Goal: Task Accomplishment & Management: Complete application form

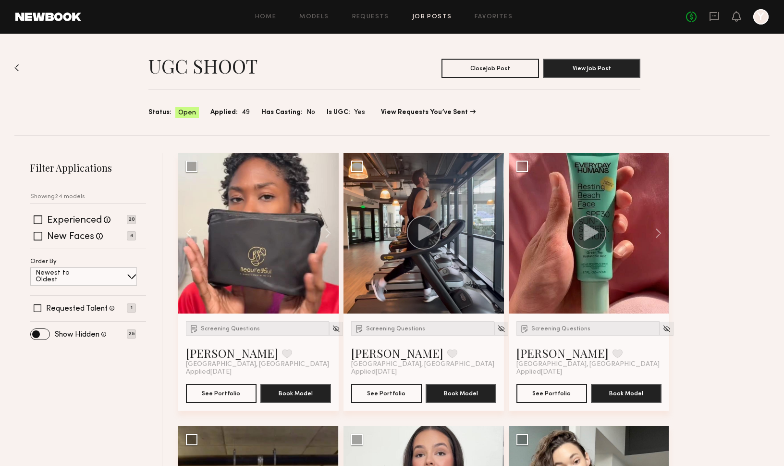
scroll to position [19, 0]
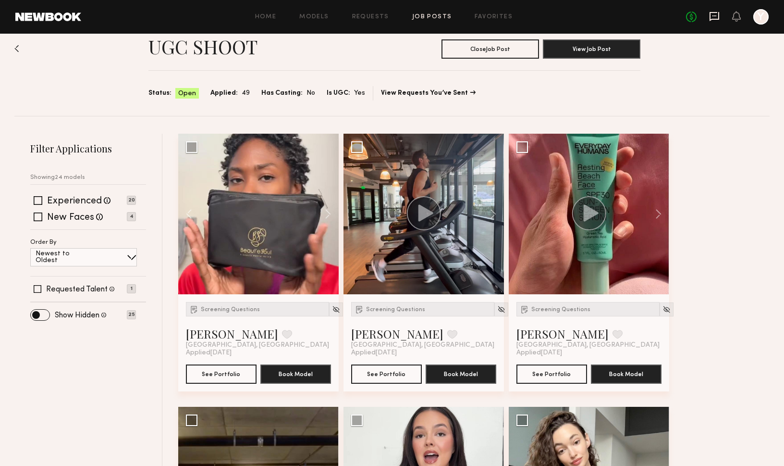
click at [717, 12] on icon at bounding box center [715, 16] width 10 height 9
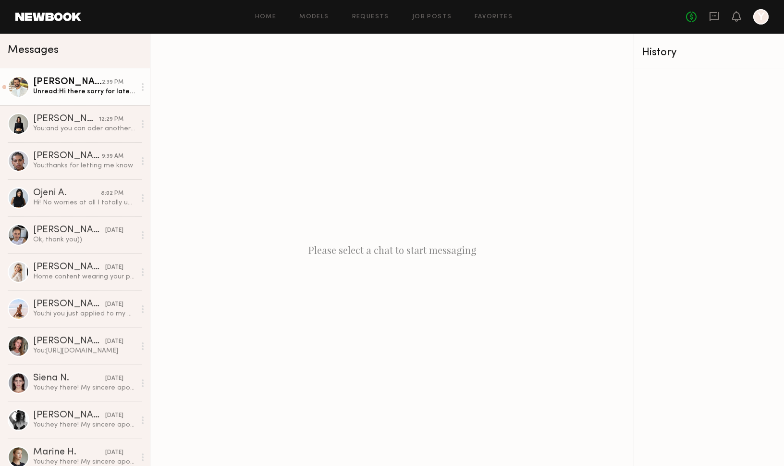
click at [60, 93] on div "Unread: Hi there sorry for late response. Yeah I. An totally make that happen" at bounding box center [84, 91] width 102 height 9
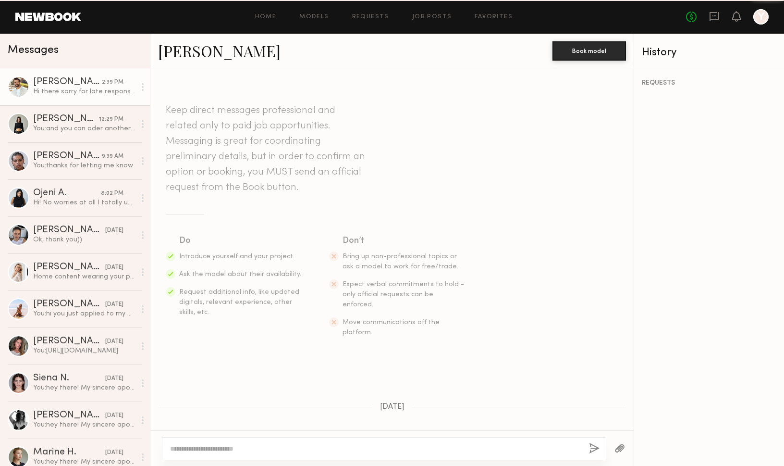
scroll to position [251, 0]
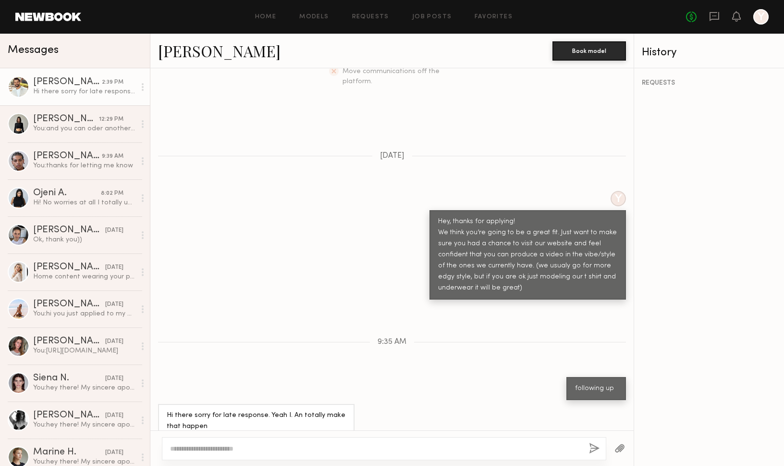
click at [335, 447] on textarea at bounding box center [375, 449] width 411 height 10
type textarea "********"
click at [593, 447] on button "button" at bounding box center [594, 449] width 11 height 12
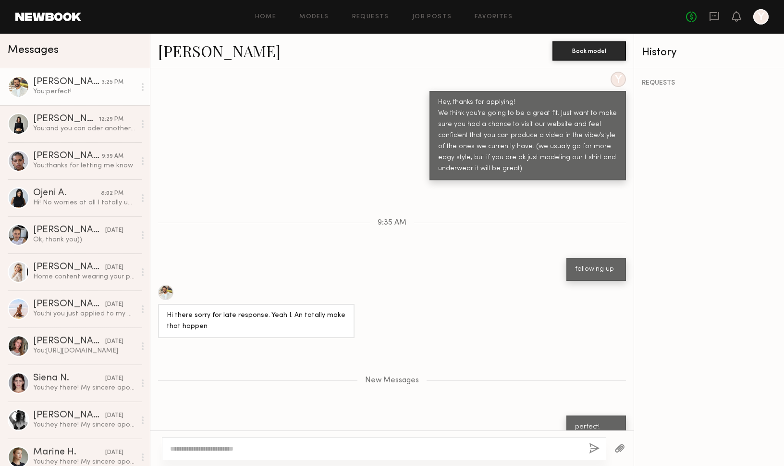
click at [183, 45] on link "Nikola M." at bounding box center [219, 50] width 123 height 21
click at [254, 449] on textarea at bounding box center [375, 449] width 411 height 10
paste textarea "**********"
click at [209, 447] on textarea "**********" at bounding box center [375, 449] width 411 height 10
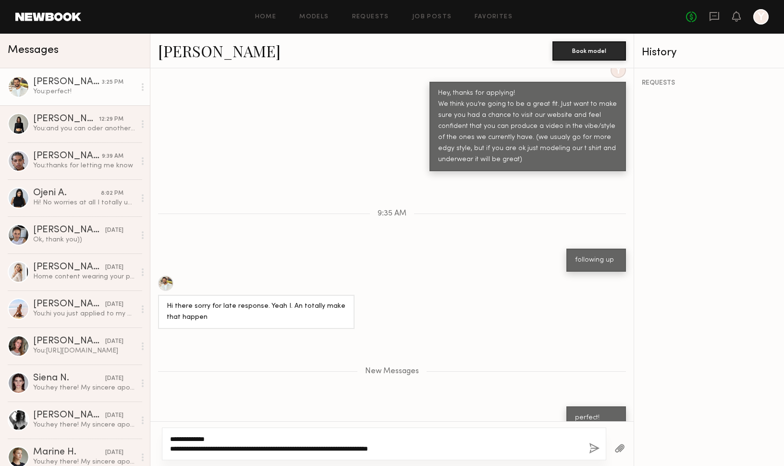
type textarea "**********"
click at [596, 446] on button "button" at bounding box center [594, 449] width 11 height 12
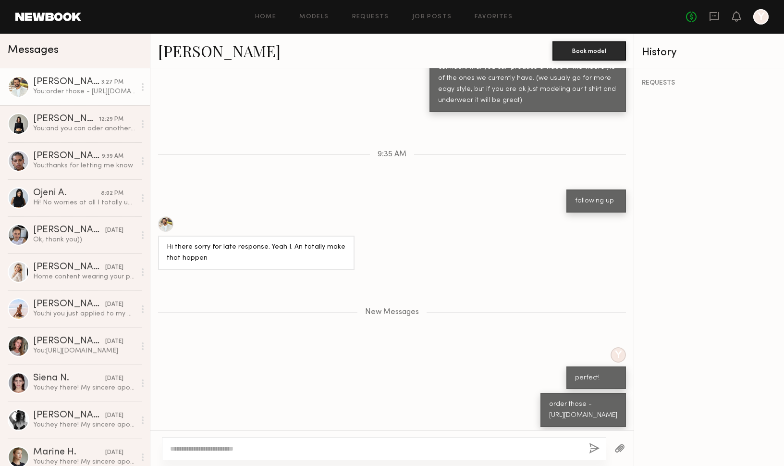
scroll to position [498, 0]
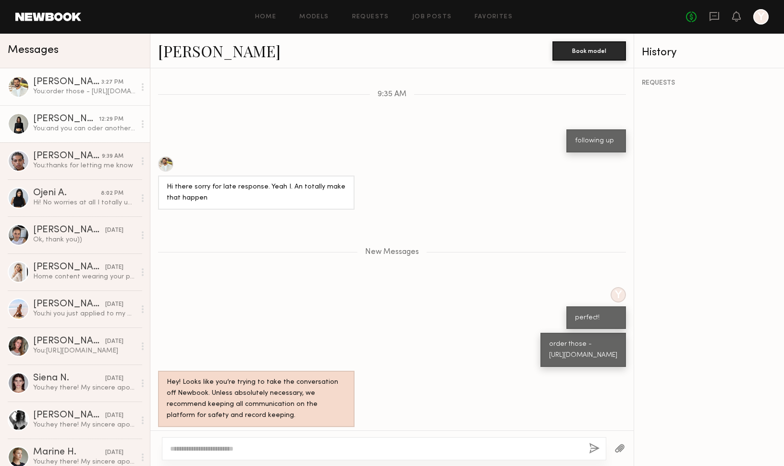
click at [52, 130] on div "You: and you can oder another pair of underwear" at bounding box center [84, 128] width 102 height 9
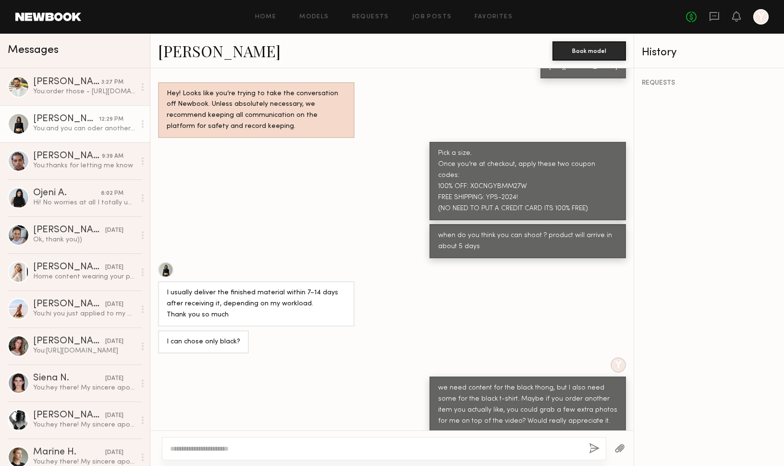
scroll to position [588, 0]
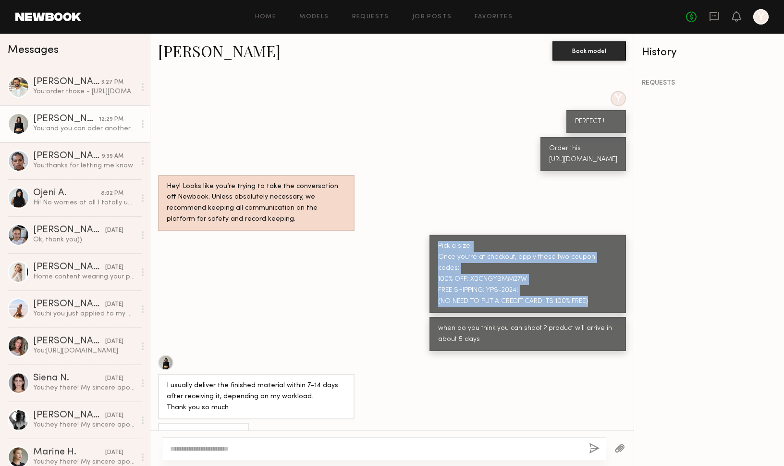
drag, startPoint x: 448, startPoint y: 274, endPoint x: 599, endPoint y: 319, distance: 157.8
click at [599, 307] on div "Pick a size. Once you’re at checkout, apply these two coupon codes: 100% OFF: X…" at bounding box center [527, 274] width 179 height 66
copy div "Pick a size. Once you’re at checkout, apply these two coupon codes: 100% OFF: X…"
click at [80, 85] on div "Nikola M." at bounding box center [67, 82] width 68 height 10
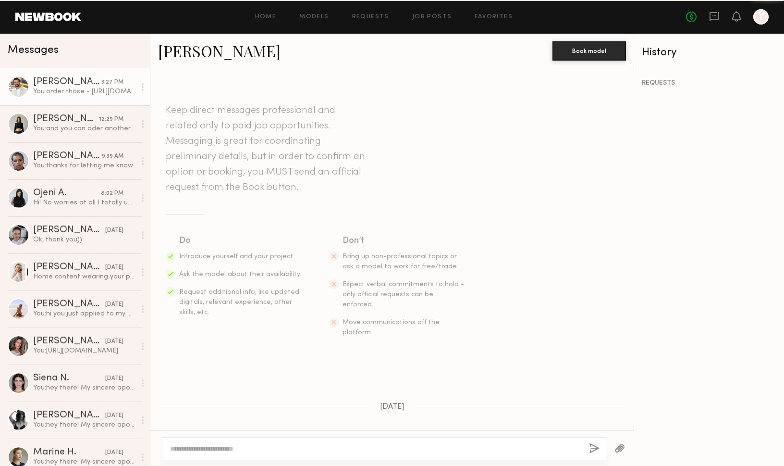
scroll to position [425, 0]
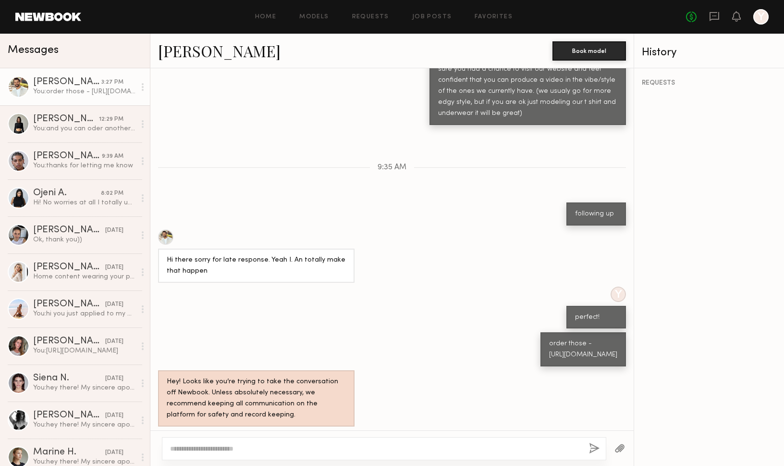
click at [319, 447] on textarea at bounding box center [375, 449] width 411 height 10
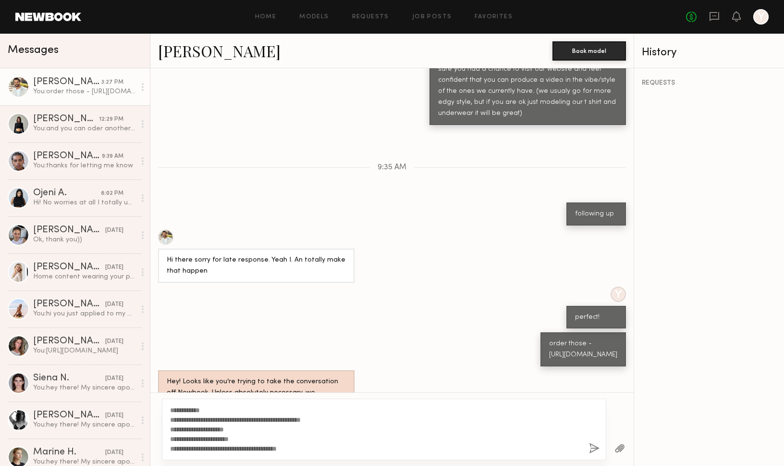
type textarea "**********"
click at [592, 447] on button "button" at bounding box center [594, 449] width 11 height 12
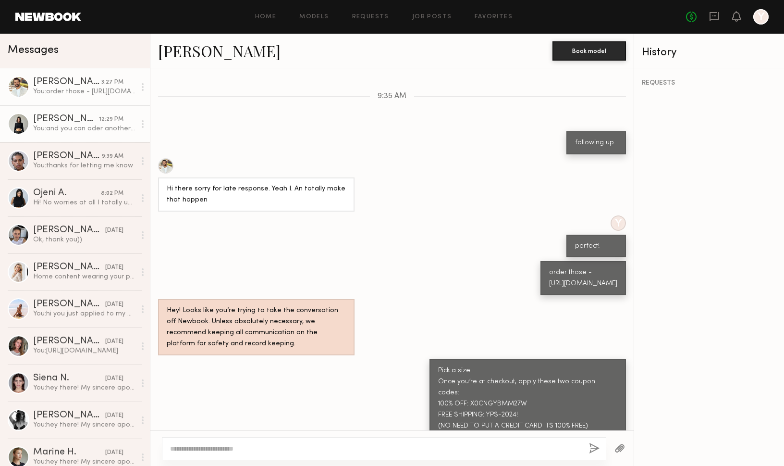
click at [58, 120] on div "Kate A." at bounding box center [66, 119] width 66 height 10
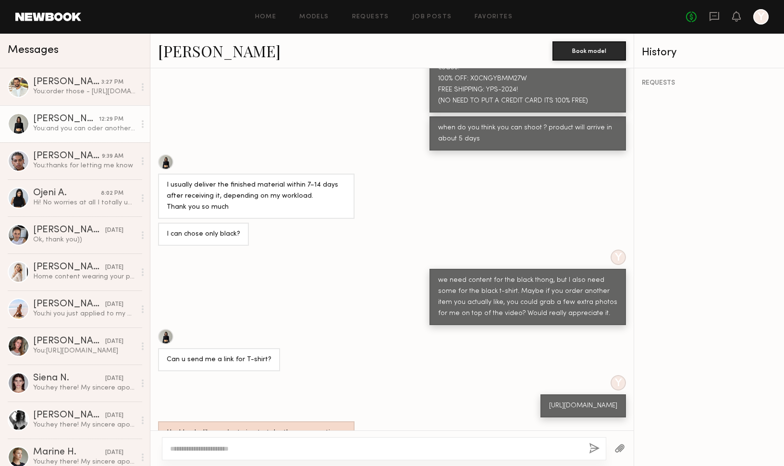
scroll to position [676, 0]
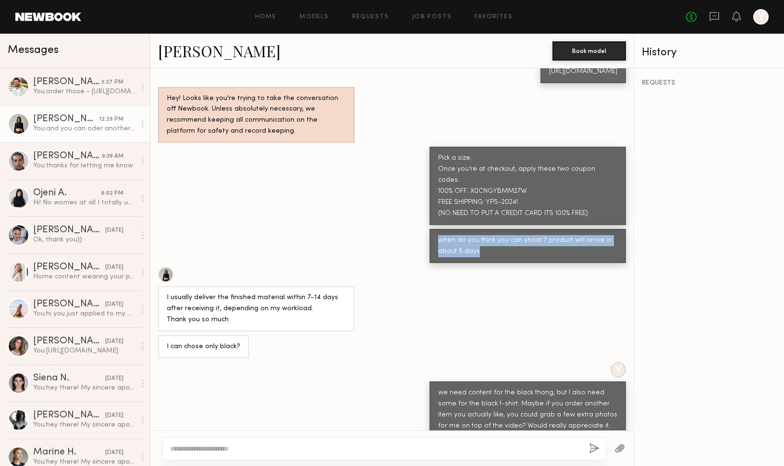
drag, startPoint x: 483, startPoint y: 270, endPoint x: 437, endPoint y: 253, distance: 49.1
click at [437, 253] on div "when do you think you can shoot ? product will arrive in about 5 days" at bounding box center [528, 246] width 197 height 34
copy div "when do you think you can shoot ? product will arrive in about 5 days"
click at [62, 89] on div "You: order those - https://yycg.co/products/ribbed-boxer-brief-white?more=open&…" at bounding box center [84, 91] width 102 height 9
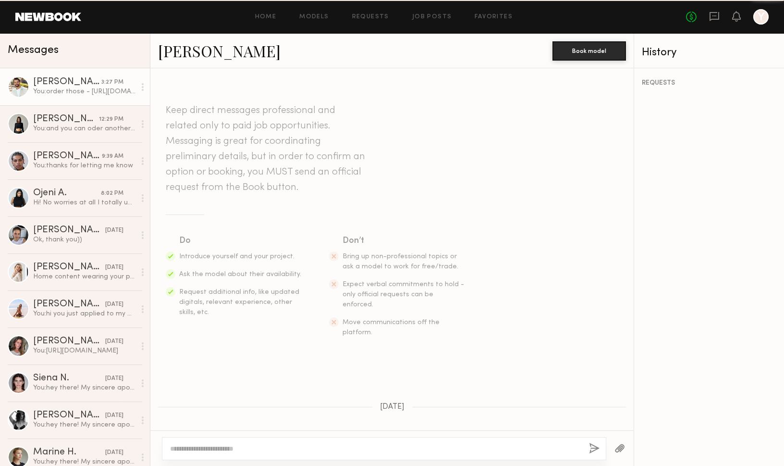
scroll to position [496, 0]
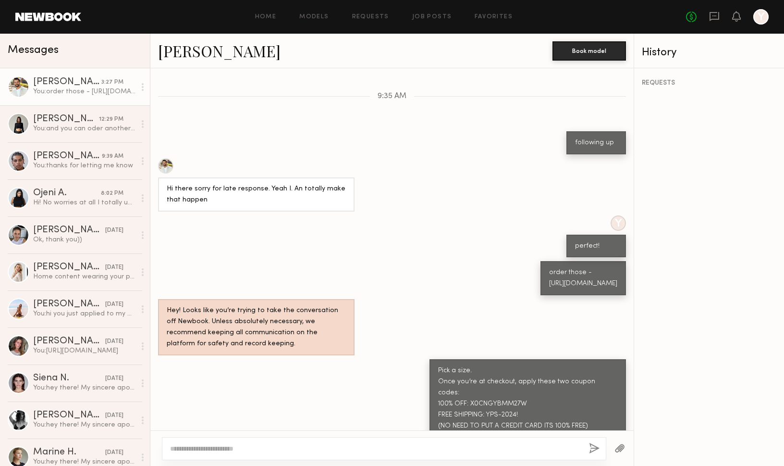
click at [291, 452] on textarea at bounding box center [375, 449] width 411 height 10
click at [271, 448] on textarea "**********" at bounding box center [375, 449] width 411 height 10
type textarea "**********"
click at [594, 449] on button "button" at bounding box center [594, 449] width 11 height 12
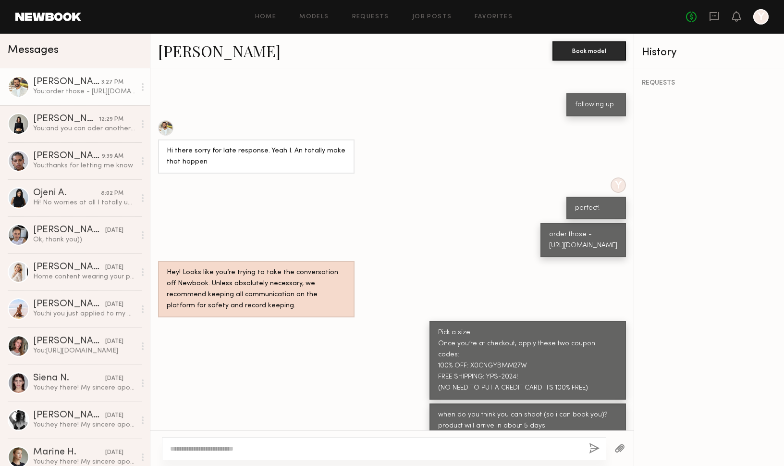
click at [441, 21] on div "Home Models Requests Job Posts Favorites Sign Out No fees up to $5,000 Y" at bounding box center [425, 16] width 688 height 15
click at [431, 14] on link "Job Posts" at bounding box center [432, 17] width 40 height 6
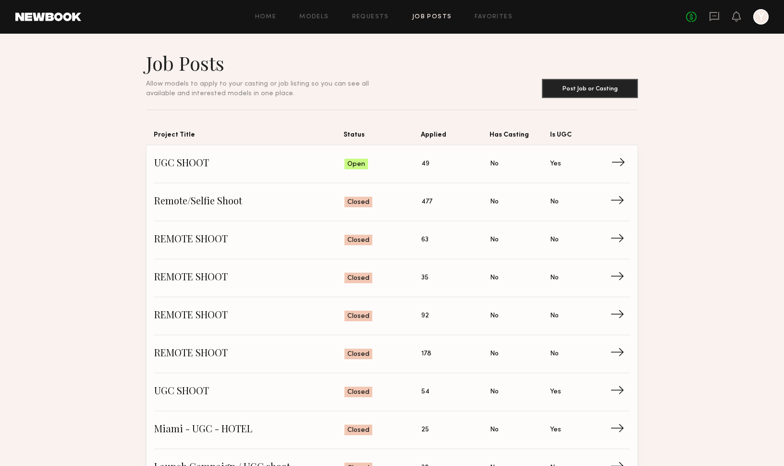
click at [192, 170] on span "UGC SHOOT" at bounding box center [249, 164] width 190 height 14
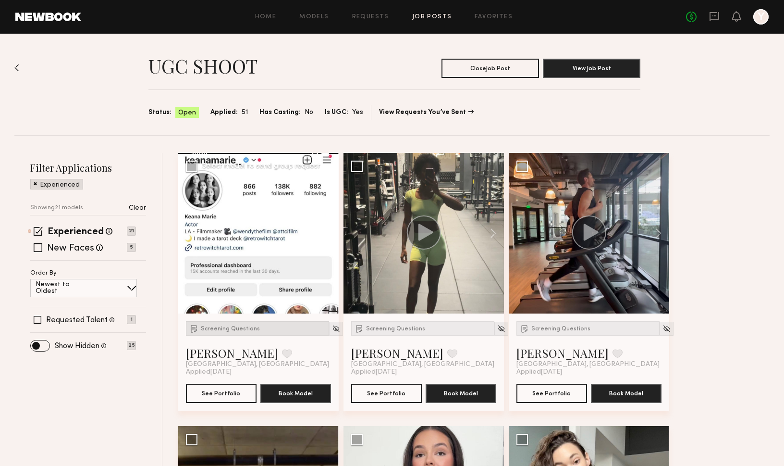
click at [217, 327] on span "Screening Questions" at bounding box center [230, 329] width 59 height 6
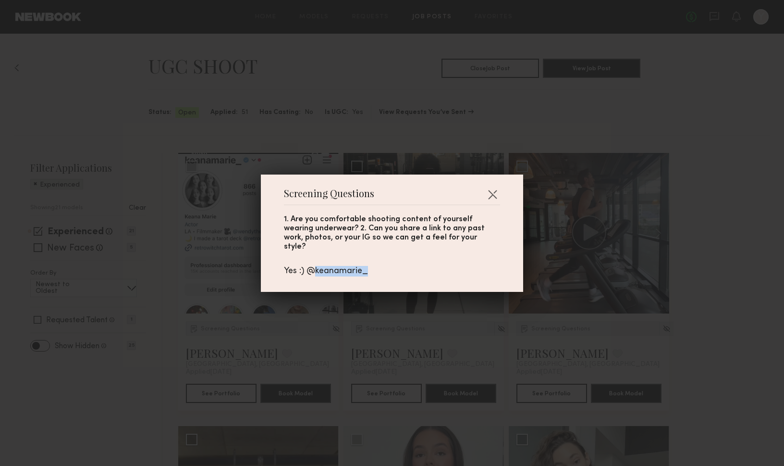
drag, startPoint x: 371, startPoint y: 268, endPoint x: 311, endPoint y: 268, distance: 60.5
click at [311, 268] on div "Yes :) @keanamarie_" at bounding box center [392, 271] width 216 height 11
click at [221, 358] on div "Screening Questions 1. Are you comfortable shooting content of yourself wearing…" at bounding box center [392, 233] width 784 height 466
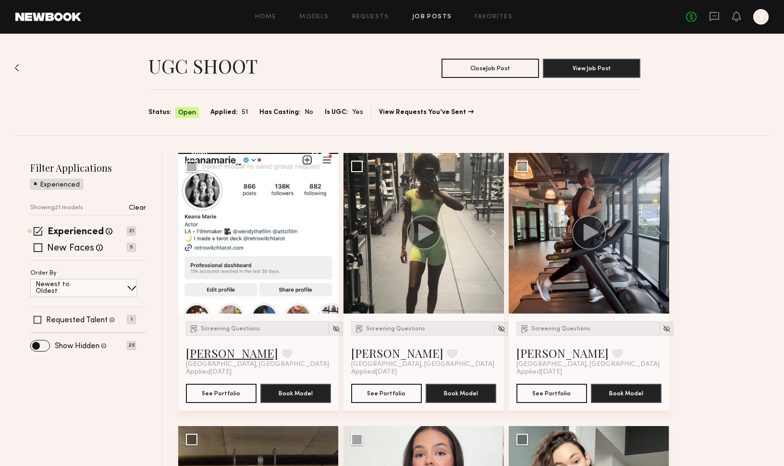
click at [215, 356] on link "Keana M." at bounding box center [232, 352] width 92 height 15
click at [37, 232] on span at bounding box center [38, 230] width 9 height 9
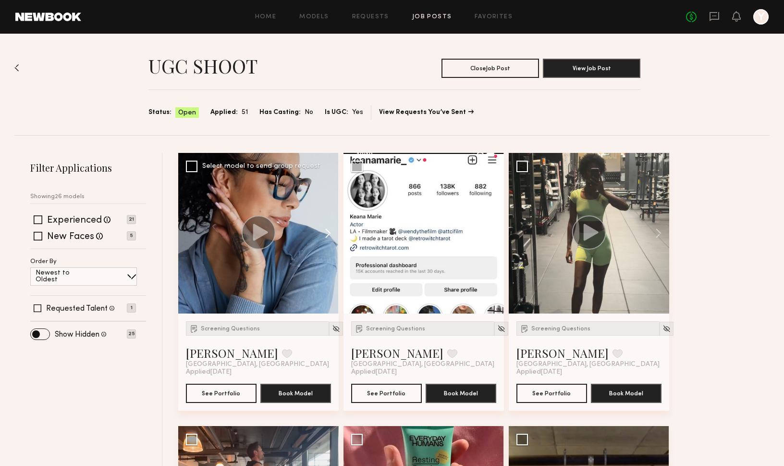
click at [329, 234] on button at bounding box center [323, 233] width 31 height 161
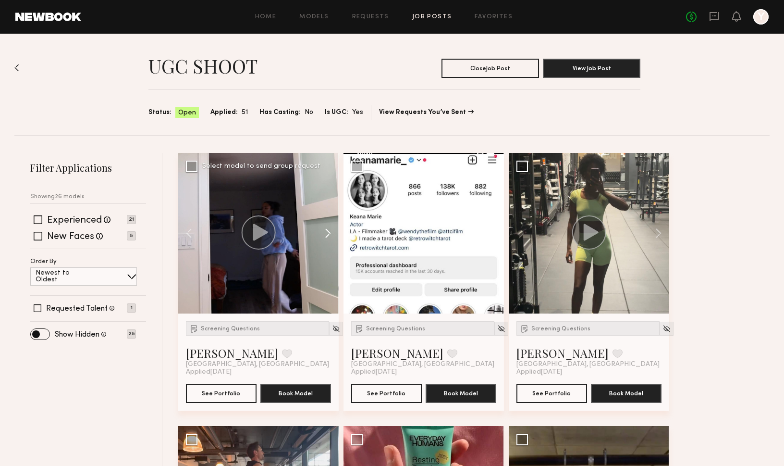
click at [329, 234] on button at bounding box center [323, 233] width 31 height 161
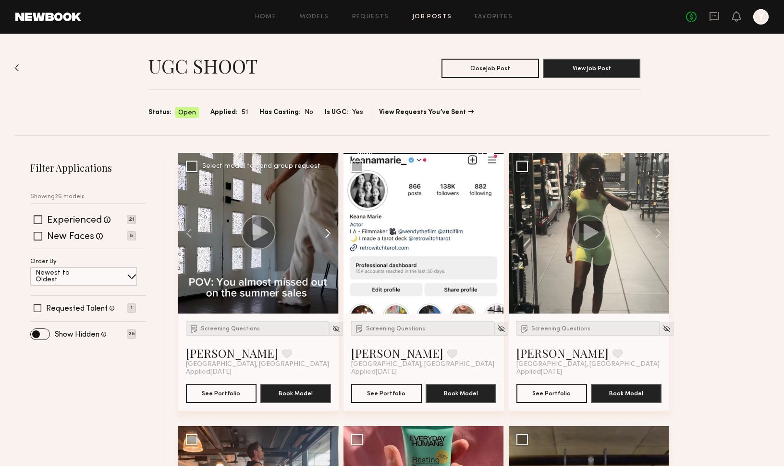
click at [329, 234] on button at bounding box center [323, 233] width 31 height 161
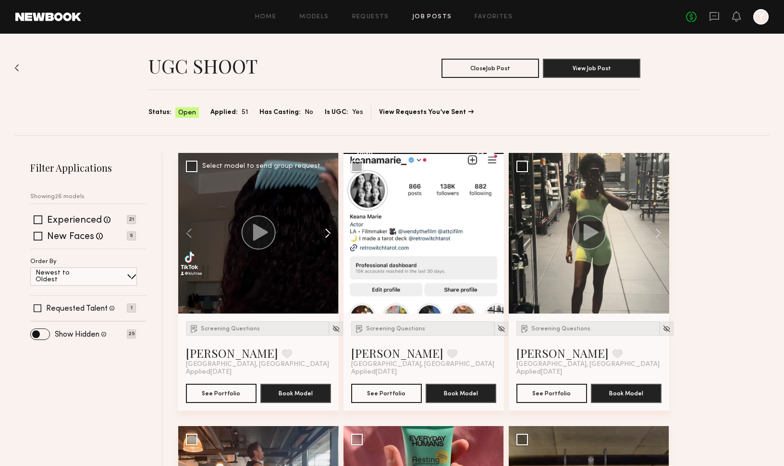
click at [329, 234] on button at bounding box center [323, 233] width 31 height 161
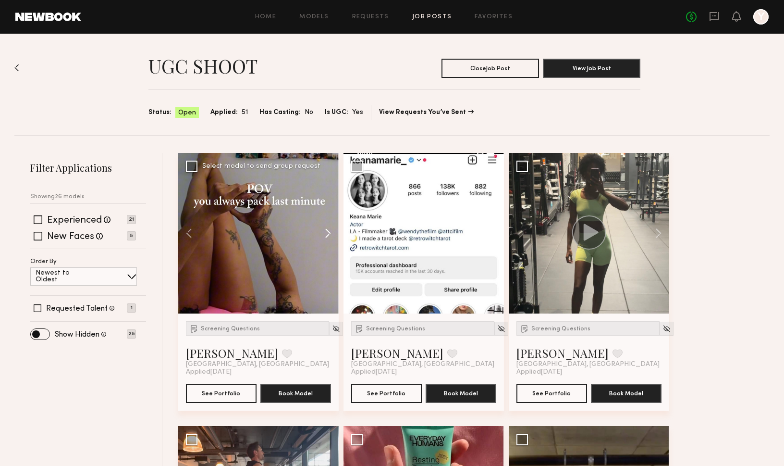
click at [329, 234] on button at bounding box center [323, 233] width 31 height 161
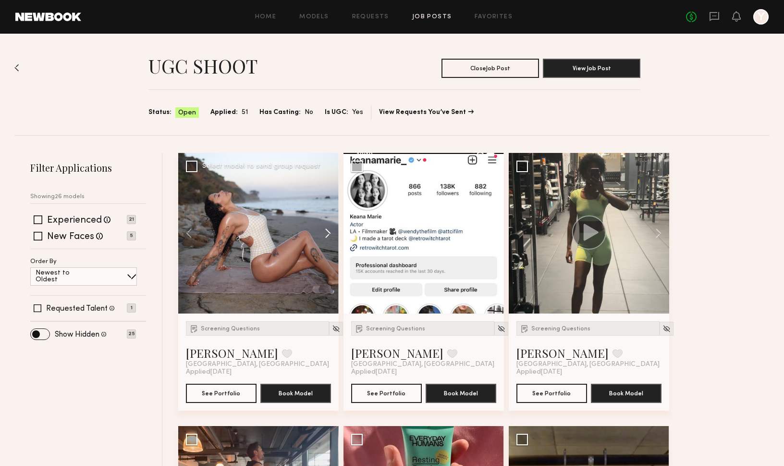
click at [329, 234] on button at bounding box center [323, 233] width 31 height 161
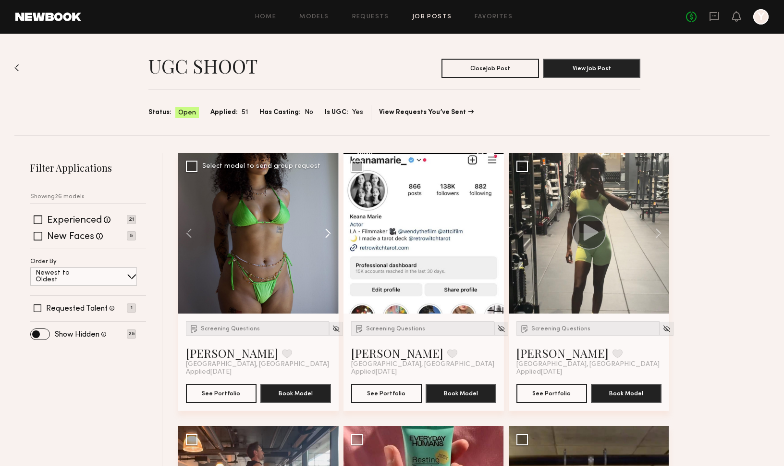
click at [329, 234] on button at bounding box center [323, 233] width 31 height 161
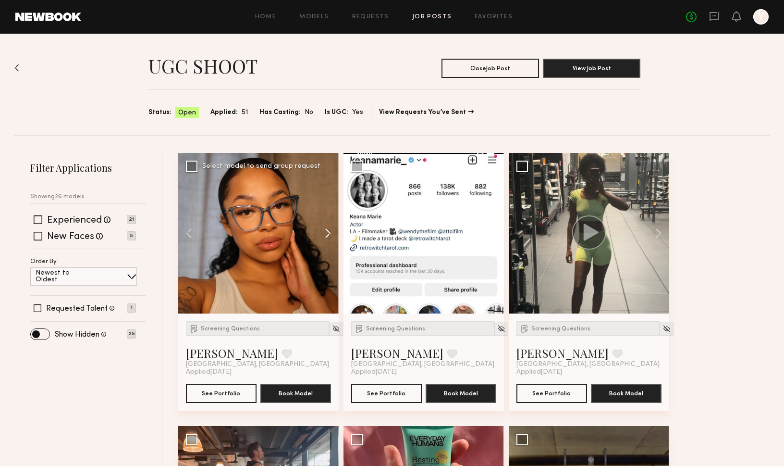
click at [329, 234] on button at bounding box center [323, 233] width 31 height 161
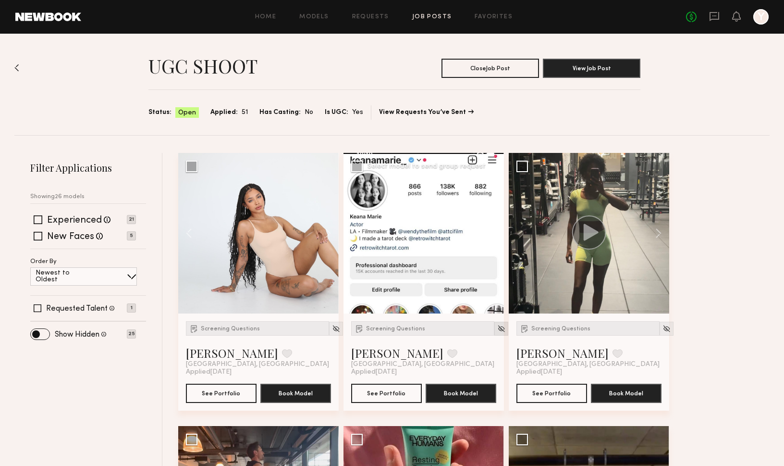
click at [497, 328] on img at bounding box center [501, 328] width 8 height 8
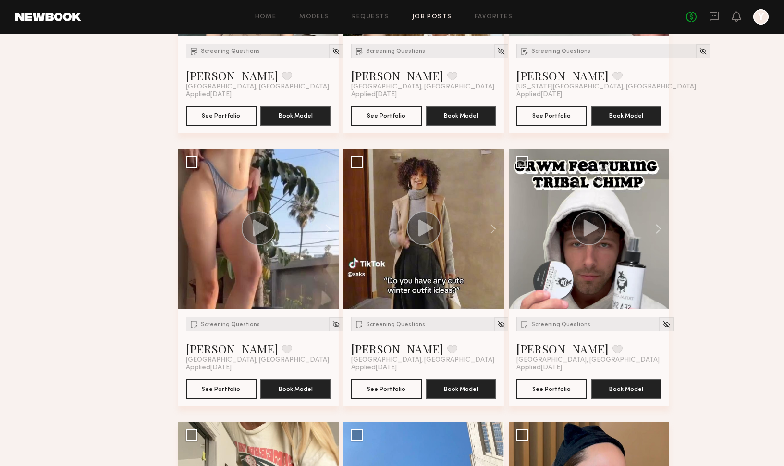
scroll to position [826, 0]
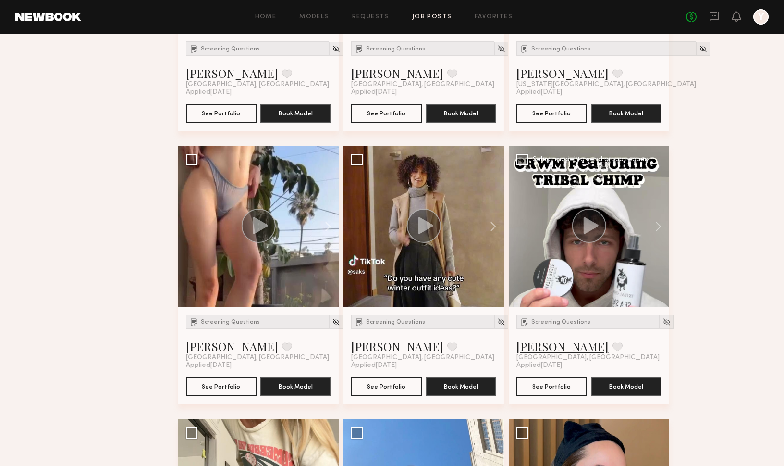
click at [543, 346] on link "Dylan W." at bounding box center [563, 345] width 92 height 15
click at [545, 347] on link "Dylan W." at bounding box center [563, 345] width 92 height 15
click at [322, 230] on button at bounding box center [323, 226] width 31 height 161
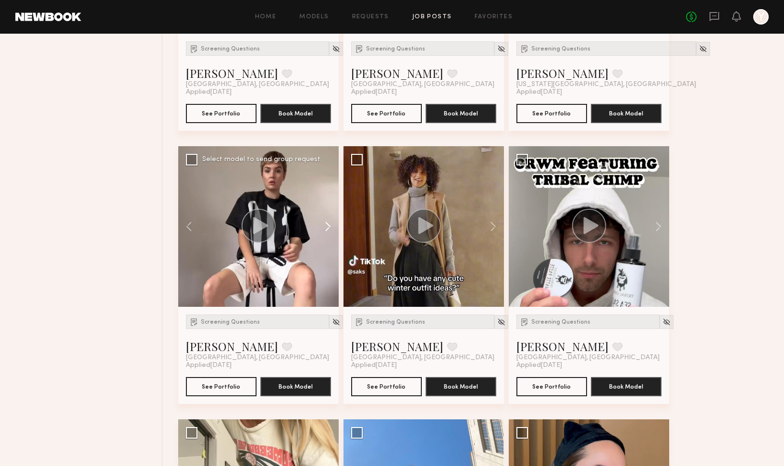
click at [322, 230] on button at bounding box center [323, 226] width 31 height 161
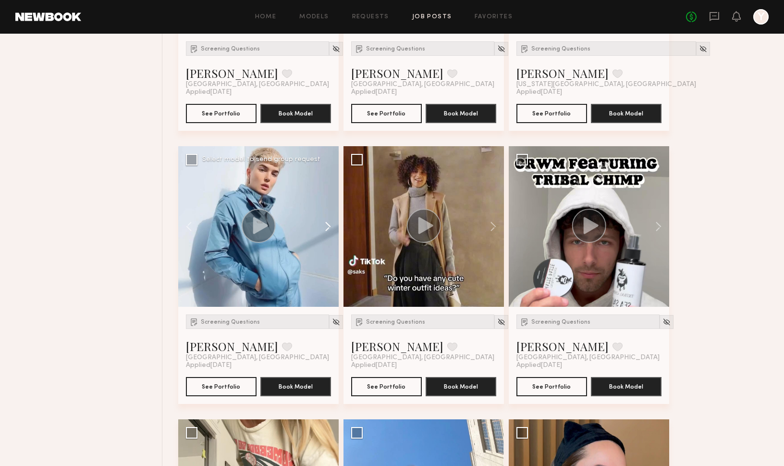
click at [322, 230] on button at bounding box center [323, 226] width 31 height 161
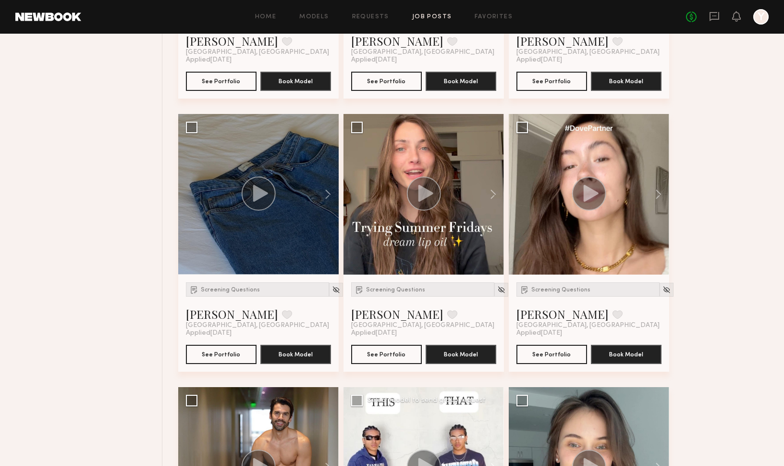
scroll to position [1401, 0]
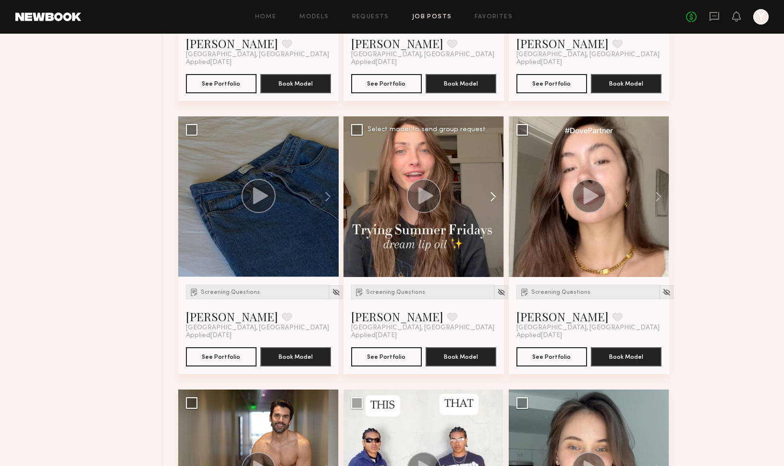
click at [487, 197] on button at bounding box center [488, 196] width 31 height 161
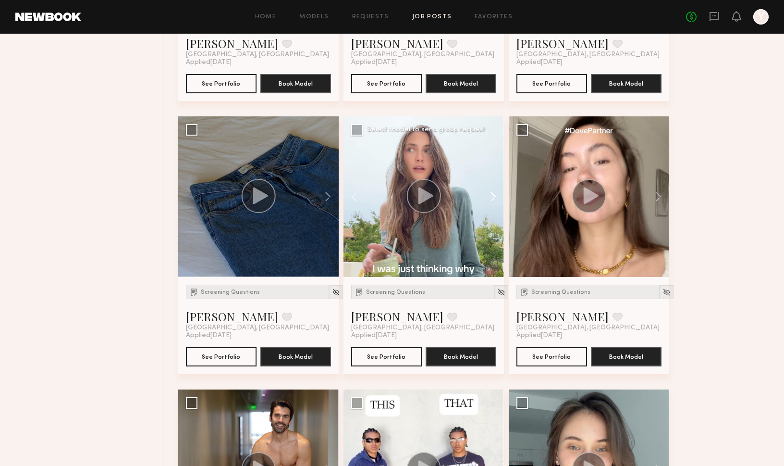
click at [487, 197] on button at bounding box center [488, 196] width 31 height 161
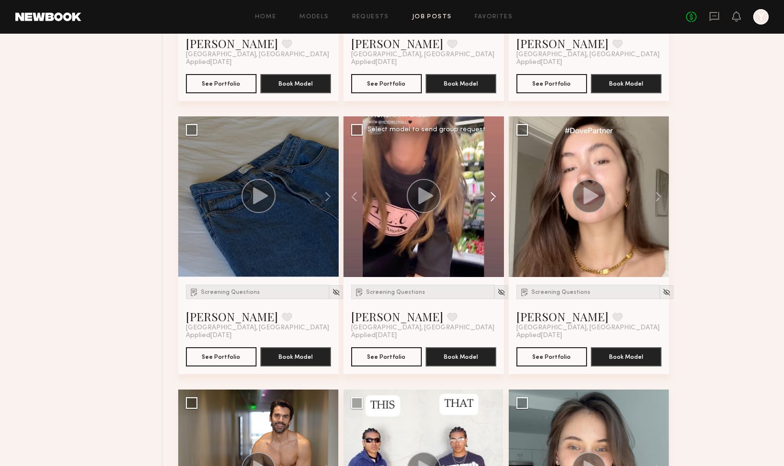
click at [487, 197] on button at bounding box center [488, 196] width 31 height 161
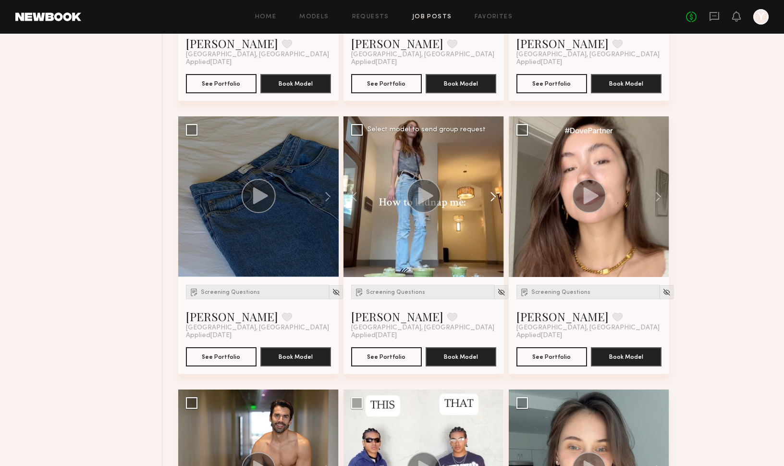
click at [487, 197] on button at bounding box center [488, 196] width 31 height 161
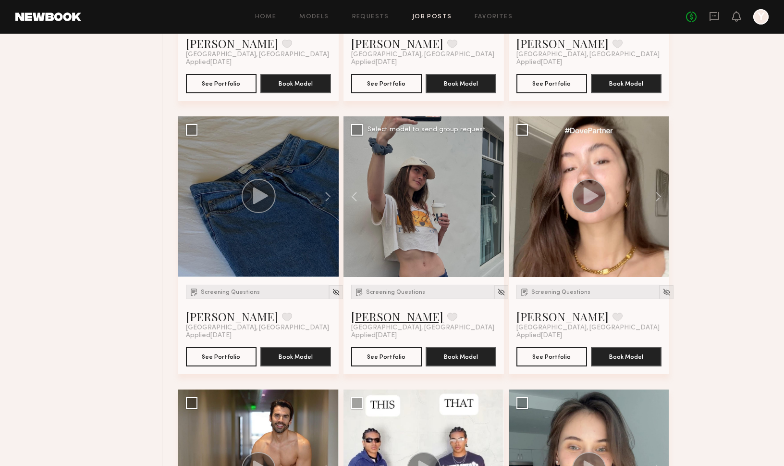
click at [370, 314] on link "Emily H." at bounding box center [397, 316] width 92 height 15
click at [220, 311] on link "Zohara E." at bounding box center [232, 316] width 92 height 15
click at [657, 187] on button at bounding box center [654, 196] width 31 height 161
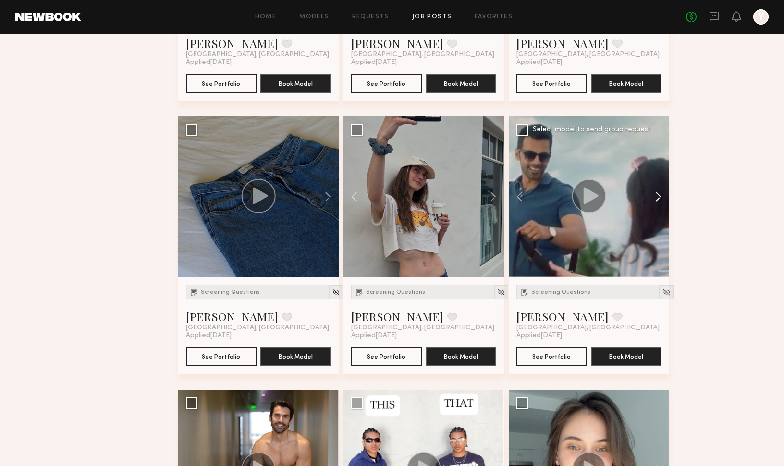
click at [657, 187] on button at bounding box center [654, 196] width 31 height 161
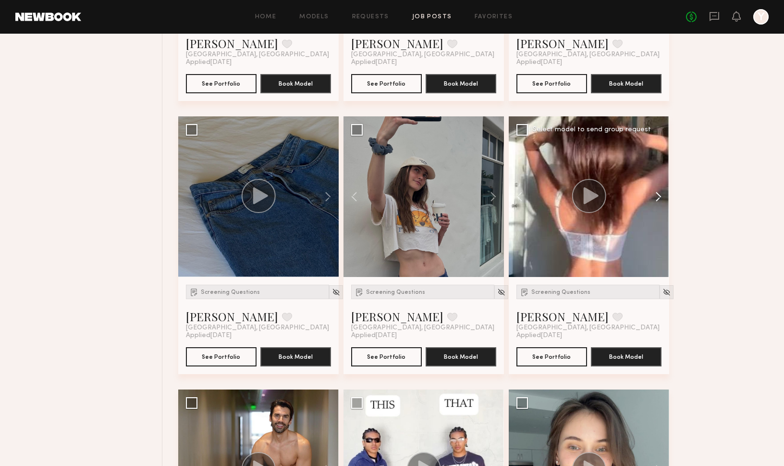
click at [657, 187] on button at bounding box center [654, 196] width 31 height 161
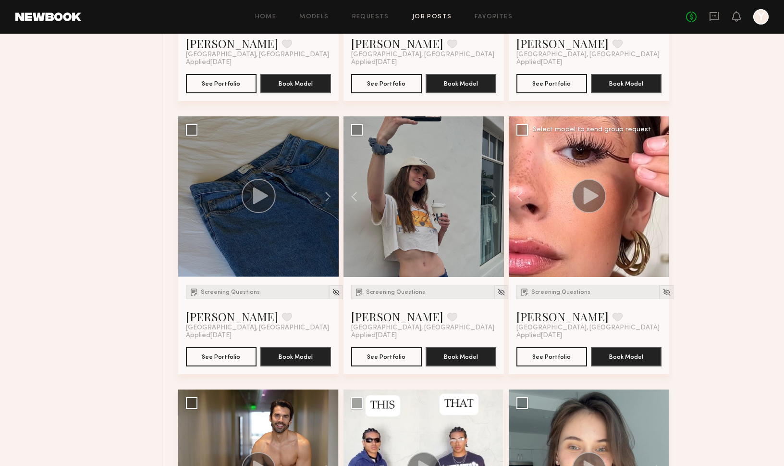
click at [657, 187] on button at bounding box center [654, 196] width 31 height 161
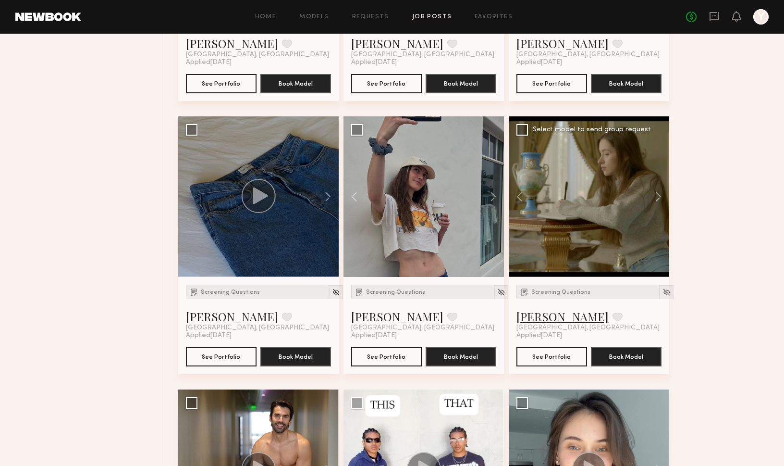
click at [553, 315] on link "Miranda J." at bounding box center [563, 316] width 92 height 15
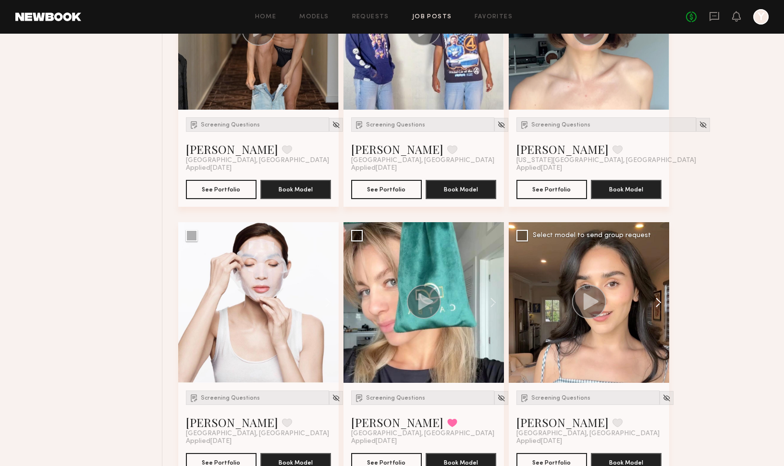
scroll to position [1845, 0]
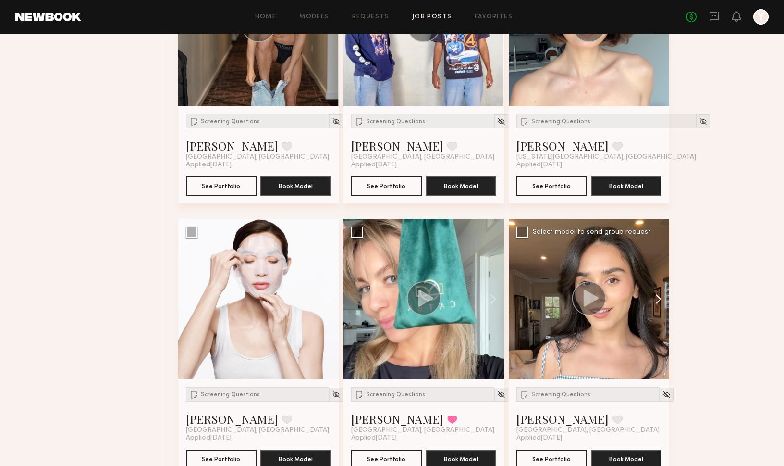
click at [657, 296] on button at bounding box center [654, 299] width 31 height 161
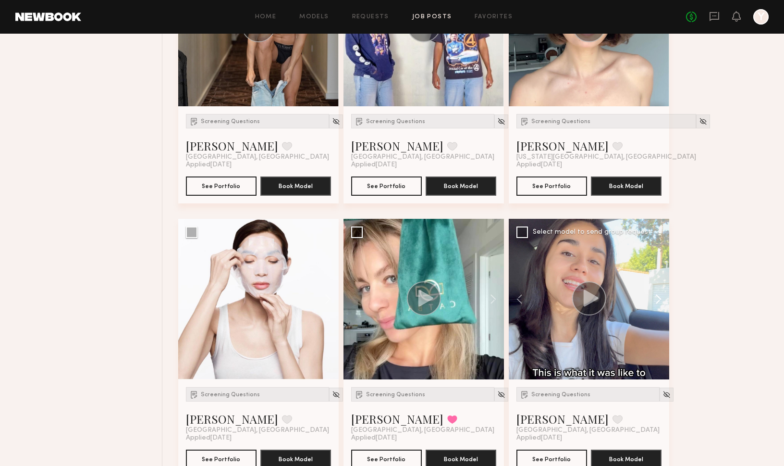
click at [657, 296] on button at bounding box center [654, 299] width 31 height 161
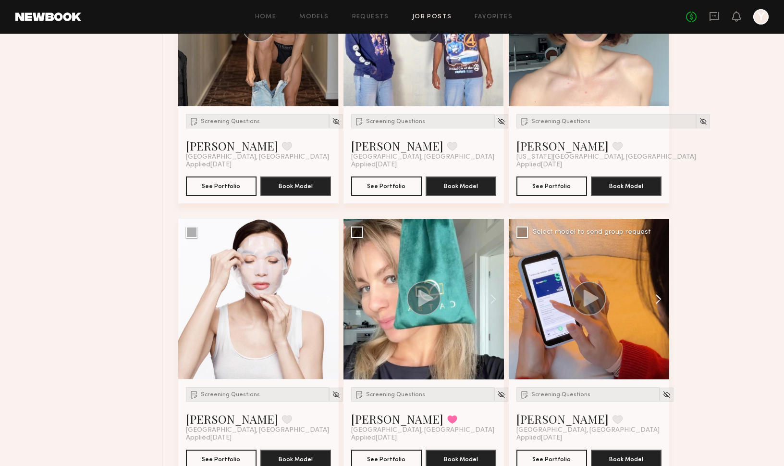
click at [657, 296] on button at bounding box center [654, 299] width 31 height 161
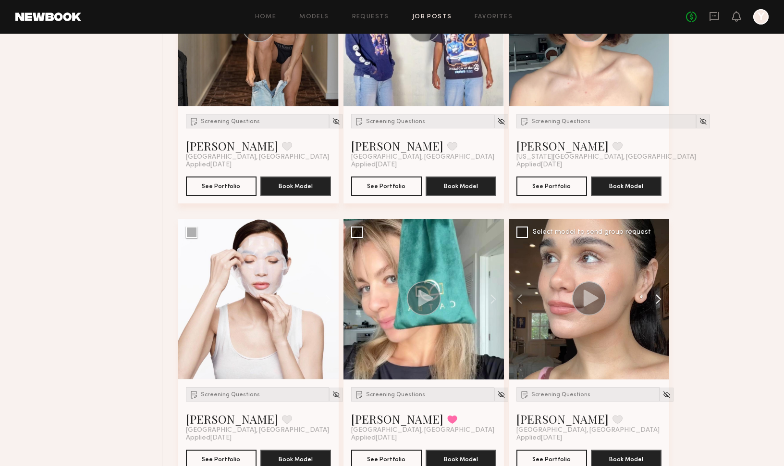
click at [657, 296] on button at bounding box center [654, 299] width 31 height 161
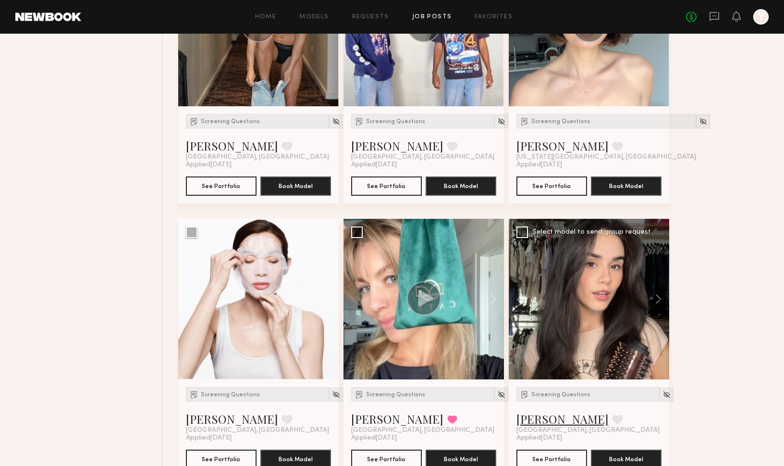
click at [537, 421] on link "Priscilla P." at bounding box center [563, 418] width 92 height 15
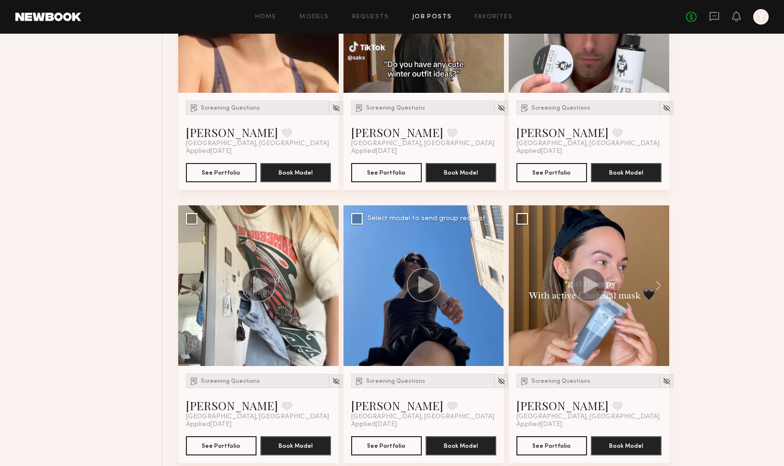
scroll to position [1028, 0]
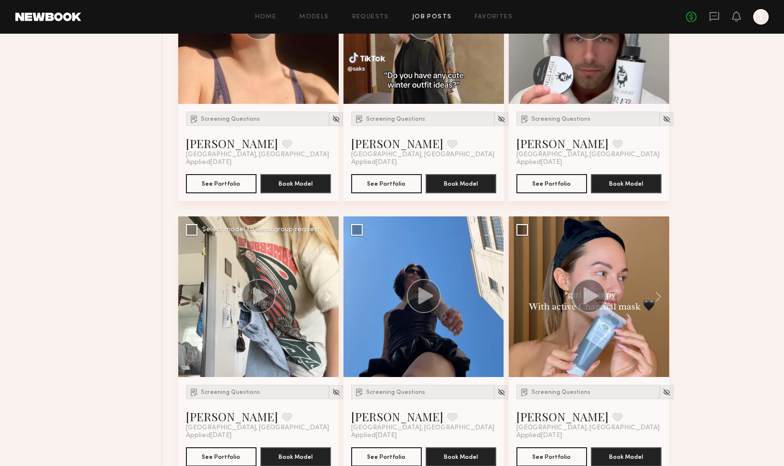
click at [337, 290] on button at bounding box center [323, 296] width 31 height 161
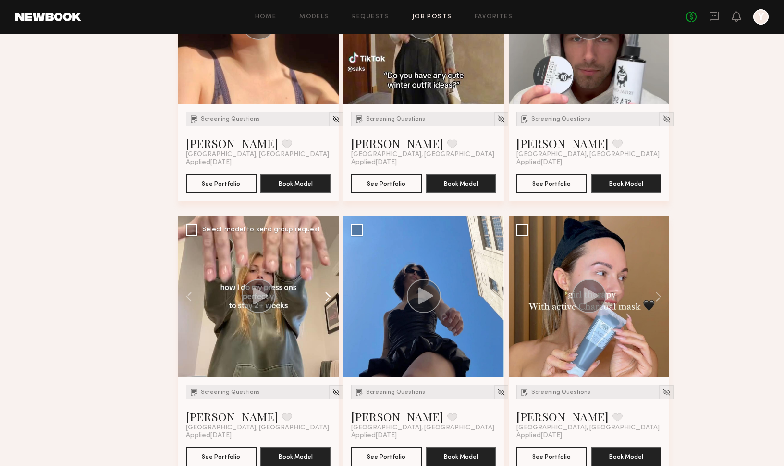
click at [337, 290] on button at bounding box center [323, 296] width 31 height 161
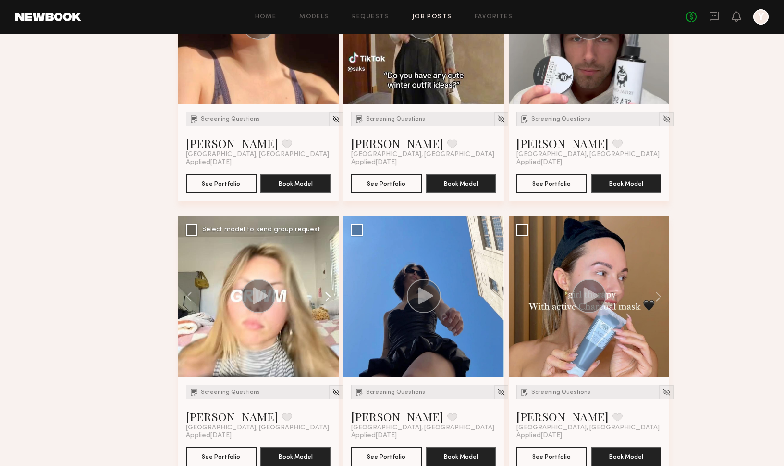
click at [334, 291] on button at bounding box center [323, 296] width 31 height 161
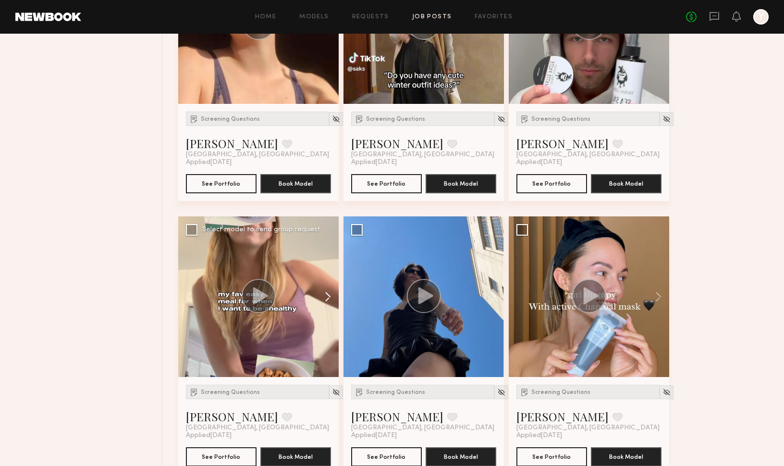
click at [334, 291] on button at bounding box center [323, 296] width 31 height 161
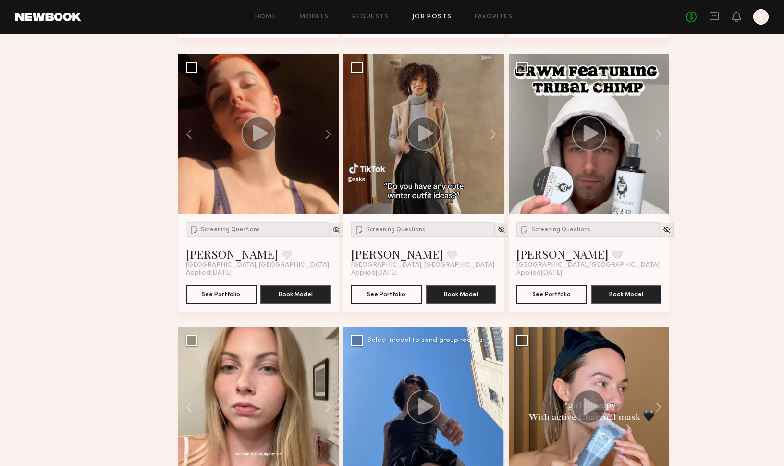
scroll to position [912, 0]
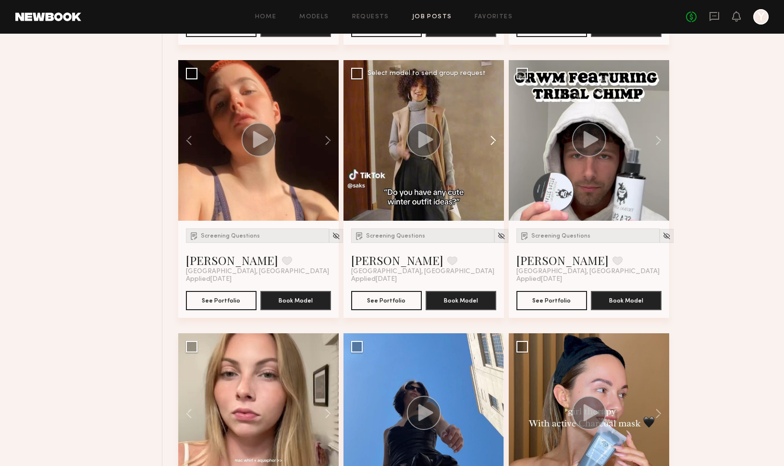
click at [494, 134] on button at bounding box center [488, 140] width 31 height 161
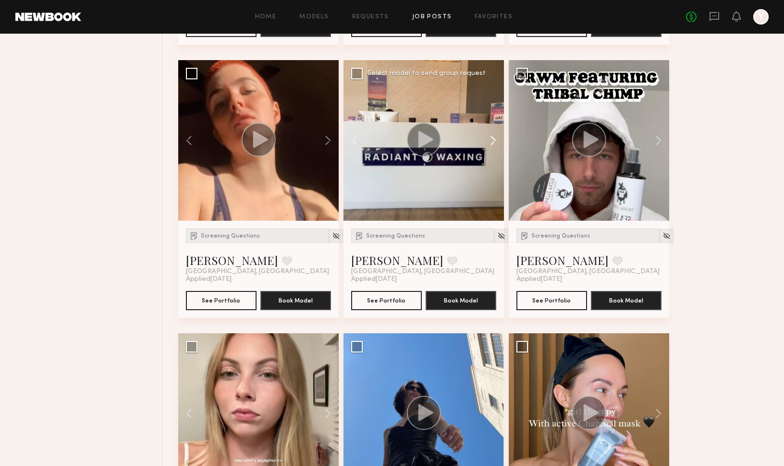
click at [494, 134] on button at bounding box center [488, 140] width 31 height 161
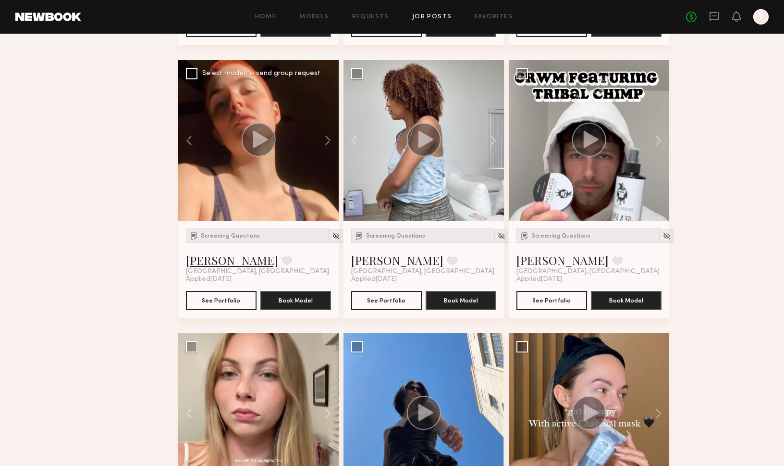
click at [208, 259] on link "Jessica W." at bounding box center [232, 259] width 92 height 15
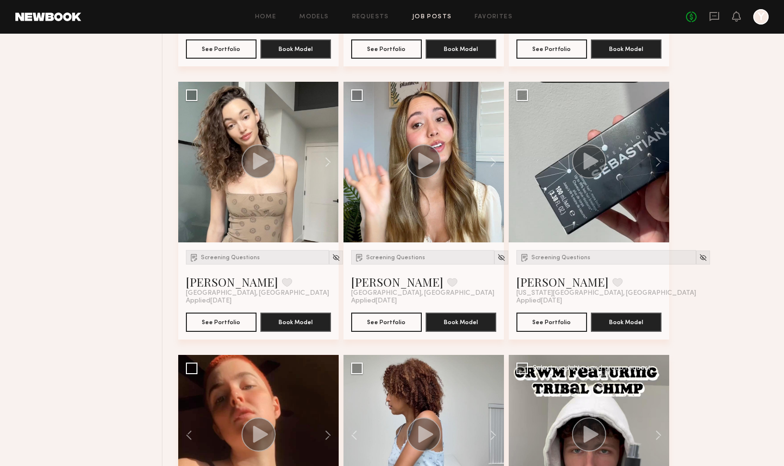
scroll to position [580, 0]
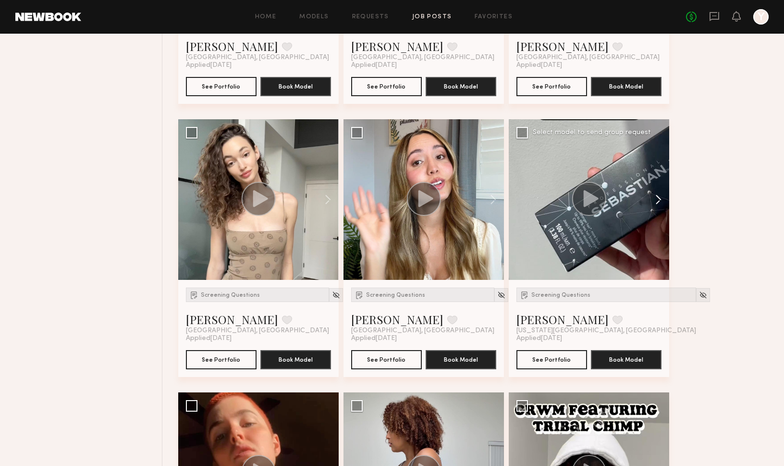
click at [653, 201] on button at bounding box center [654, 199] width 31 height 161
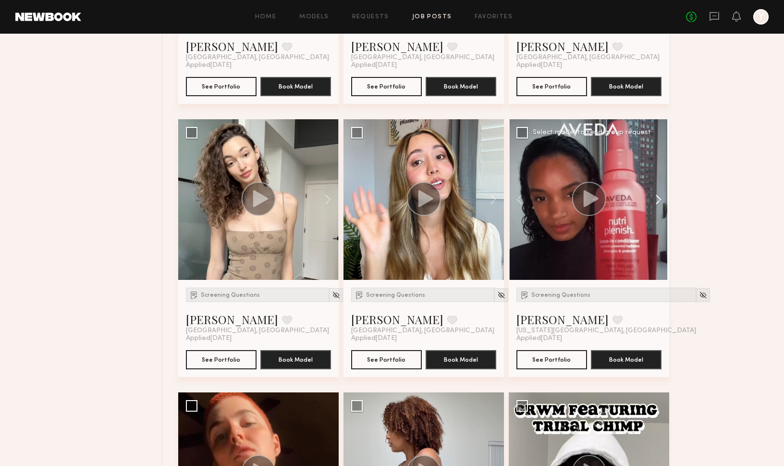
click at [653, 201] on button at bounding box center [654, 199] width 31 height 161
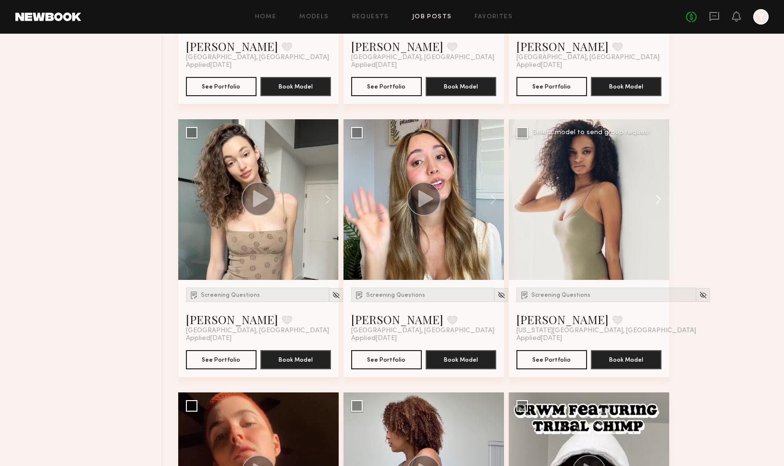
click at [653, 201] on button at bounding box center [654, 199] width 31 height 161
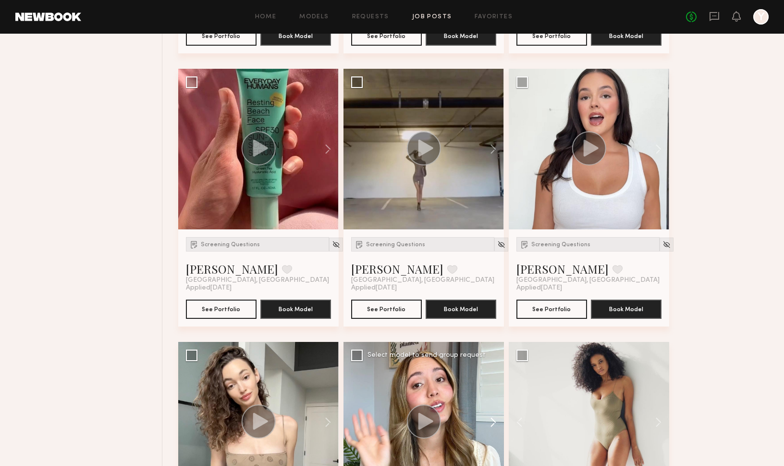
scroll to position [245, 0]
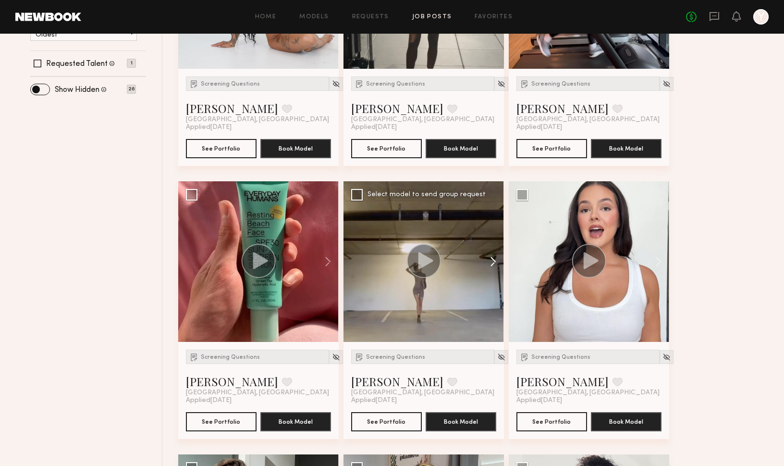
click at [494, 254] on button at bounding box center [488, 261] width 31 height 161
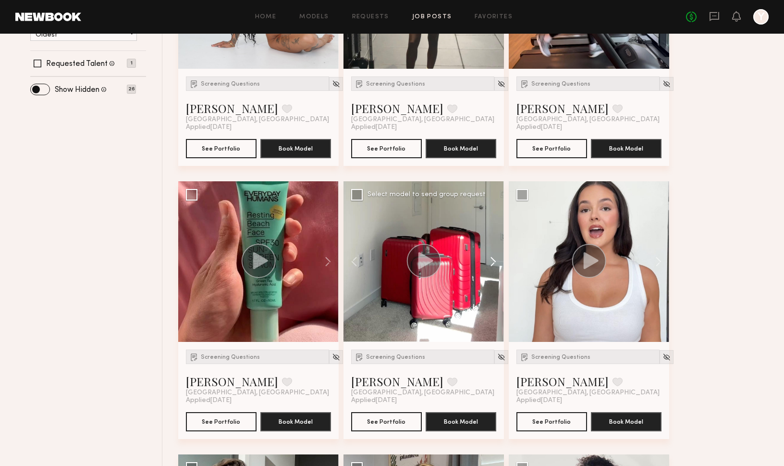
click at [494, 254] on button at bounding box center [488, 261] width 31 height 161
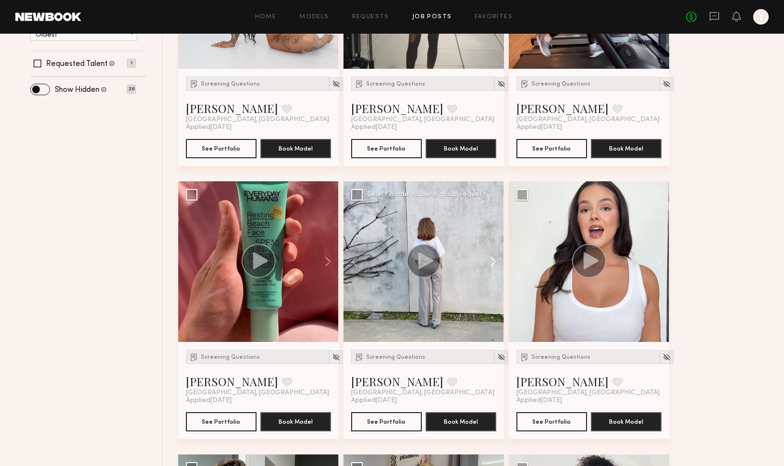
click at [494, 254] on button at bounding box center [488, 261] width 31 height 161
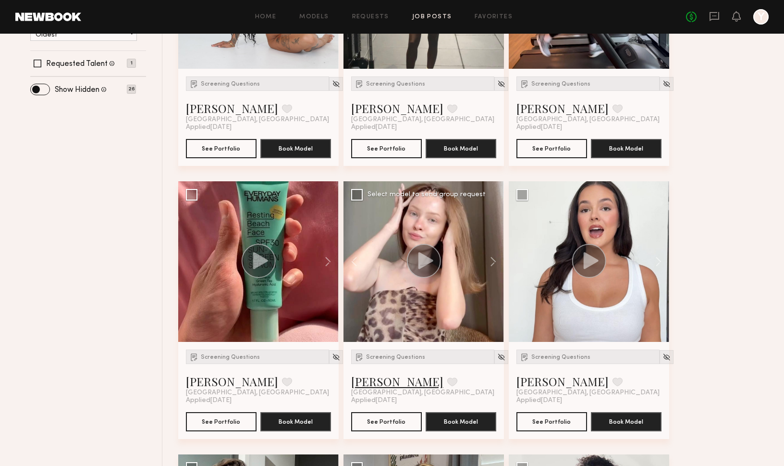
click at [404, 380] on link "Anastasiia M." at bounding box center [397, 380] width 92 height 15
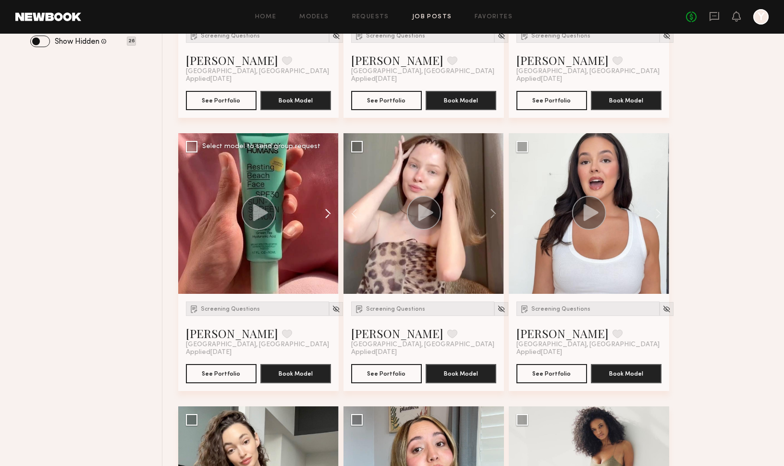
click at [332, 215] on button at bounding box center [323, 213] width 31 height 161
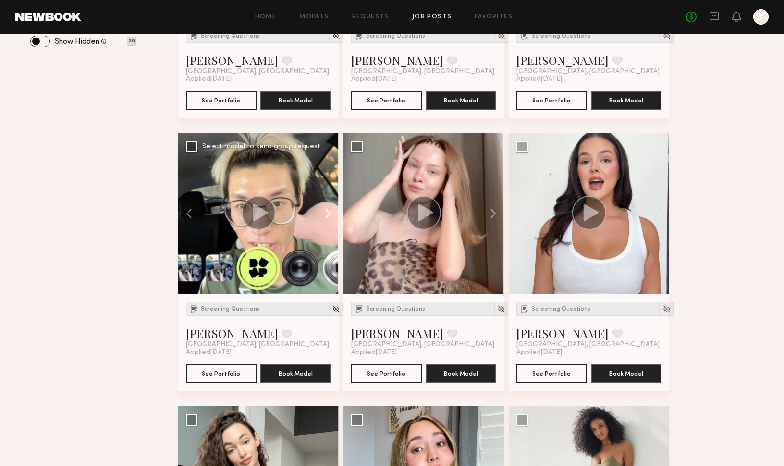
click at [332, 215] on button at bounding box center [323, 213] width 31 height 161
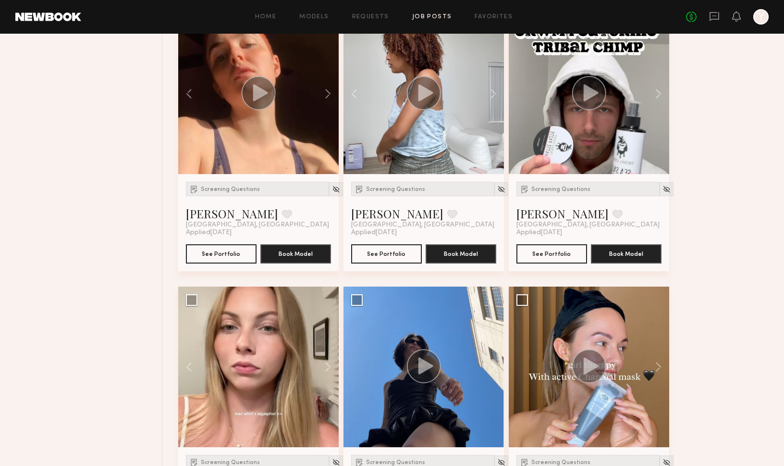
scroll to position [1180, 0]
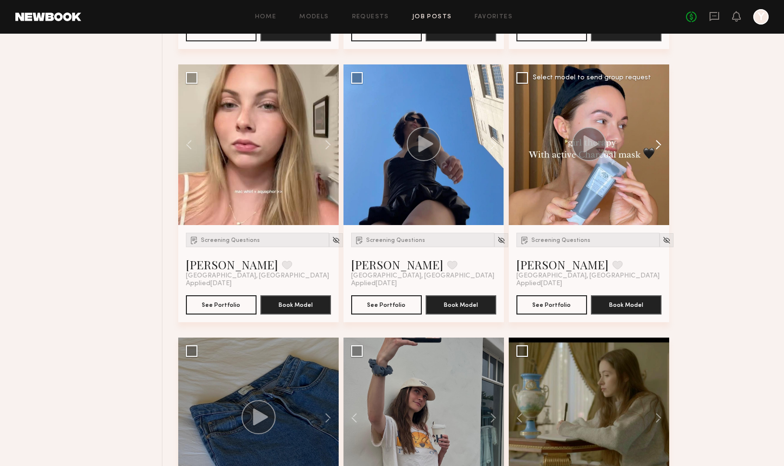
click at [660, 145] on button at bounding box center [654, 144] width 31 height 161
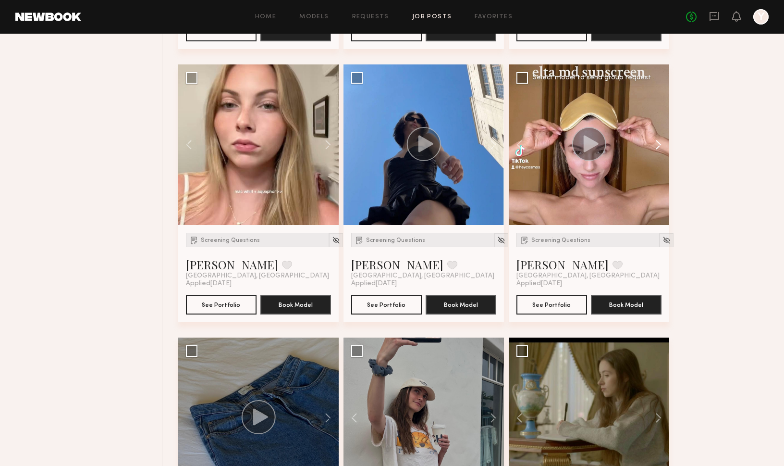
click at [660, 145] on button at bounding box center [654, 144] width 31 height 161
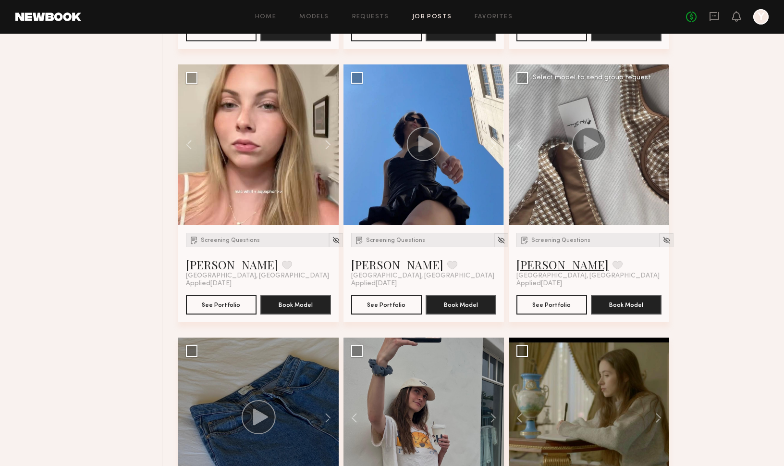
click at [546, 268] on link "Anastasiia S." at bounding box center [563, 264] width 92 height 15
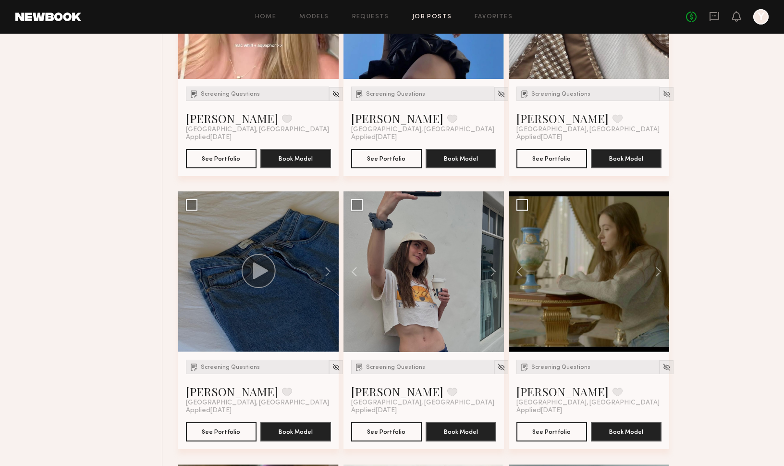
scroll to position [1329, 0]
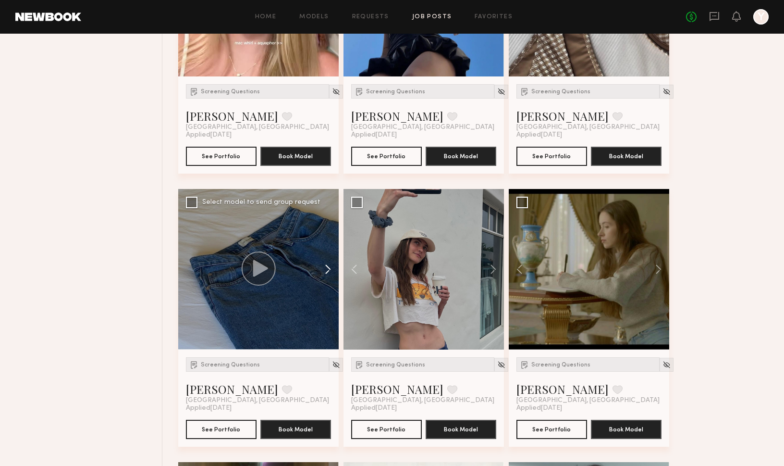
click at [326, 264] on button at bounding box center [323, 269] width 31 height 161
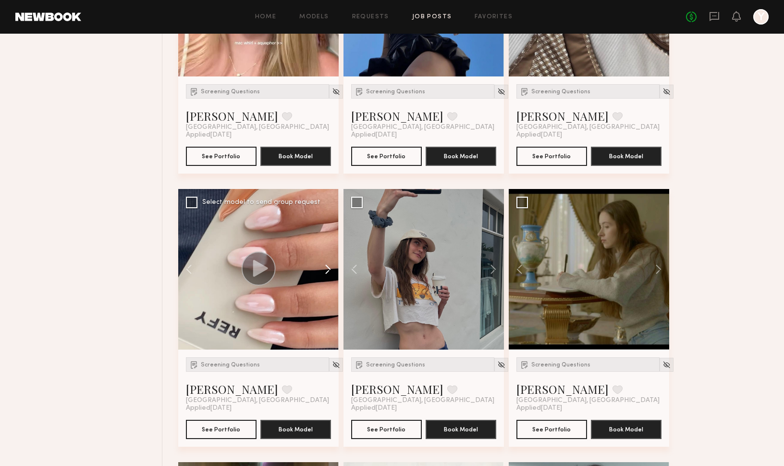
click at [326, 264] on button at bounding box center [323, 269] width 31 height 161
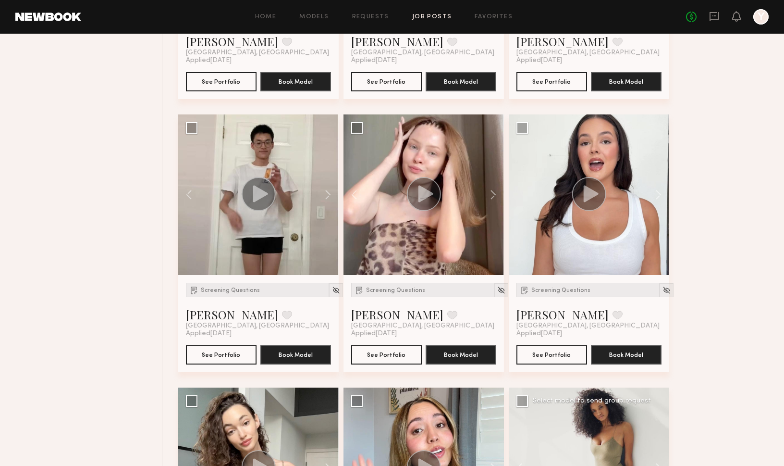
scroll to position [304, 0]
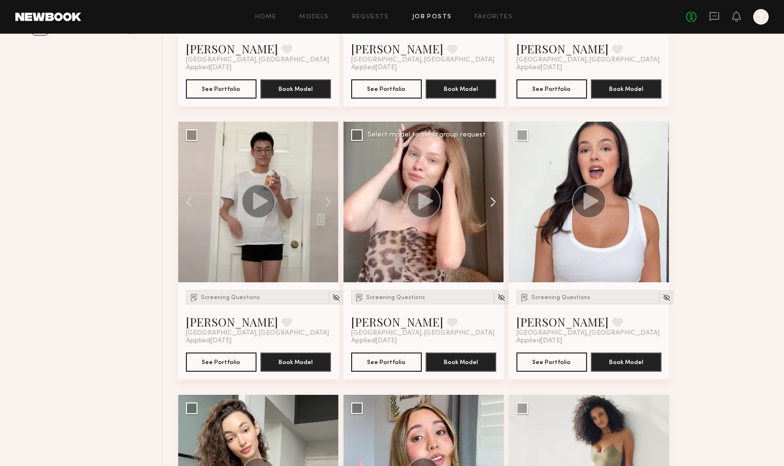
click at [488, 198] on button at bounding box center [488, 202] width 31 height 161
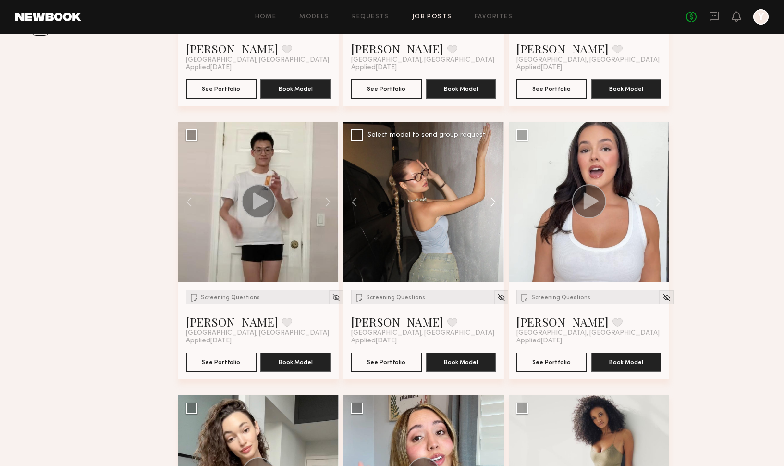
click at [488, 198] on button at bounding box center [488, 202] width 31 height 161
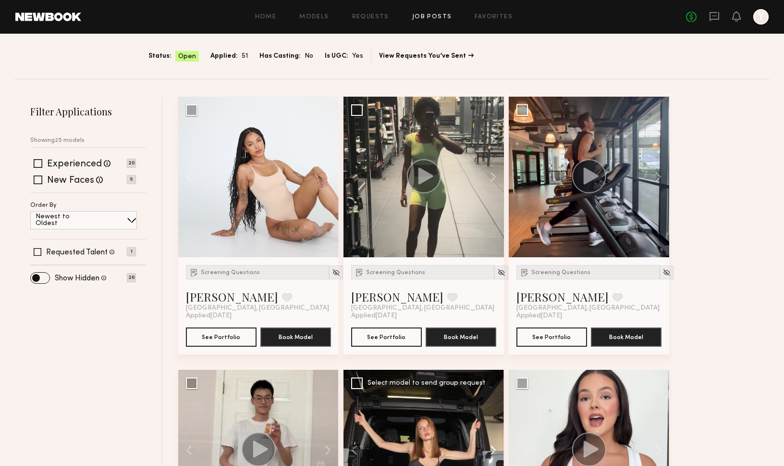
scroll to position [37, 0]
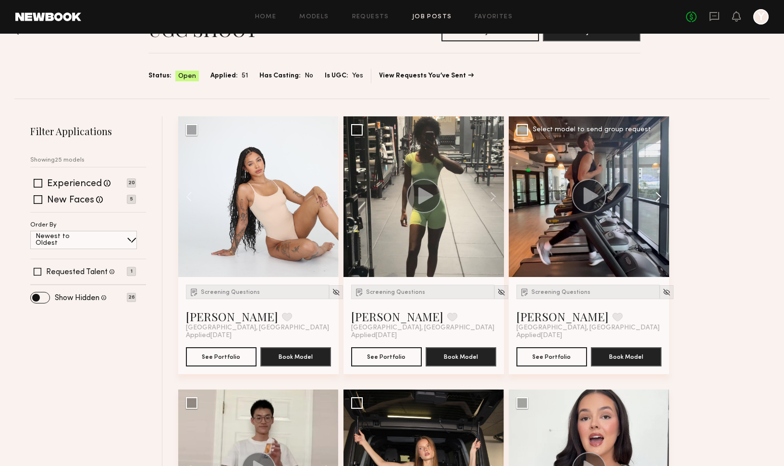
click at [661, 192] on button at bounding box center [654, 196] width 31 height 161
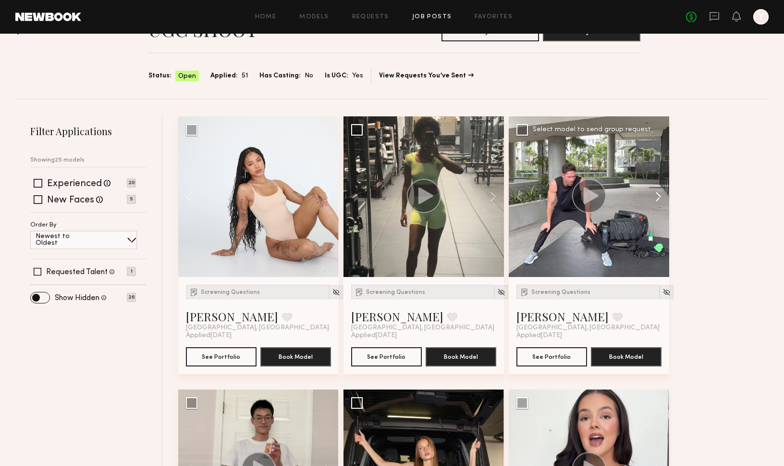
click at [661, 192] on button at bounding box center [654, 196] width 31 height 161
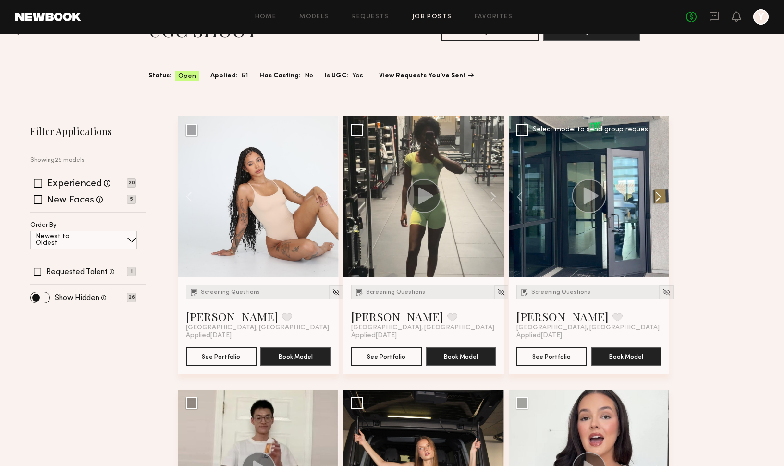
click at [661, 192] on button at bounding box center [654, 196] width 31 height 161
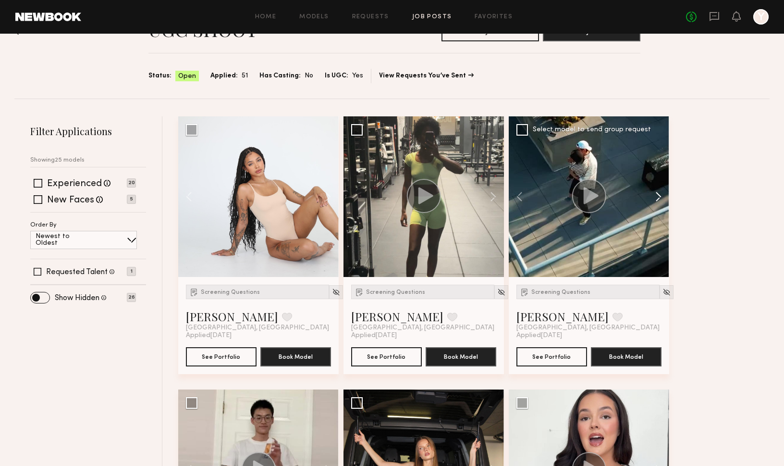
click at [661, 192] on button at bounding box center [654, 196] width 31 height 161
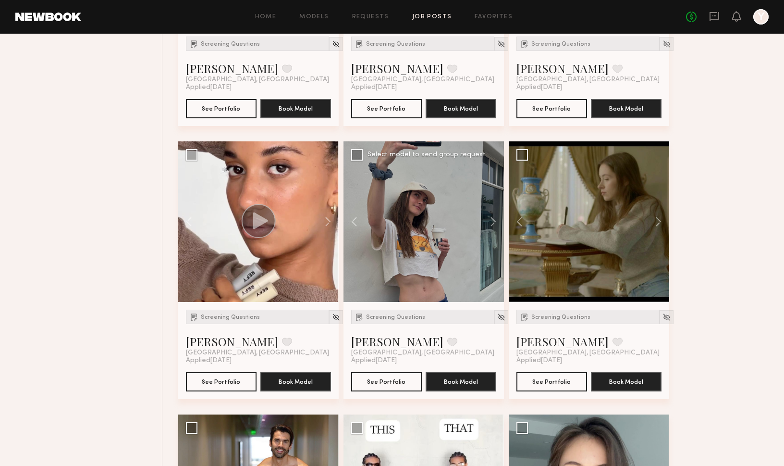
scroll to position [1373, 0]
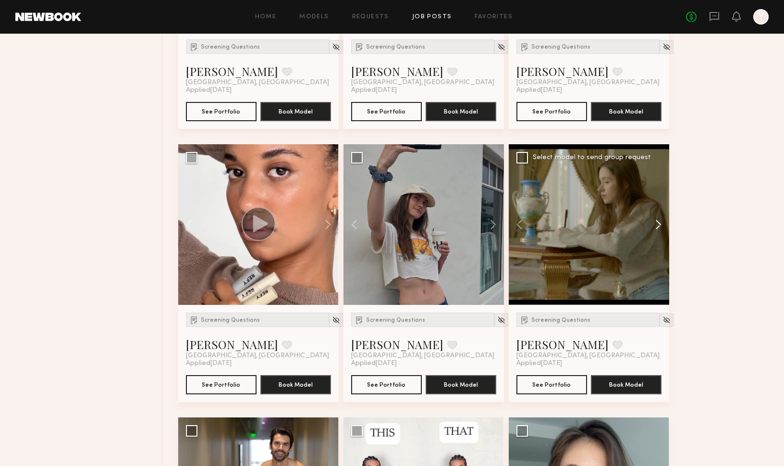
click at [655, 222] on button at bounding box center [654, 224] width 31 height 161
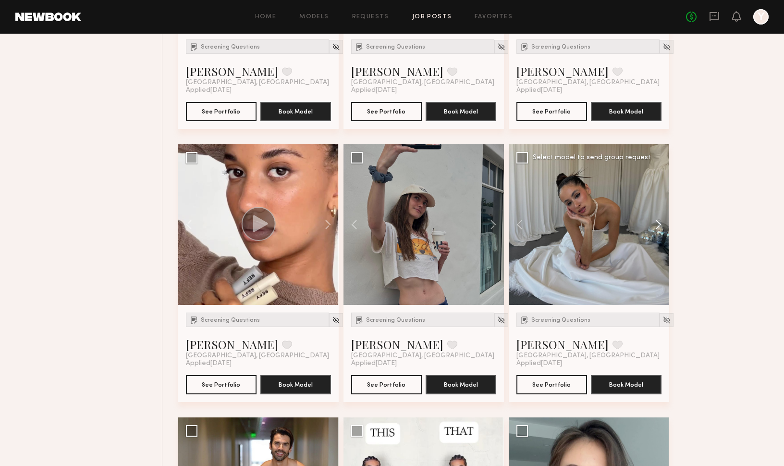
click at [655, 222] on button at bounding box center [654, 224] width 31 height 161
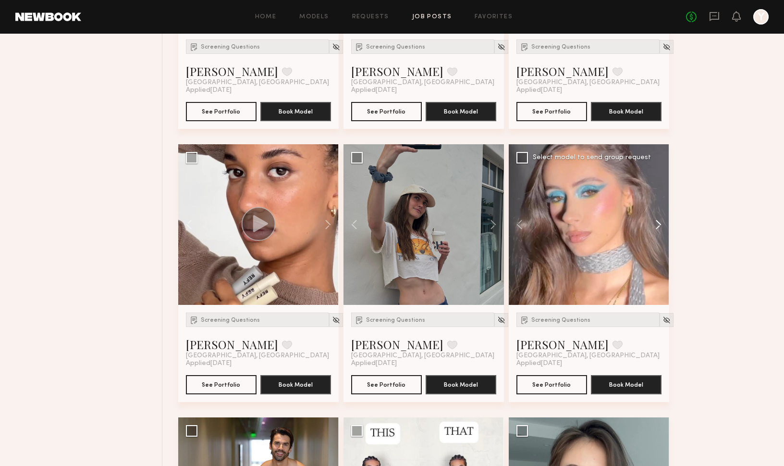
click at [655, 222] on button at bounding box center [654, 224] width 31 height 161
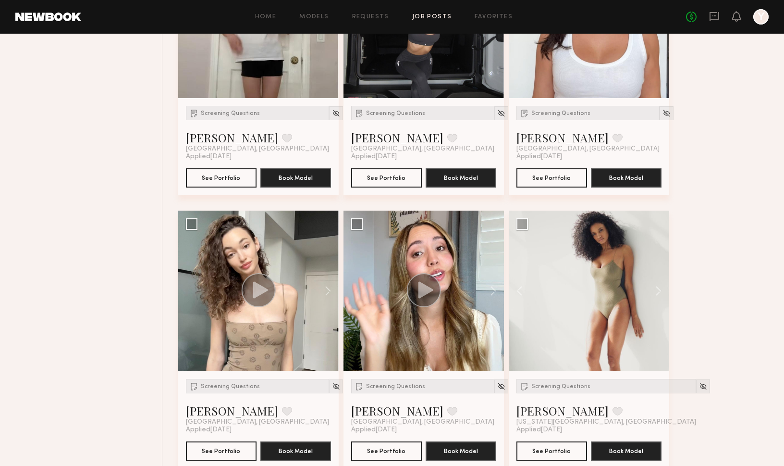
scroll to position [482, 0]
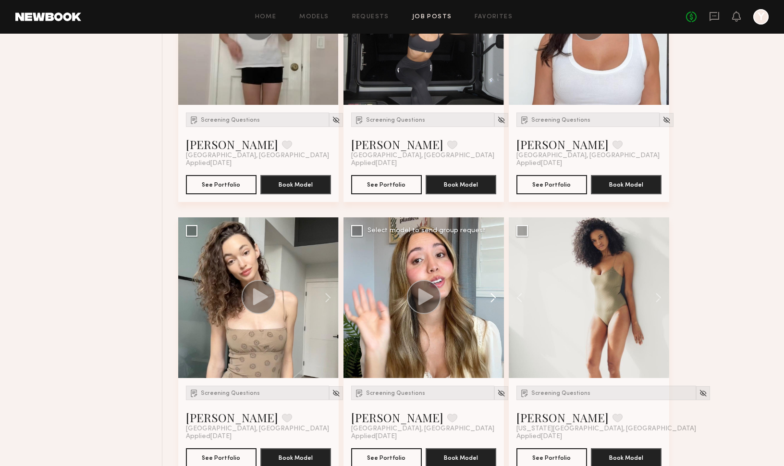
click at [490, 293] on button at bounding box center [488, 297] width 31 height 161
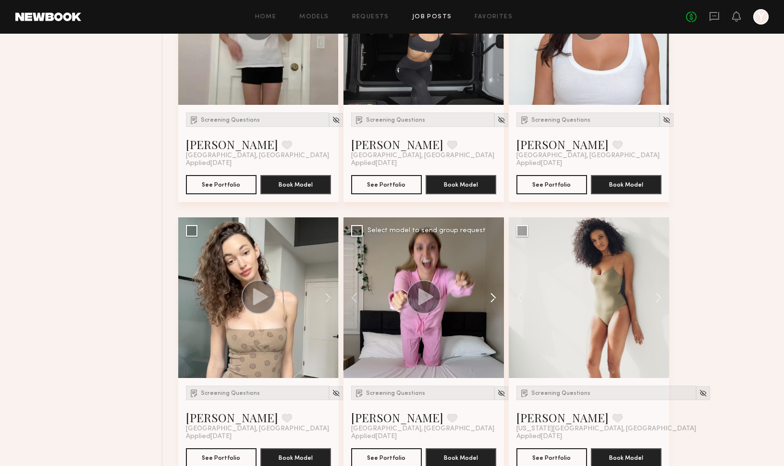
click at [490, 293] on button at bounding box center [488, 297] width 31 height 161
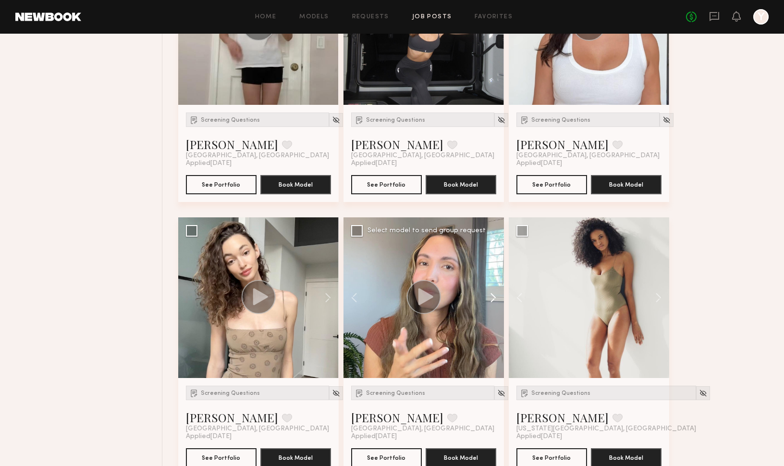
click at [490, 293] on button at bounding box center [488, 297] width 31 height 161
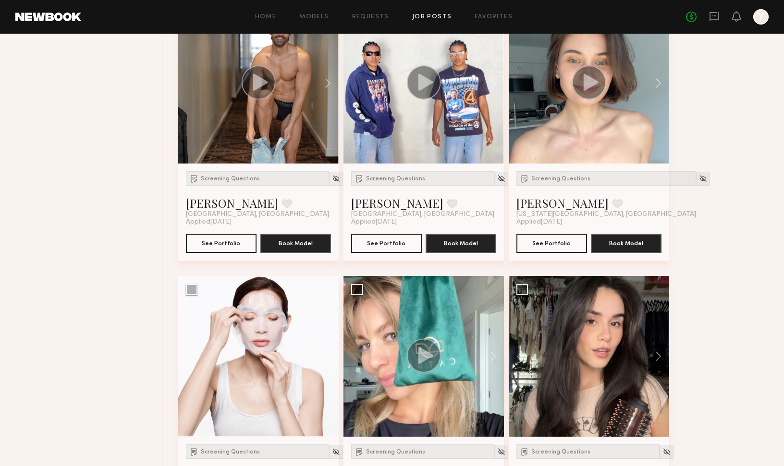
scroll to position [1823, 0]
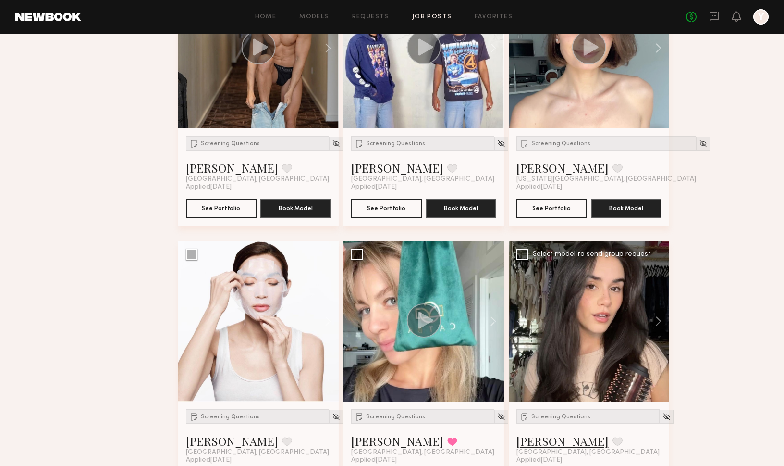
click at [546, 438] on link "Priscilla P." at bounding box center [563, 440] width 92 height 15
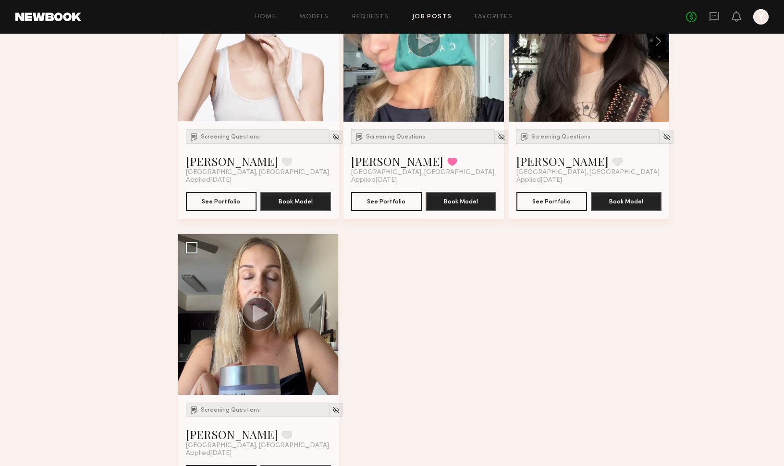
scroll to position [2125, 0]
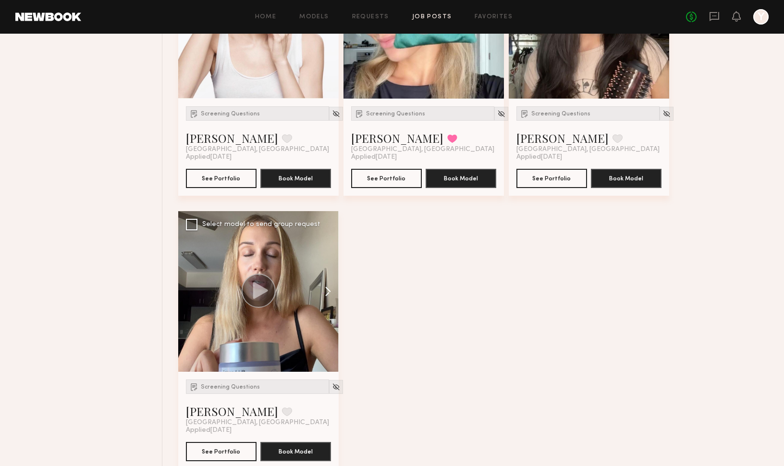
click at [329, 289] on button at bounding box center [323, 291] width 31 height 161
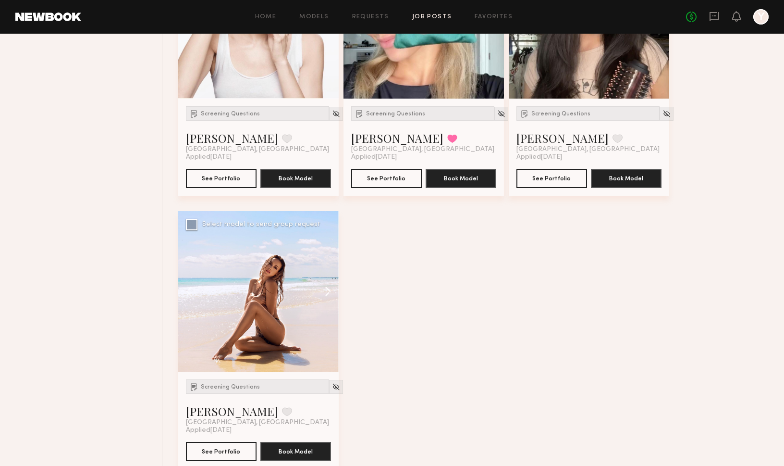
click at [329, 289] on button at bounding box center [323, 291] width 31 height 161
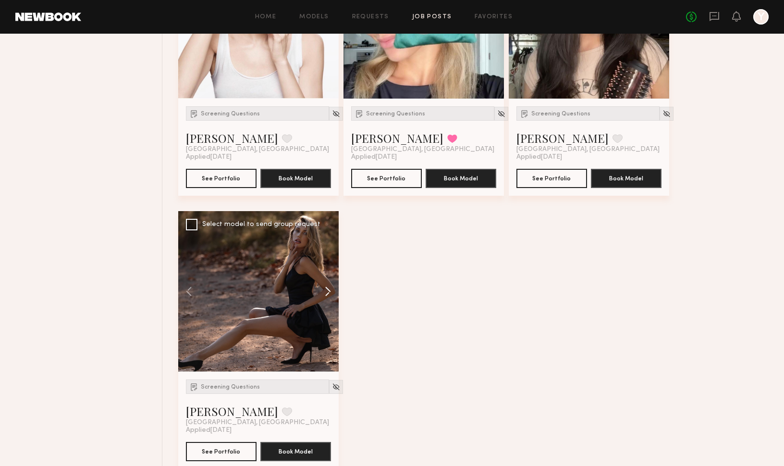
click at [329, 289] on button at bounding box center [323, 291] width 31 height 161
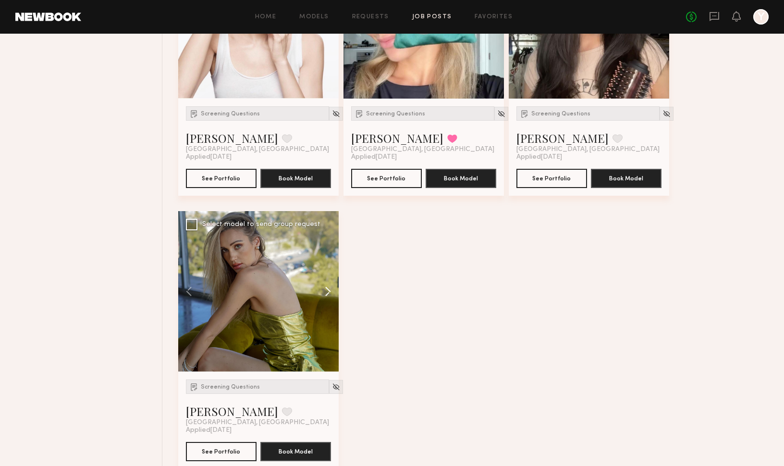
click at [329, 289] on button at bounding box center [323, 291] width 31 height 161
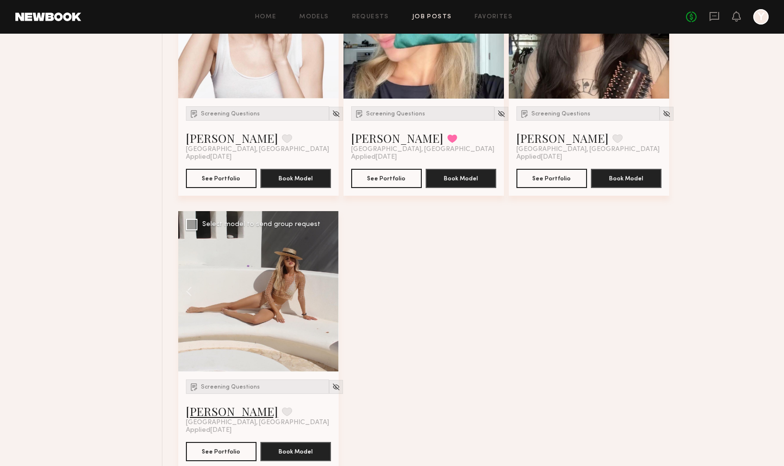
click at [198, 410] on link "Elena J." at bounding box center [232, 410] width 92 height 15
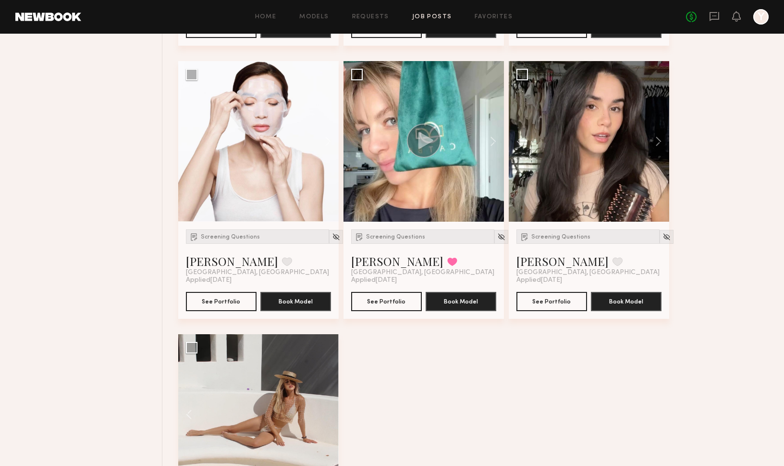
scroll to position [1981, 0]
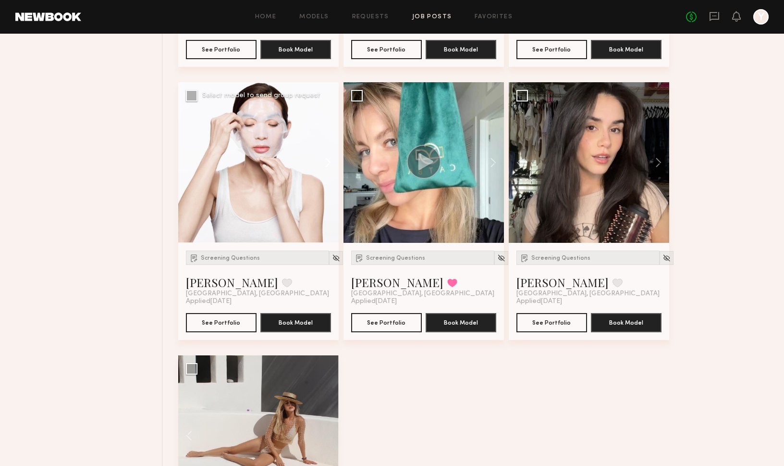
click at [324, 162] on button at bounding box center [323, 162] width 31 height 161
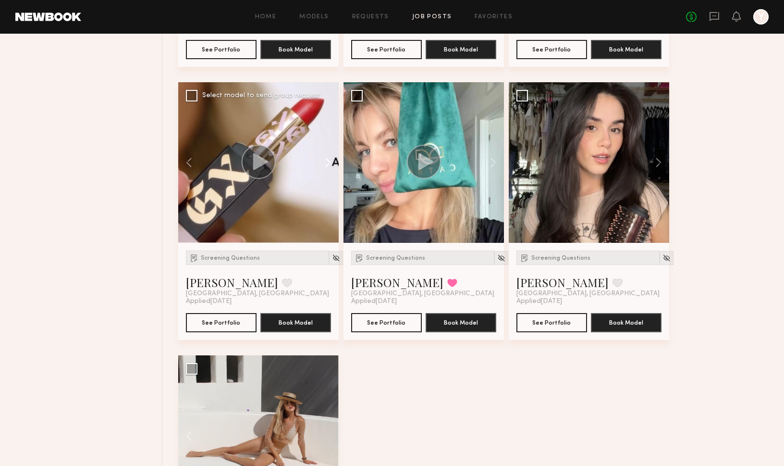
click at [324, 162] on button at bounding box center [323, 162] width 31 height 161
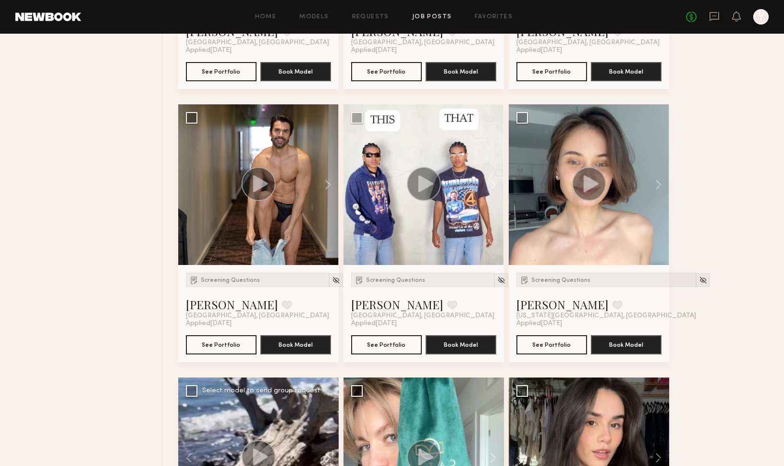
scroll to position [1653, 0]
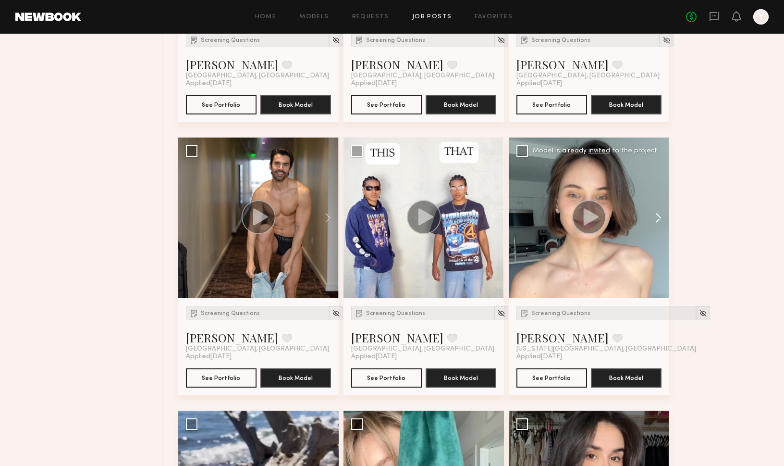
click at [653, 219] on button at bounding box center [654, 217] width 31 height 161
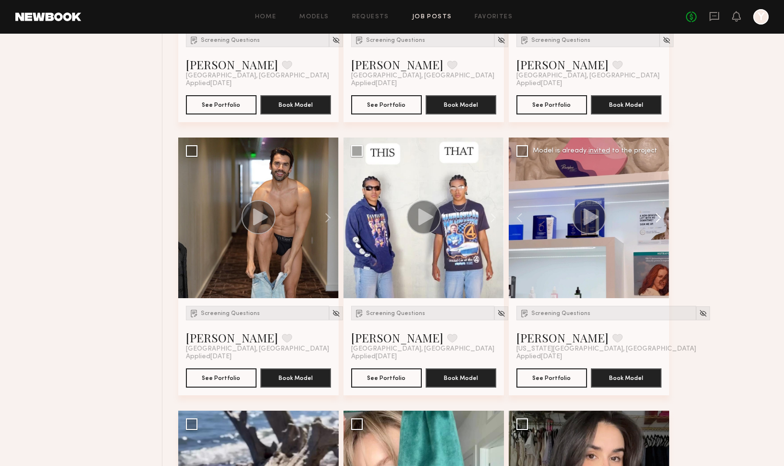
click at [653, 219] on button at bounding box center [654, 217] width 31 height 161
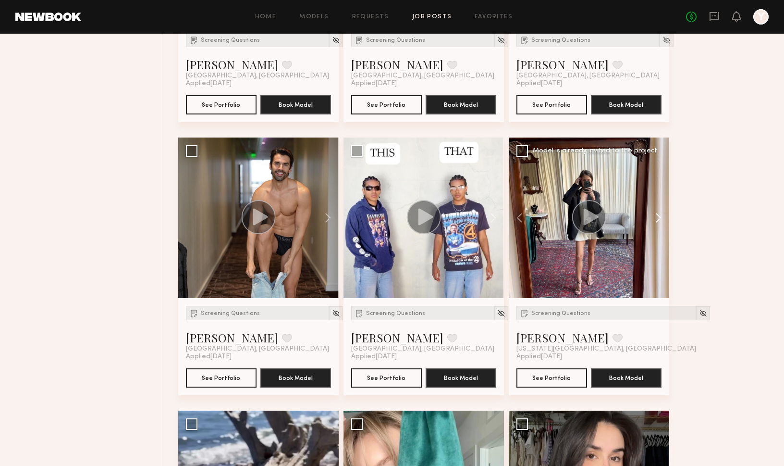
click at [653, 219] on button at bounding box center [654, 217] width 31 height 161
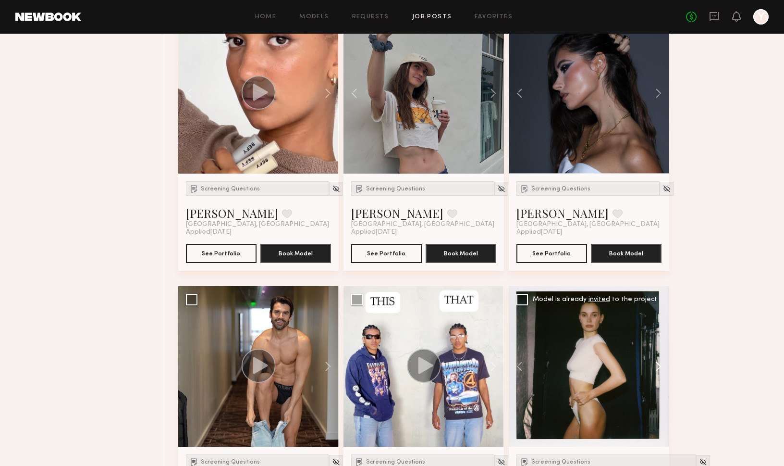
scroll to position [1337, 0]
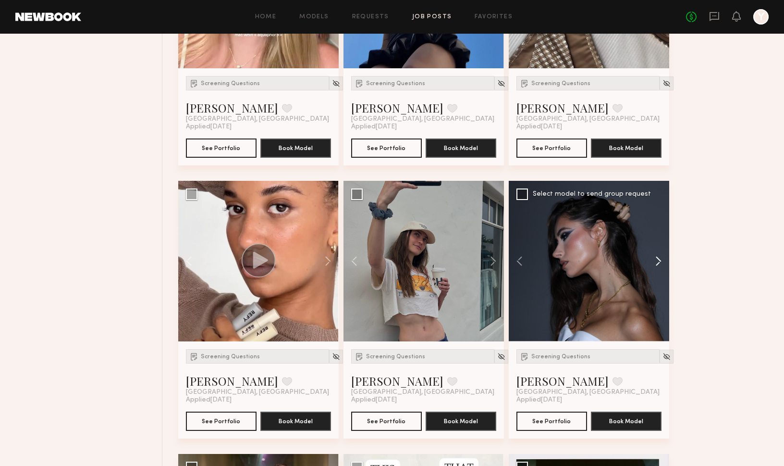
click at [656, 254] on button at bounding box center [654, 261] width 31 height 161
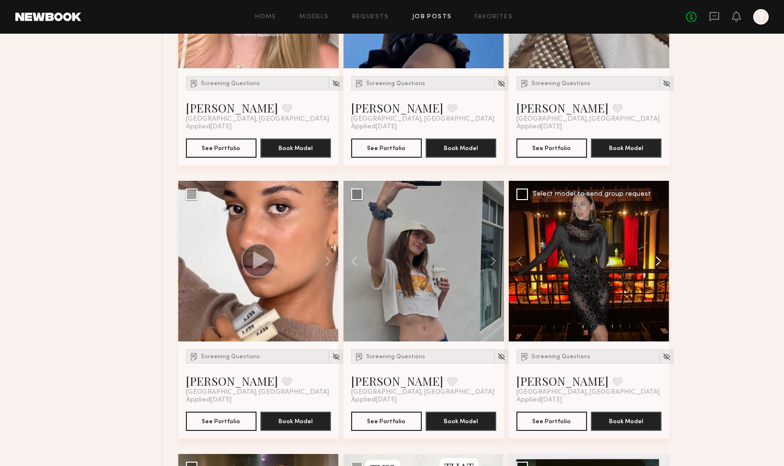
click at [656, 254] on button at bounding box center [654, 261] width 31 height 161
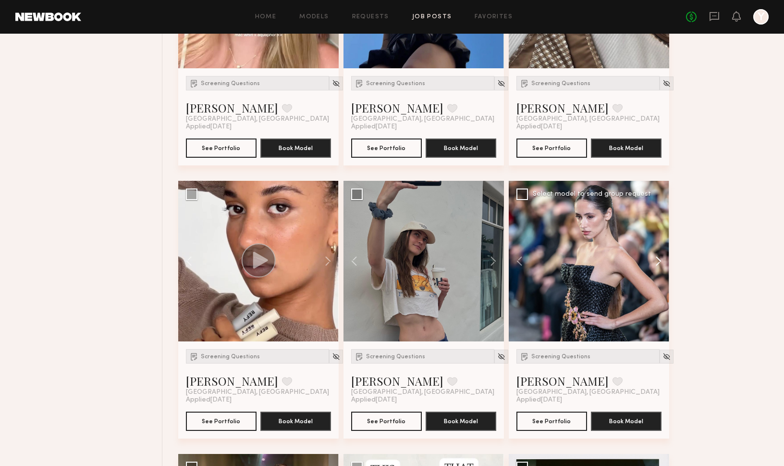
click at [656, 254] on button at bounding box center [654, 261] width 31 height 161
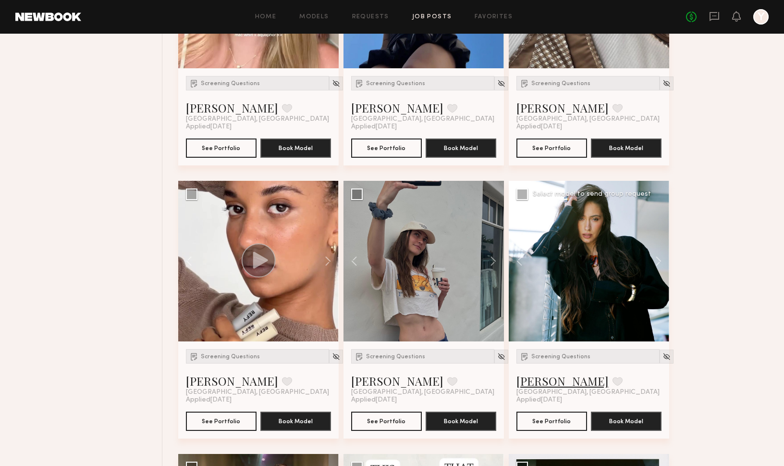
click at [538, 385] on link "Miranda J." at bounding box center [563, 380] width 92 height 15
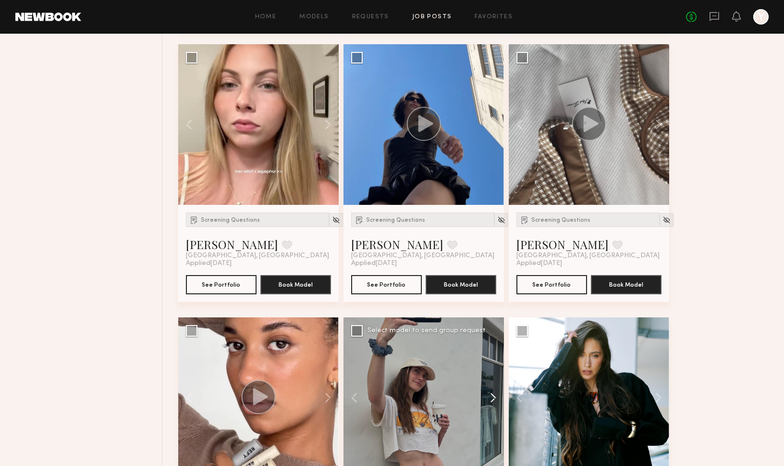
scroll to position [1192, 0]
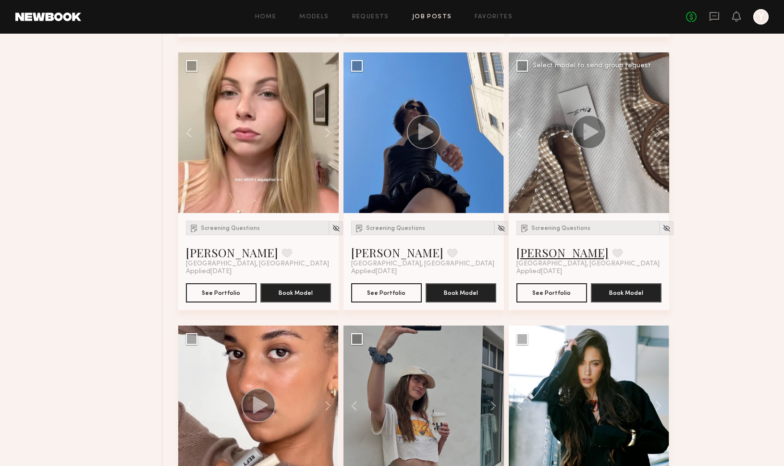
click at [557, 251] on link "Anastasiia S." at bounding box center [563, 252] width 92 height 15
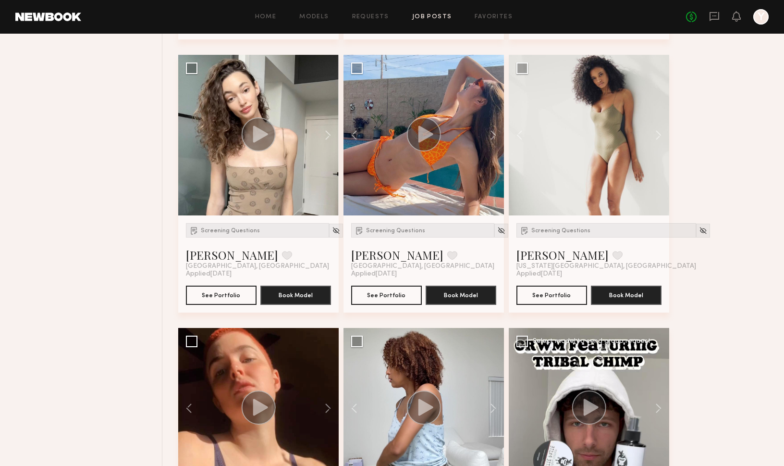
scroll to position [643, 0]
click at [493, 145] on button at bounding box center [488, 135] width 31 height 161
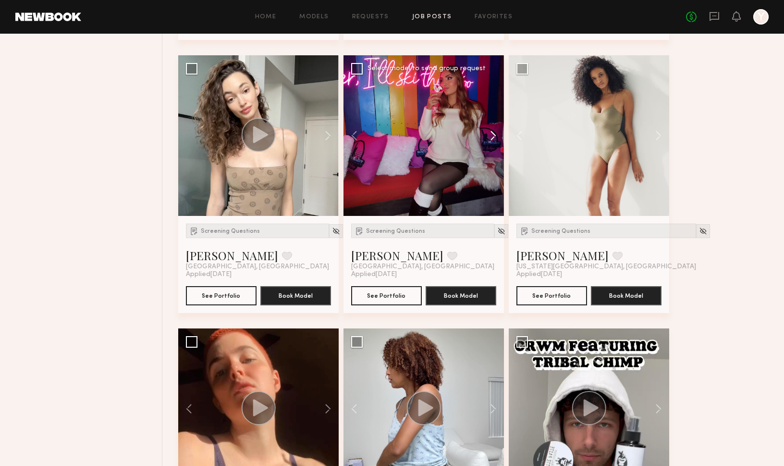
click at [493, 145] on button at bounding box center [488, 135] width 31 height 161
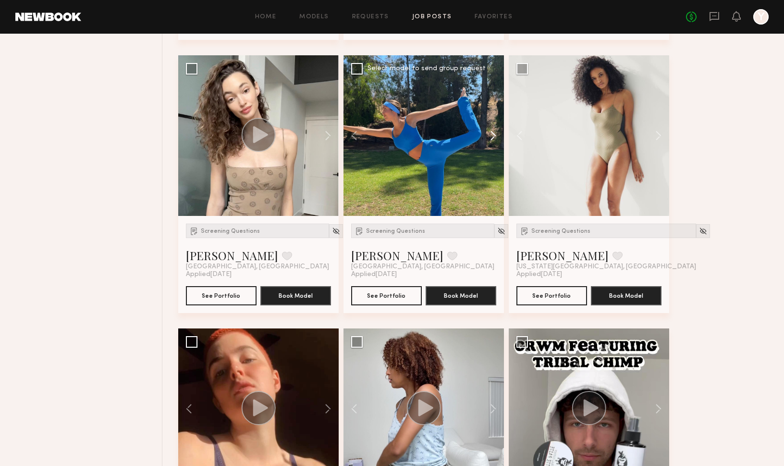
click at [493, 145] on button at bounding box center [488, 135] width 31 height 161
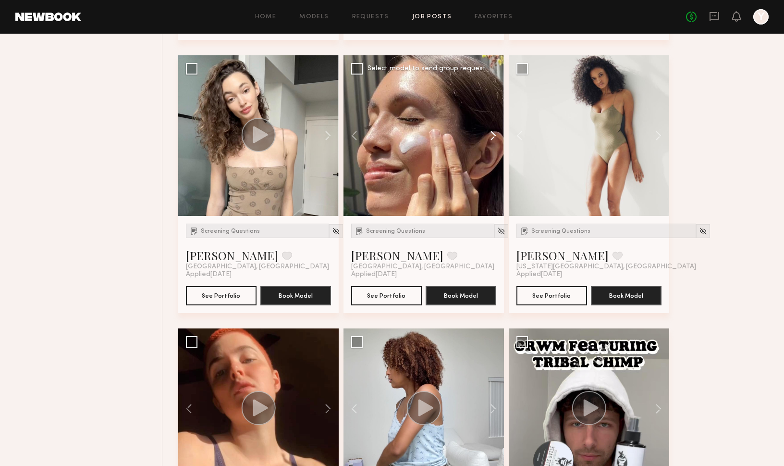
click at [493, 145] on button at bounding box center [488, 135] width 31 height 161
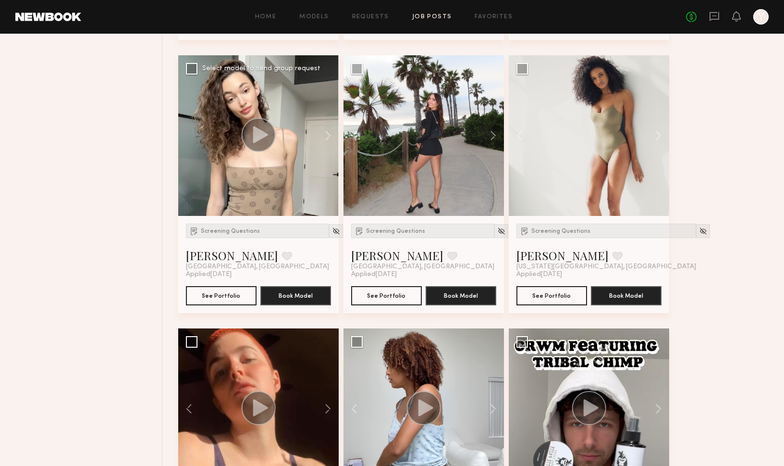
click at [249, 137] on circle at bounding box center [258, 135] width 34 height 34
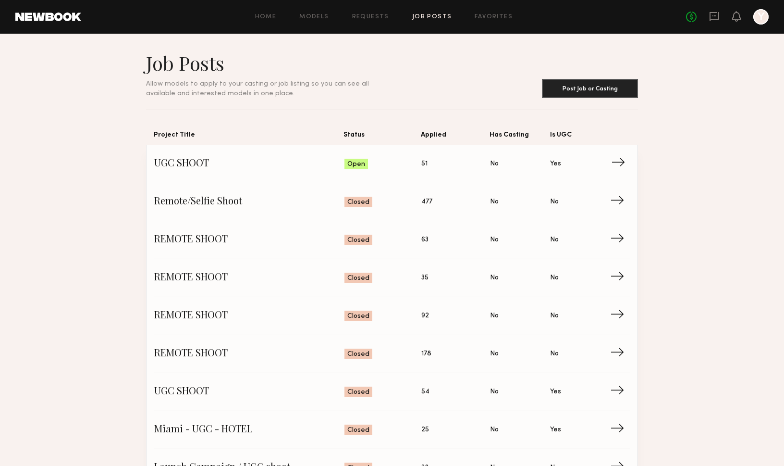
click at [184, 161] on span "UGC SHOOT" at bounding box center [249, 164] width 190 height 14
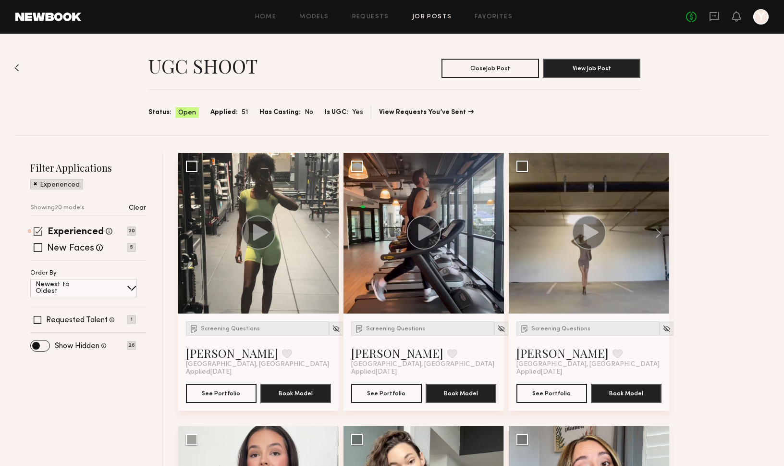
click at [40, 230] on span at bounding box center [38, 230] width 9 height 9
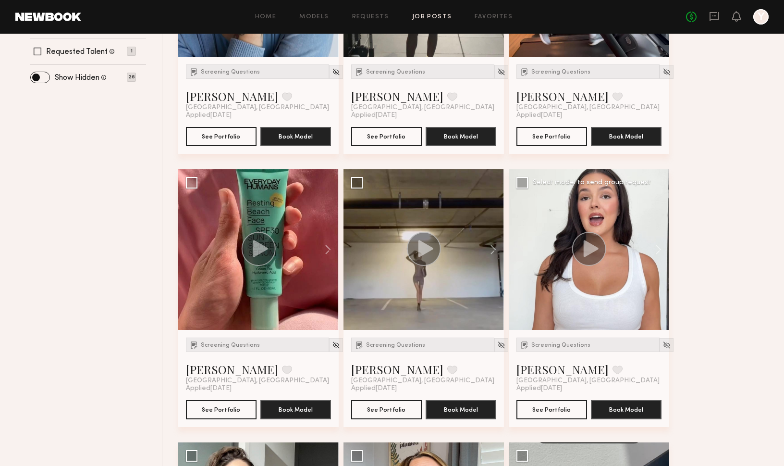
scroll to position [260, 0]
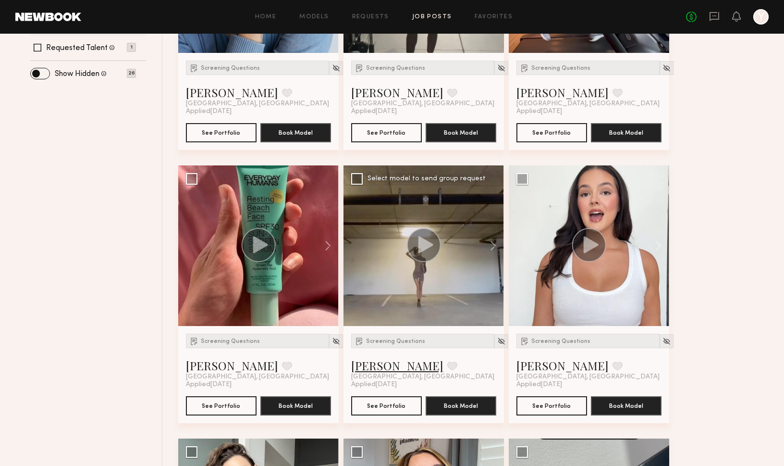
click at [391, 368] on link "Anastasiia M." at bounding box center [397, 365] width 92 height 15
click at [649, 244] on button at bounding box center [654, 245] width 31 height 161
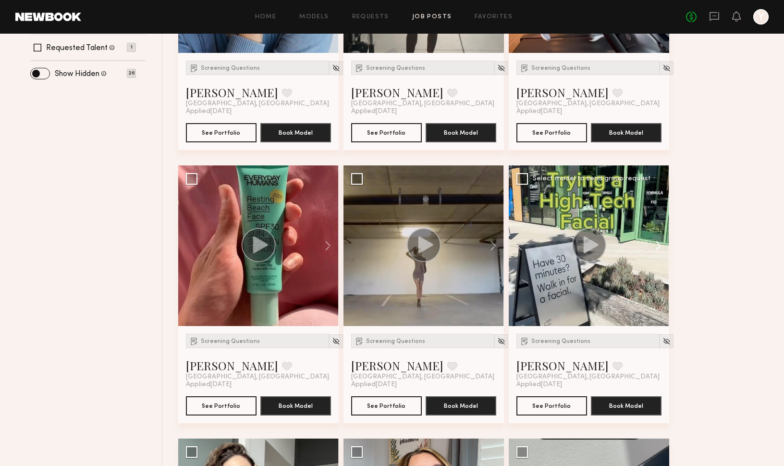
click at [649, 244] on button at bounding box center [654, 245] width 31 height 161
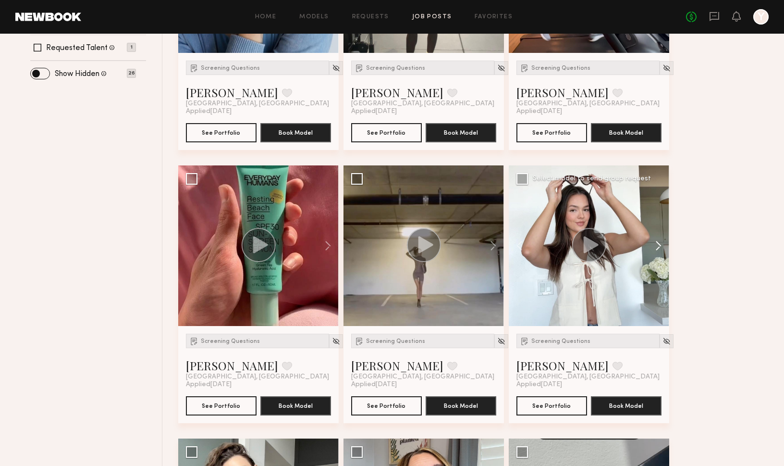
click at [649, 244] on button at bounding box center [654, 245] width 31 height 161
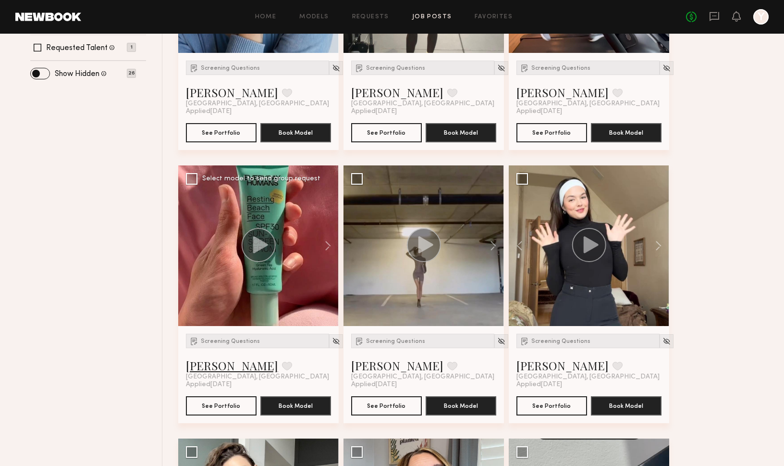
click at [218, 363] on link "Albert T." at bounding box center [232, 365] width 92 height 15
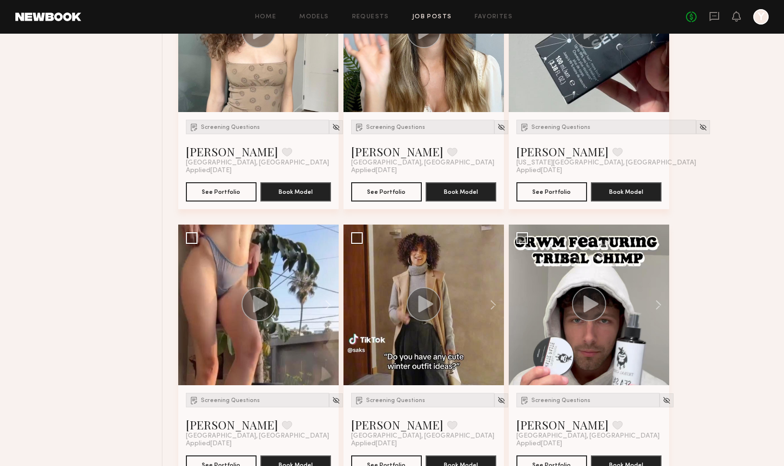
scroll to position [680, 0]
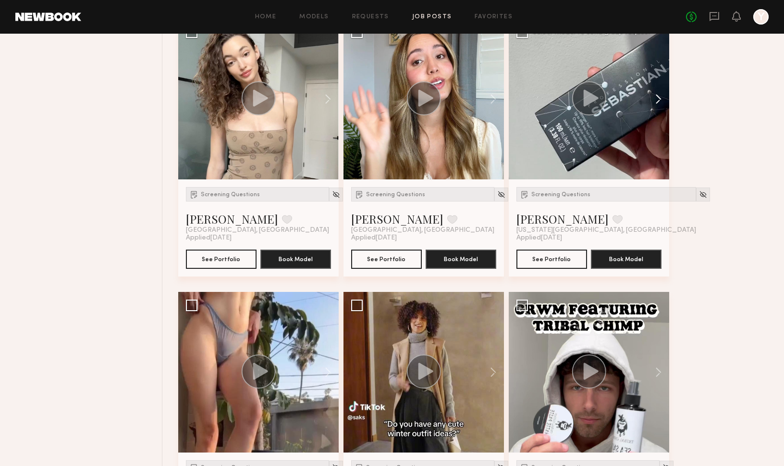
click at [656, 99] on button at bounding box center [654, 99] width 31 height 161
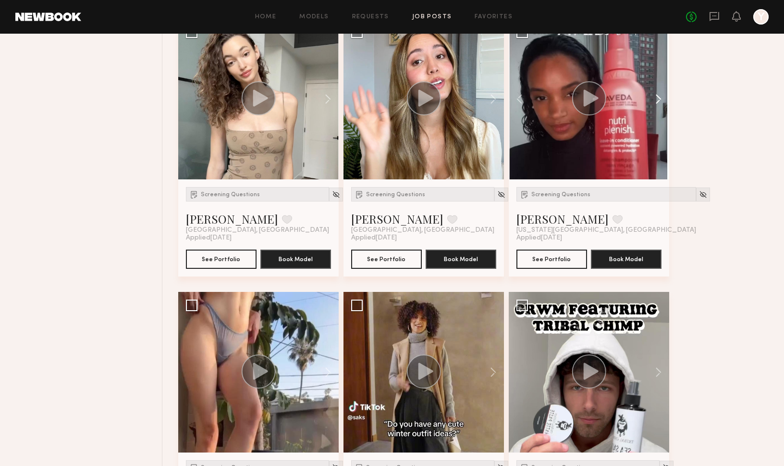
click at [656, 99] on button at bounding box center [654, 99] width 31 height 161
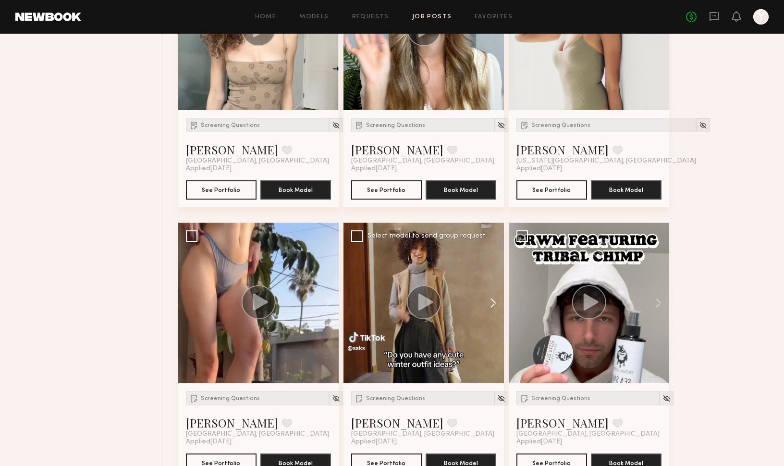
scroll to position [772, 0]
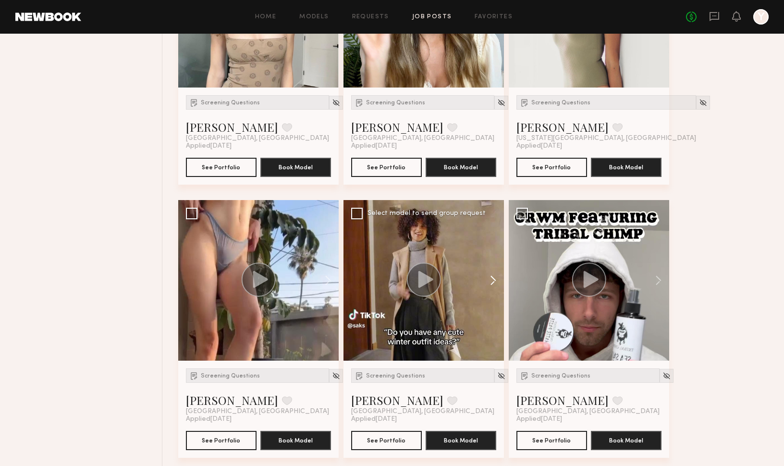
click at [490, 275] on button at bounding box center [488, 280] width 31 height 161
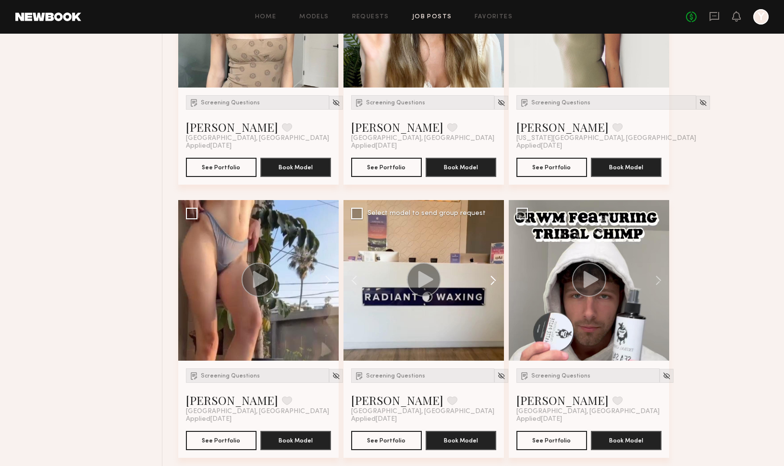
click at [490, 275] on button at bounding box center [488, 280] width 31 height 161
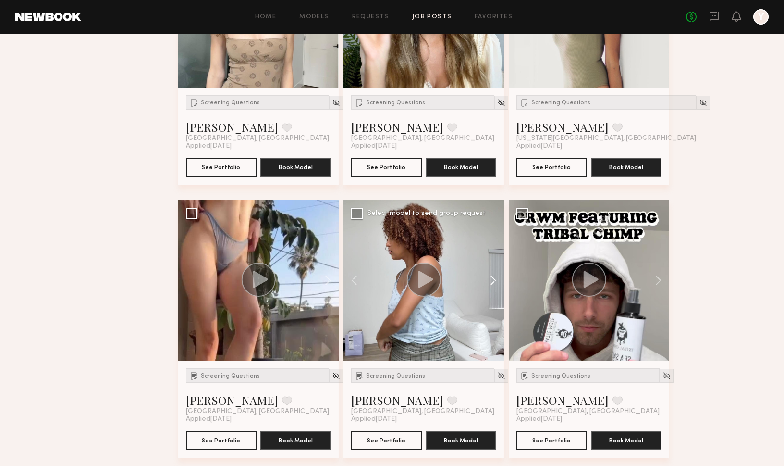
click at [490, 275] on button at bounding box center [488, 280] width 31 height 161
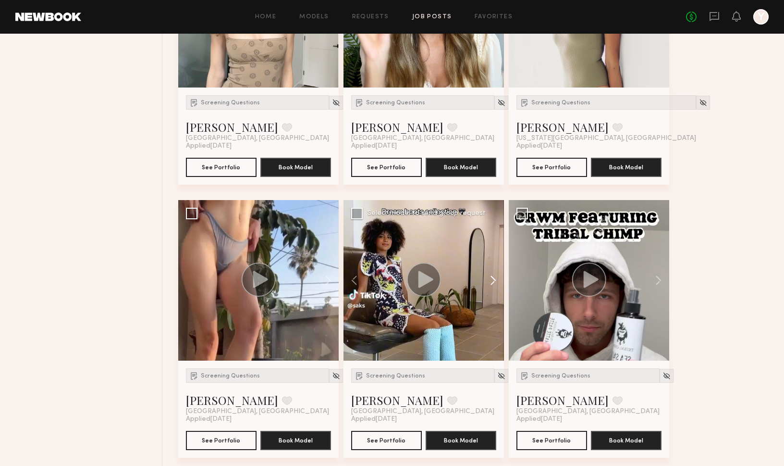
click at [490, 275] on button at bounding box center [488, 280] width 31 height 161
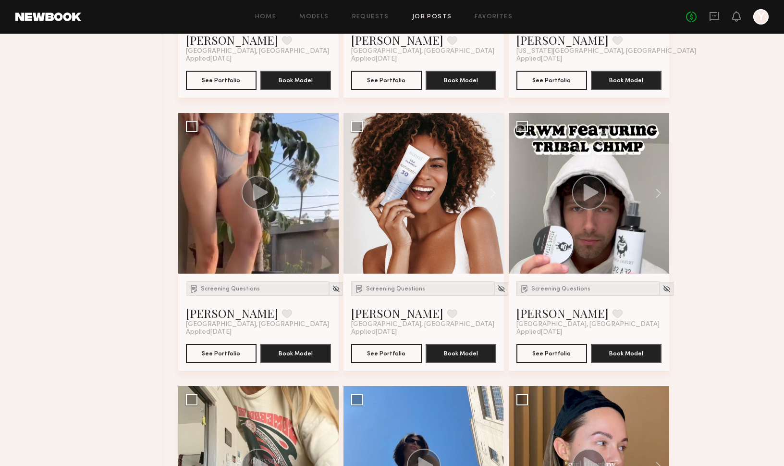
scroll to position [997, 0]
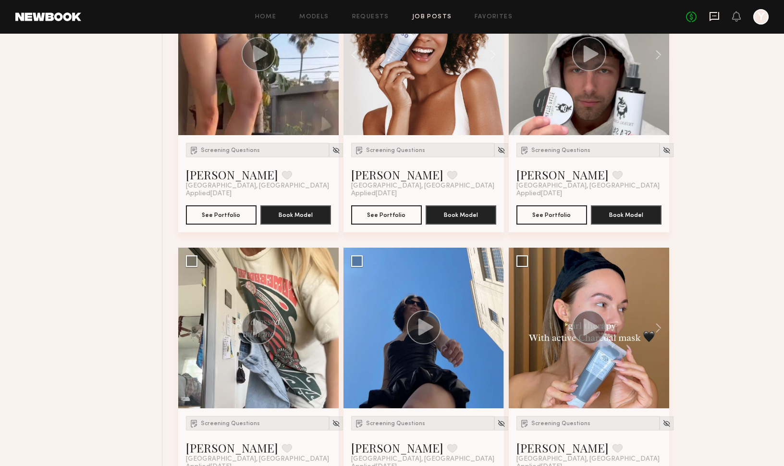
click at [712, 17] on icon at bounding box center [714, 16] width 11 height 11
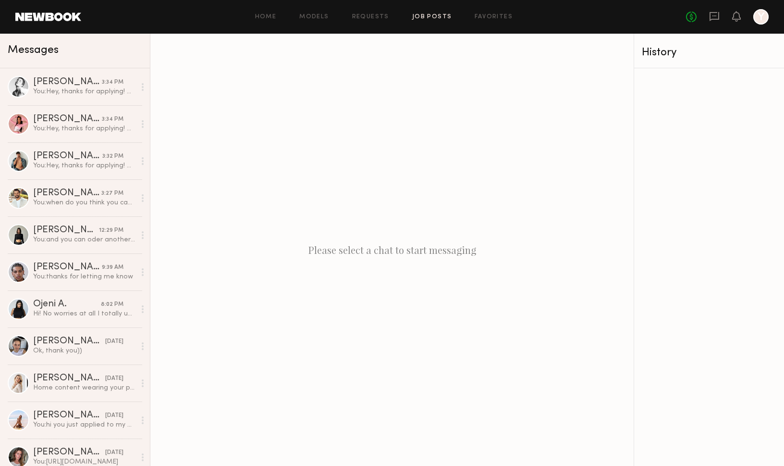
click at [435, 17] on link "Job Posts" at bounding box center [432, 17] width 40 height 6
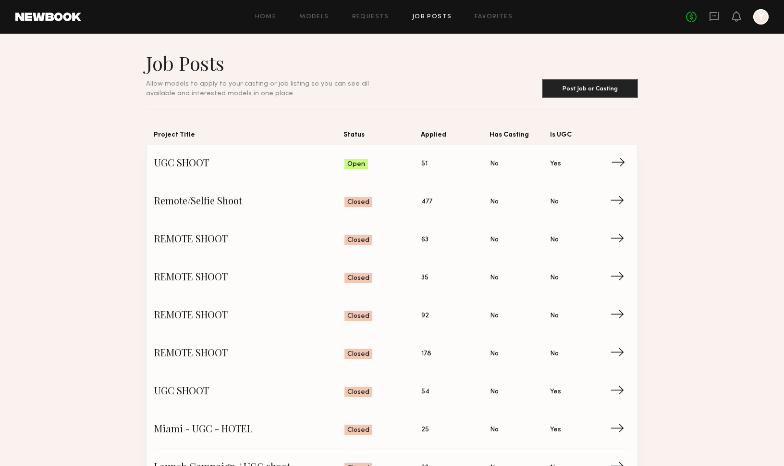
click at [195, 171] on span "UGC SHOOT" at bounding box center [249, 164] width 190 height 14
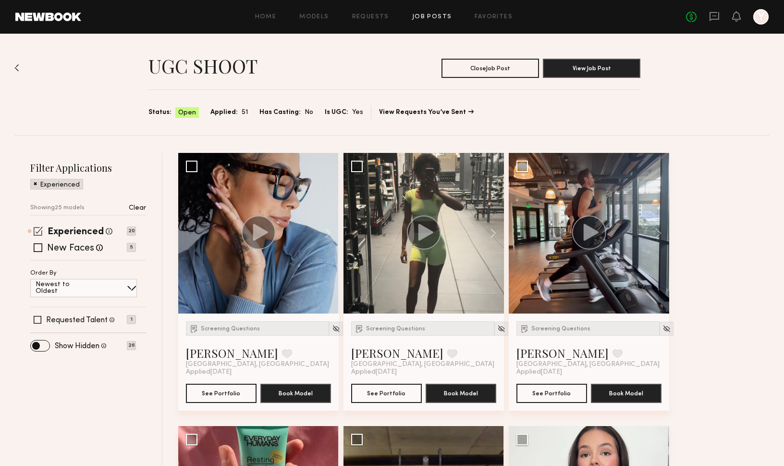
click at [35, 232] on span at bounding box center [38, 230] width 9 height 9
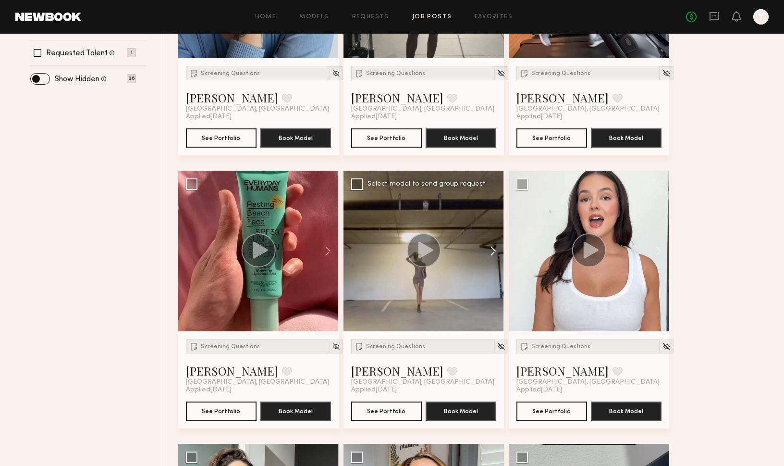
scroll to position [257, 0]
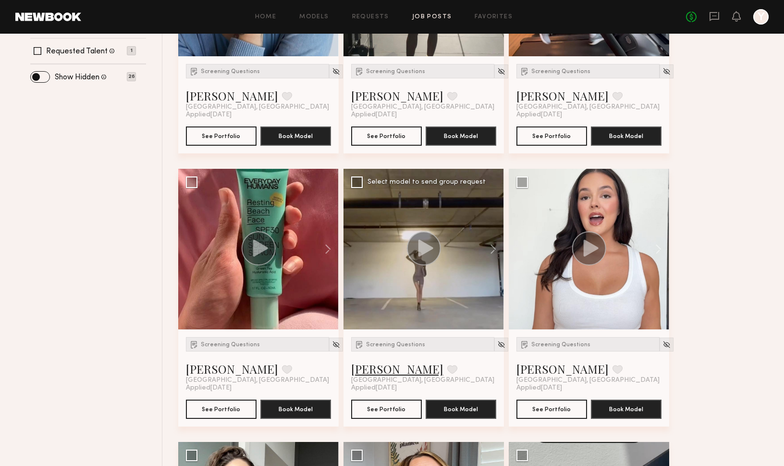
click at [390, 373] on link "Anastasiia M." at bounding box center [397, 368] width 92 height 15
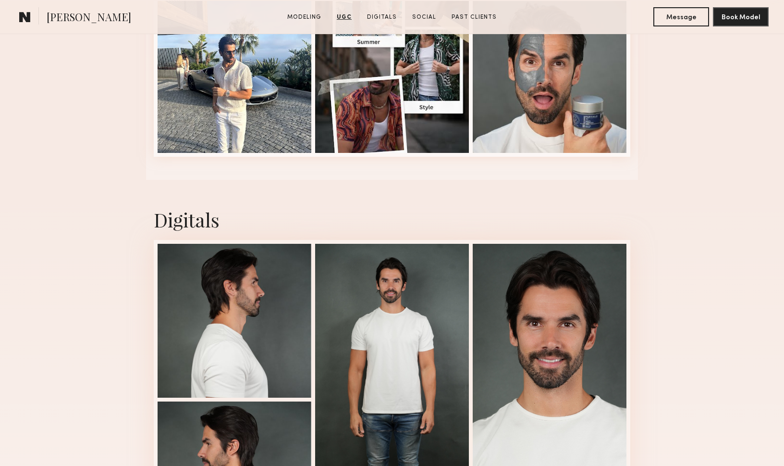
scroll to position [1724, 0]
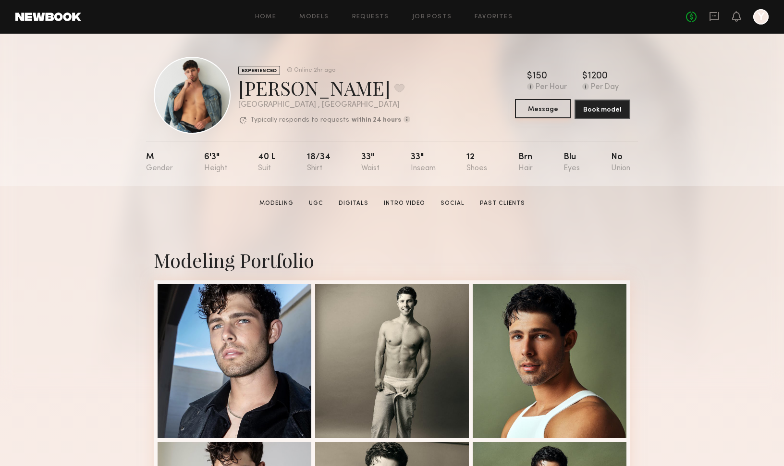
click at [532, 110] on button "Message" at bounding box center [543, 108] width 56 height 19
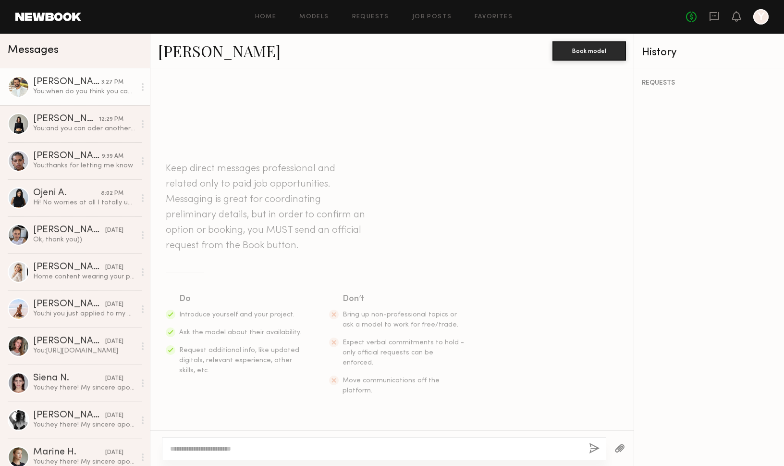
click at [68, 87] on div "You: when do you think you can shoot (so i can book you)? product will arrive i…" at bounding box center [84, 91] width 102 height 9
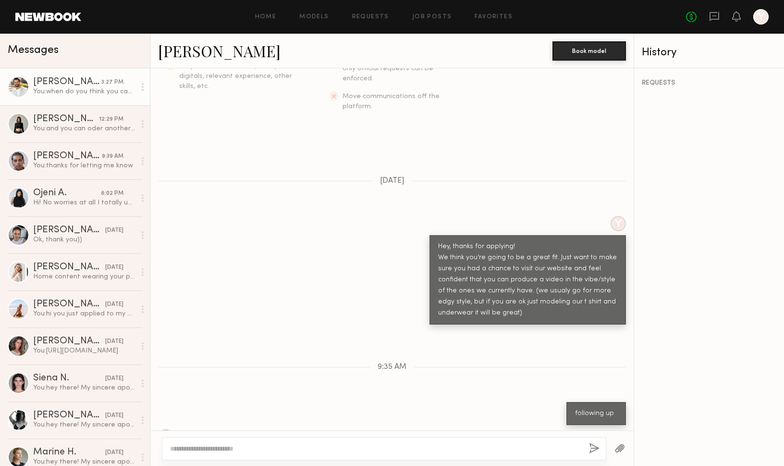
scroll to position [267, 0]
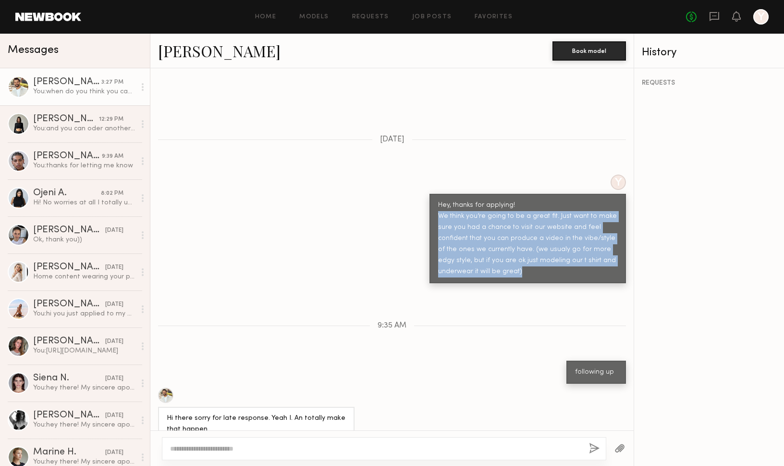
drag, startPoint x: 539, startPoint y: 252, endPoint x: 428, endPoint y: 200, distance: 122.1
click at [428, 200] on div "Y Hey, thanks for applying! We think you’re going to be a great fit. Just want …" at bounding box center [391, 228] width 483 height 109
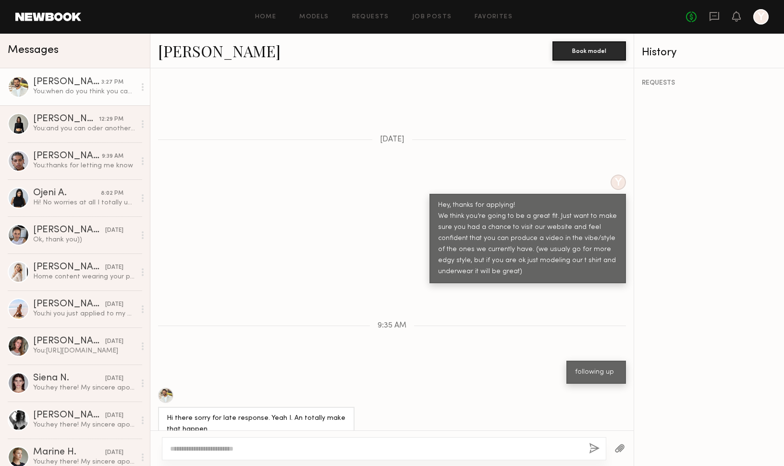
click at [448, 200] on div "Hey, thanks for applying! We think you’re going to be a great fit. Just want to…" at bounding box center [527, 238] width 179 height 77
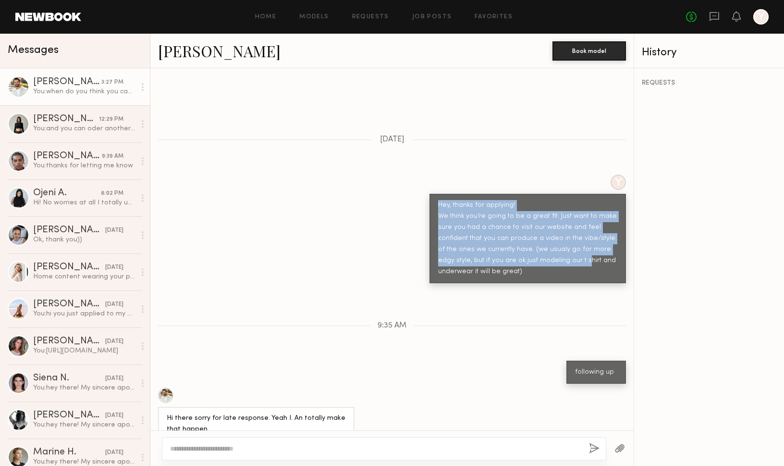
drag, startPoint x: 437, startPoint y: 190, endPoint x: 566, endPoint y: 247, distance: 141.2
click at [567, 247] on div "Hey, thanks for applying! We think you’re going to be a great fit. Just want to…" at bounding box center [528, 238] width 197 height 89
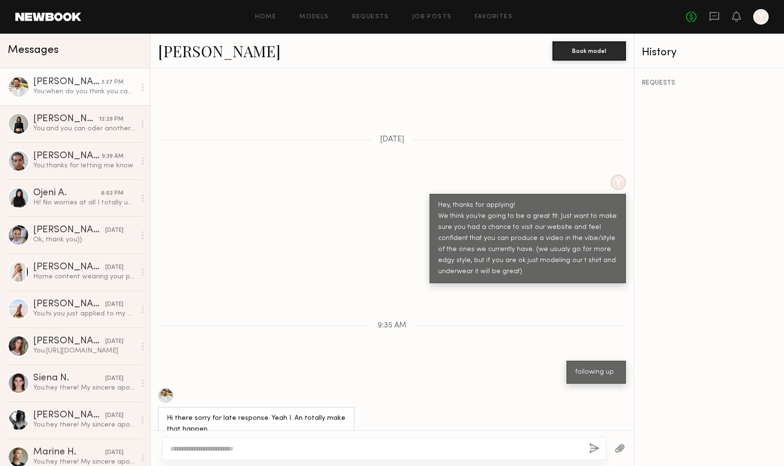
click at [567, 245] on div "Hey, thanks for applying! We think you’re going to be a great fit. Just want to…" at bounding box center [527, 238] width 179 height 77
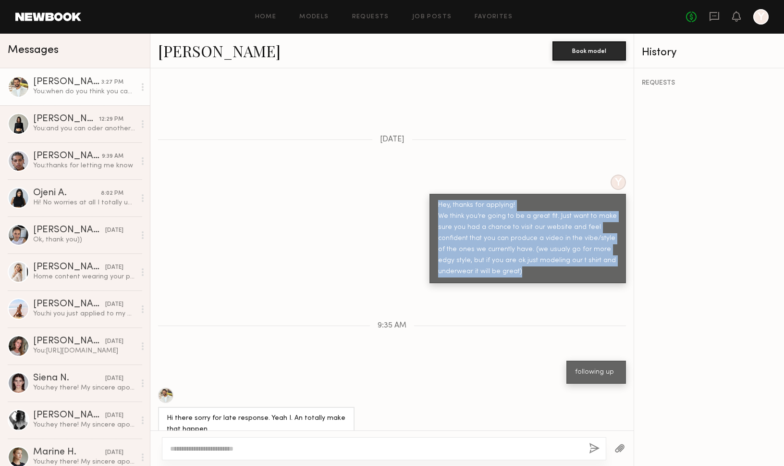
drag, startPoint x: 544, startPoint y: 258, endPoint x: 434, endPoint y: 183, distance: 133.6
click at [434, 194] on div "Hey, thanks for applying! We think you’re going to be a great fit. Just want to…" at bounding box center [528, 238] width 197 height 89
copy div "Hey, thanks for applying! We think you’re going to be a great fit. Just want to…"
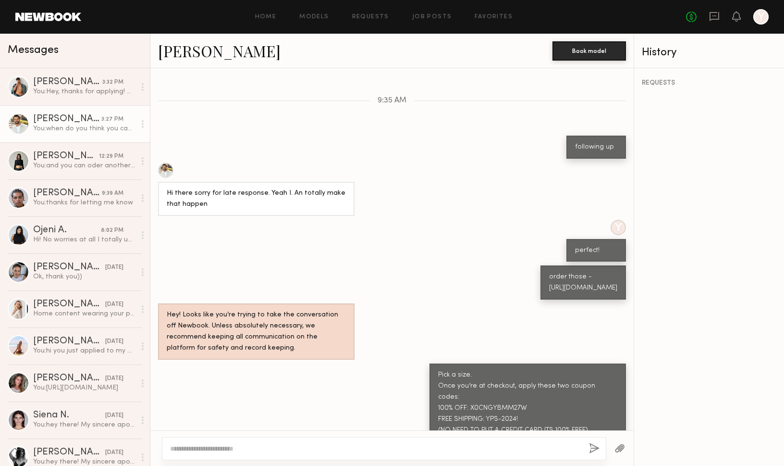
scroll to position [534, 0]
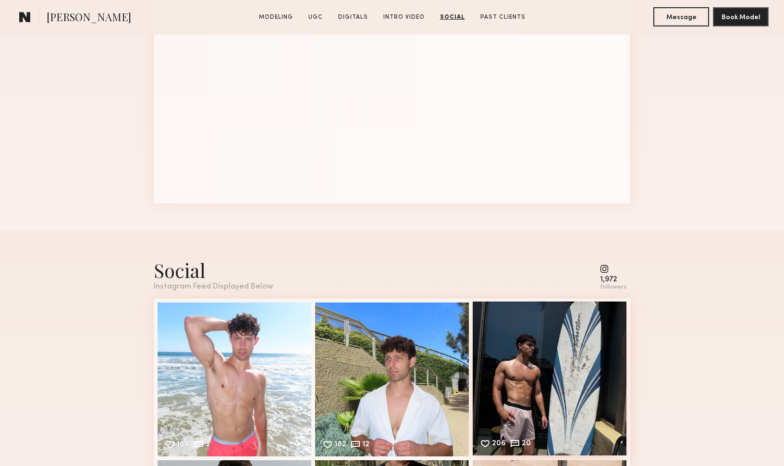
scroll to position [1763, 0]
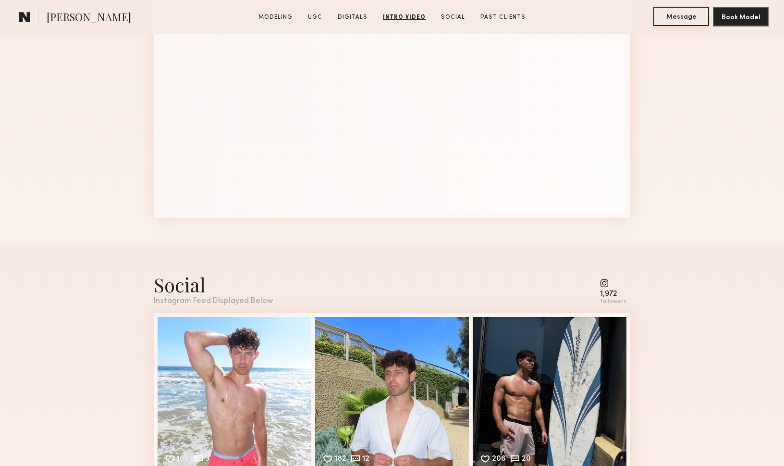
click at [662, 20] on button "Message" at bounding box center [682, 16] width 56 height 19
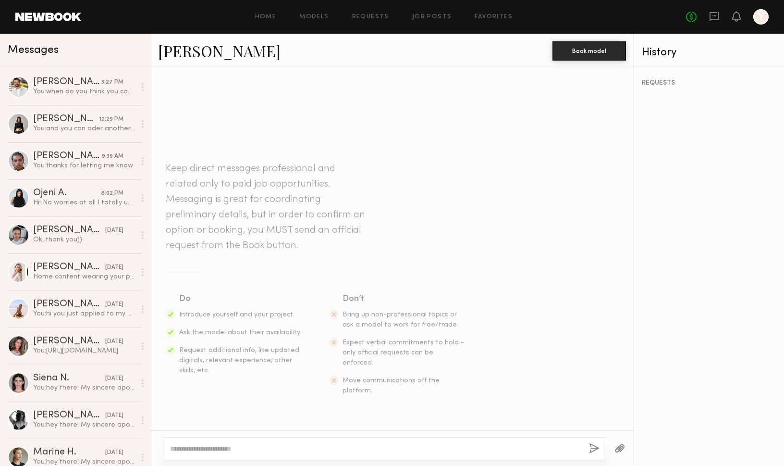
click at [352, 449] on textarea at bounding box center [375, 449] width 411 height 10
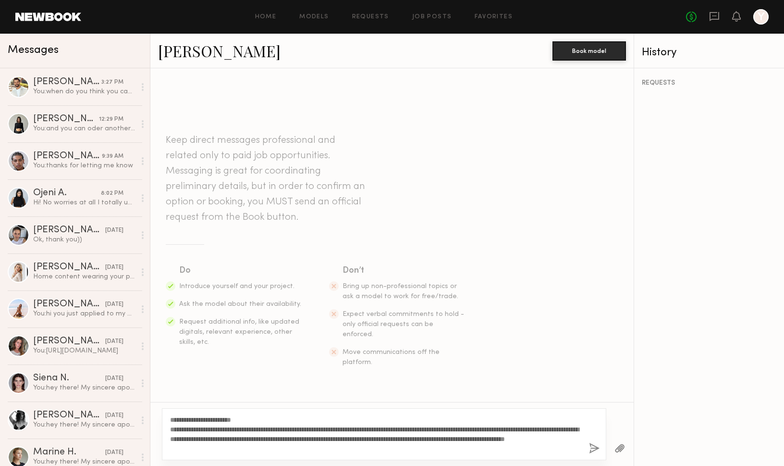
type textarea "**********"
click at [592, 448] on button "button" at bounding box center [594, 449] width 11 height 12
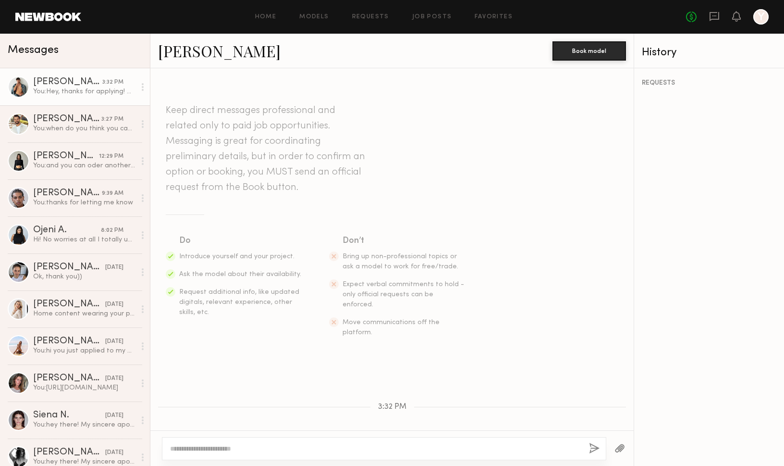
scroll to position [113, 0]
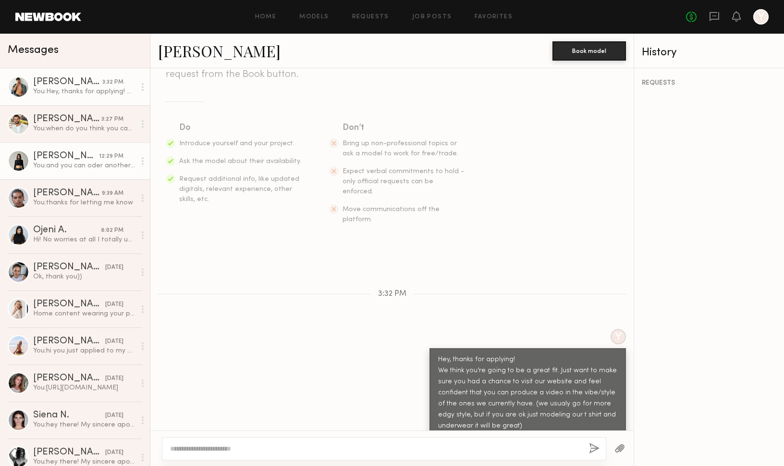
click at [60, 171] on link "[PERSON_NAME] 12:29 PM You: and you can oder another pair of underwear" at bounding box center [75, 160] width 150 height 37
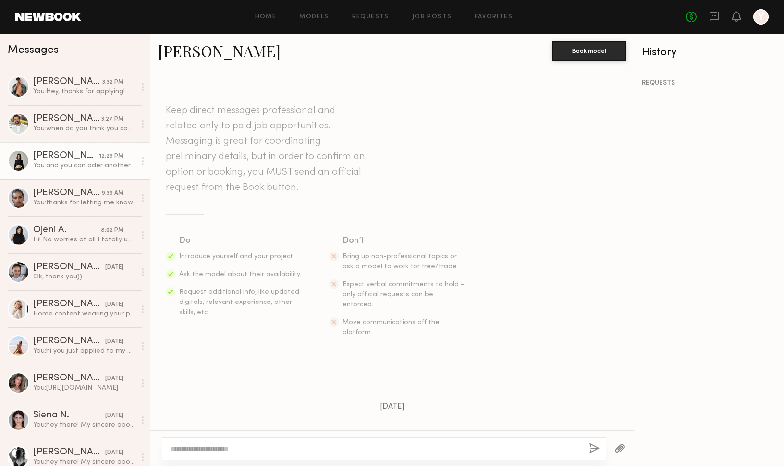
scroll to position [249, 0]
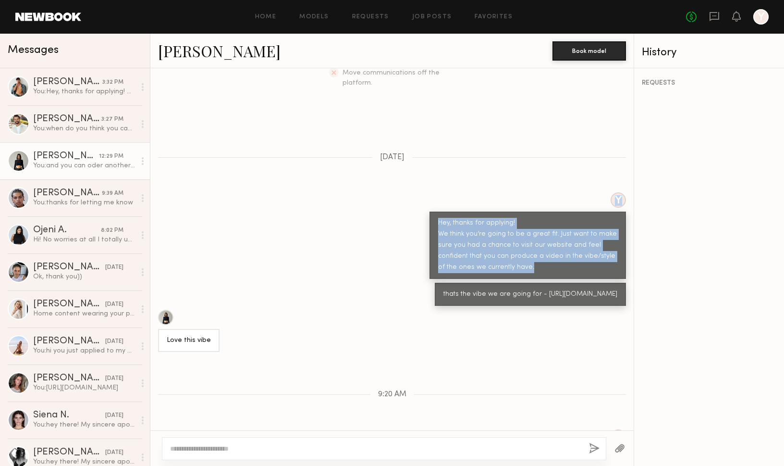
drag, startPoint x: 535, startPoint y: 260, endPoint x: 393, endPoint y: 185, distance: 160.1
click at [393, 192] on div "Y Hey, thanks for applying! We think you’re going to be a great fit. Just want …" at bounding box center [391, 235] width 483 height 86
copy div "Y Hey, thanks for applying! We think you’re going to be a great fit. Just want …"
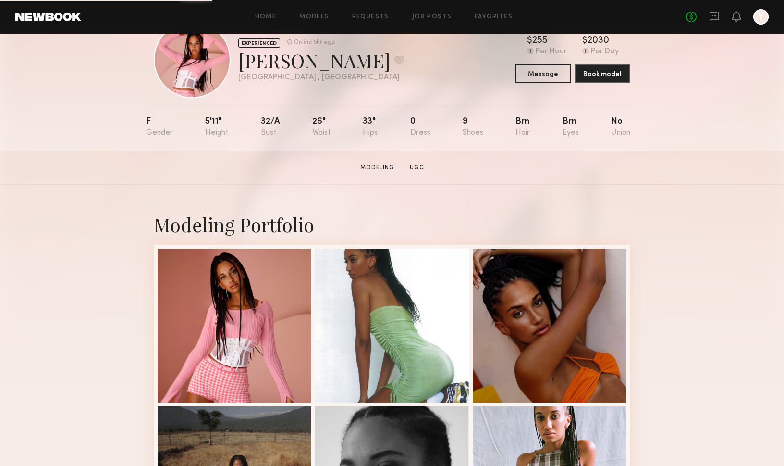
scroll to position [46, 0]
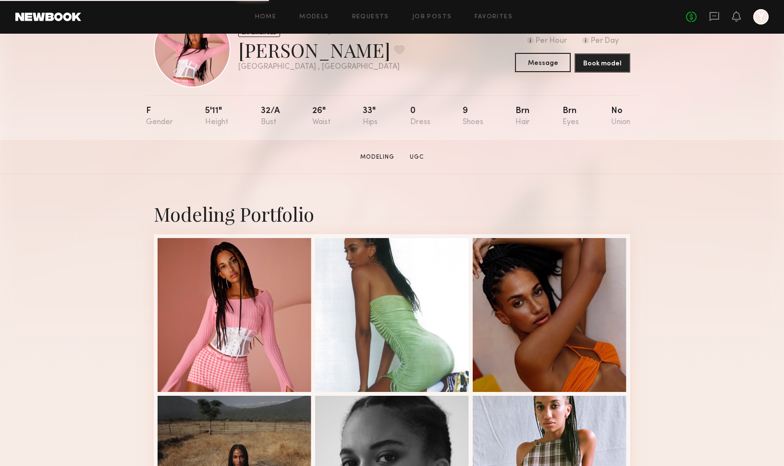
click at [531, 62] on button "Message" at bounding box center [543, 62] width 56 height 19
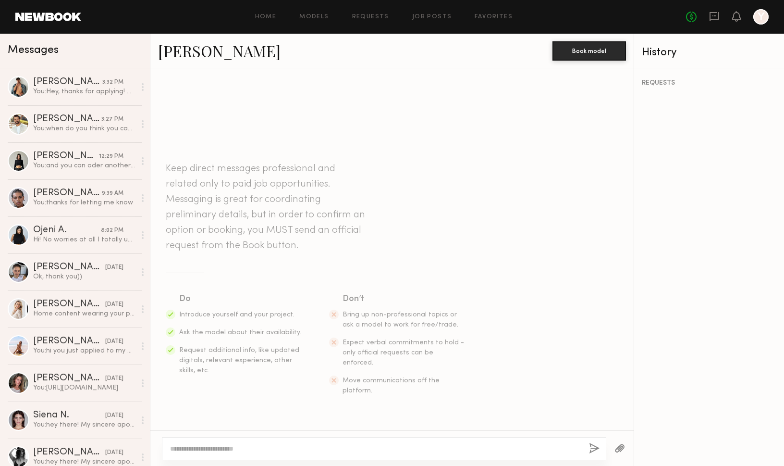
click at [445, 448] on textarea at bounding box center [375, 449] width 411 height 10
paste textarea "**********"
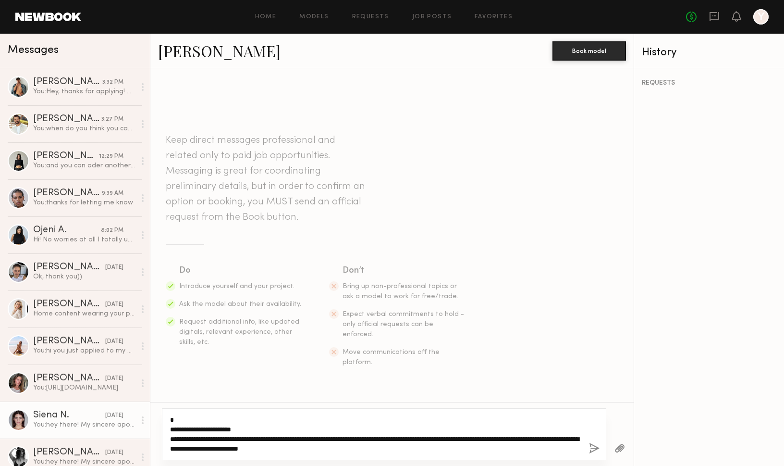
drag, startPoint x: 181, startPoint y: 417, endPoint x: 139, endPoint y: 417, distance: 41.8
click at [139, 417] on div "Messages Dylan W. 3:32 PM You: Hey, thanks for applying! We think you’re going …" at bounding box center [392, 250] width 784 height 432
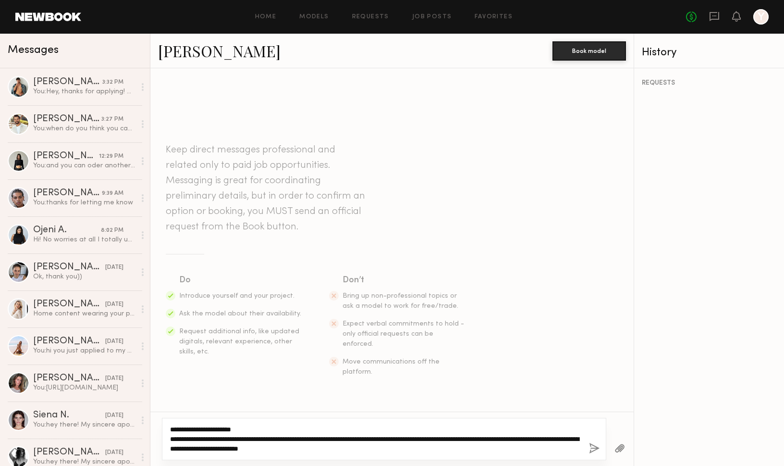
type textarea "**********"
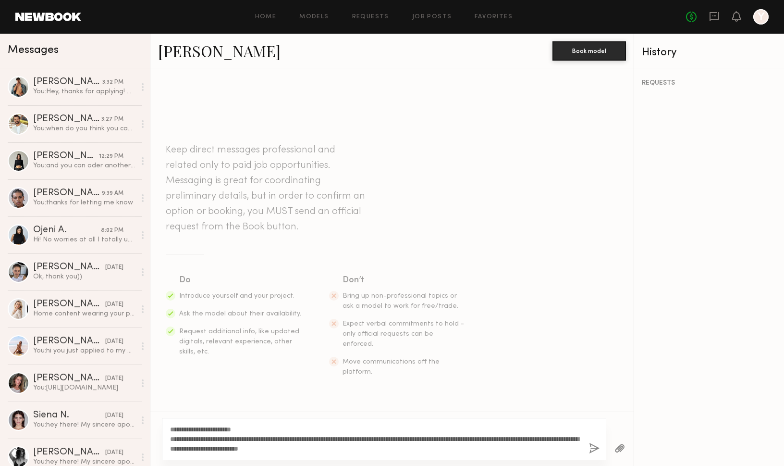
click at [594, 446] on button "button" at bounding box center [594, 449] width 11 height 12
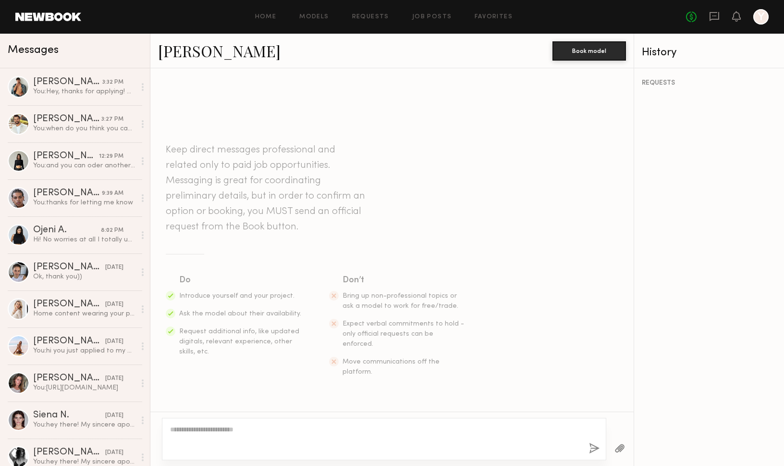
scroll to position [91, 0]
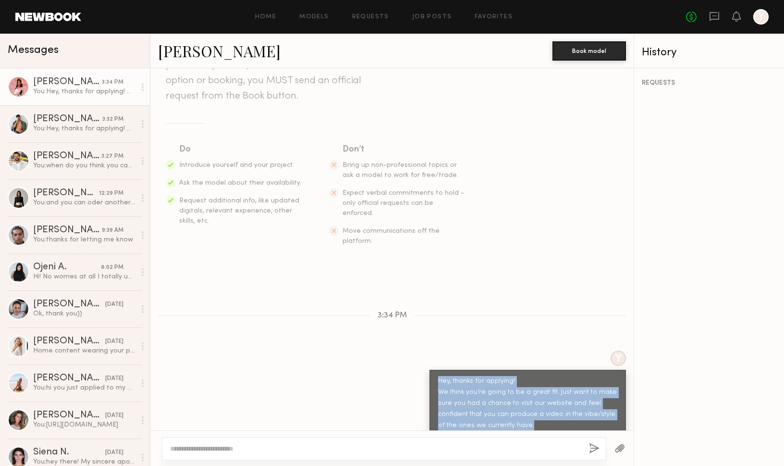
drag, startPoint x: 545, startPoint y: 410, endPoint x: 436, endPoint y: 364, distance: 118.4
click at [436, 370] on div "Hey, thanks for applying! We think you’re going to be a great fit. Just want to…" at bounding box center [528, 403] width 197 height 67
copy div "Hey, thanks for applying! We think you’re going to be a great fit. Just want to…"
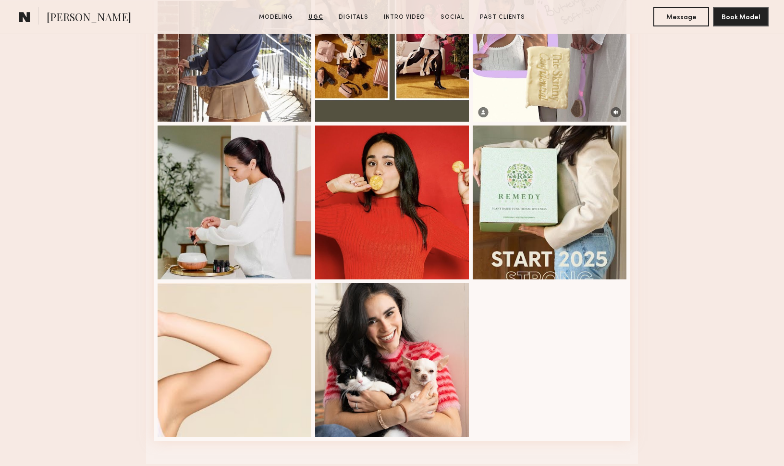
scroll to position [1763, 0]
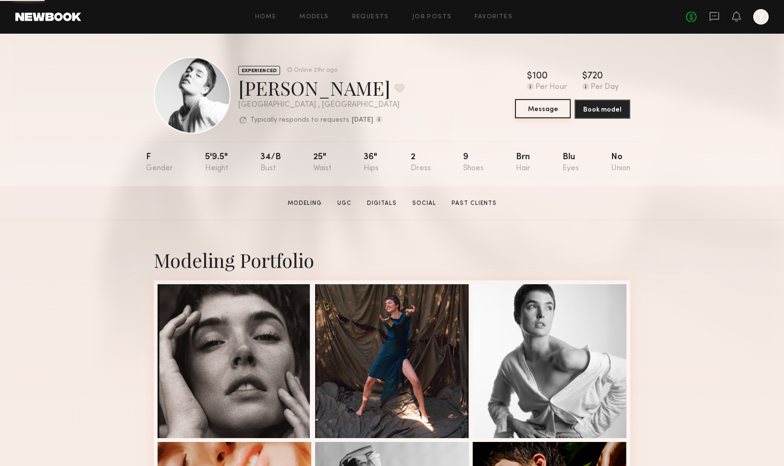
click at [544, 109] on button "Message" at bounding box center [543, 108] width 56 height 19
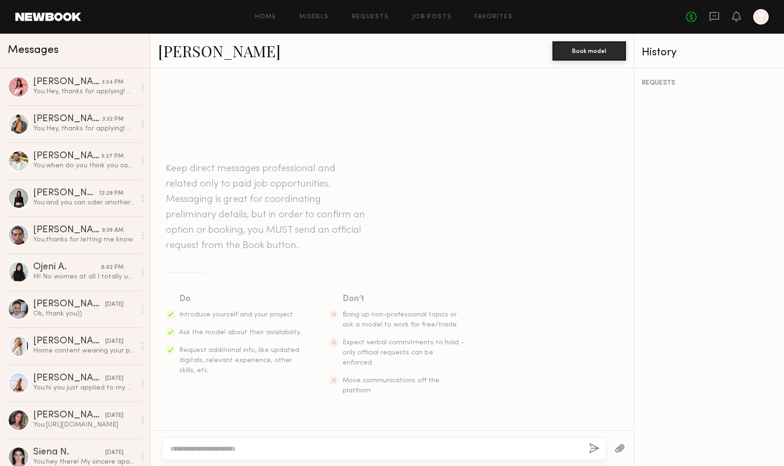
click at [418, 451] on textarea at bounding box center [375, 449] width 411 height 10
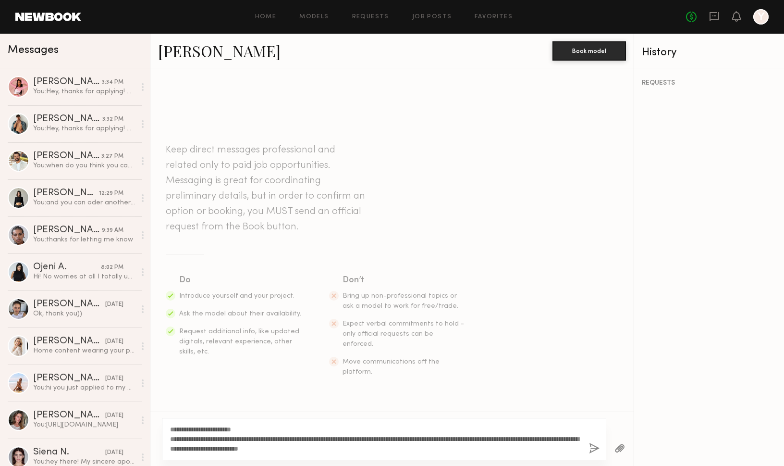
type textarea "**********"
click at [593, 446] on button "button" at bounding box center [594, 449] width 11 height 12
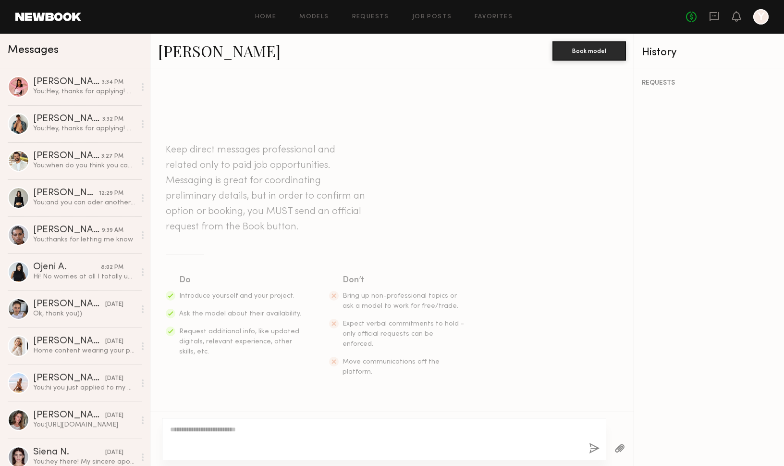
scroll to position [91, 0]
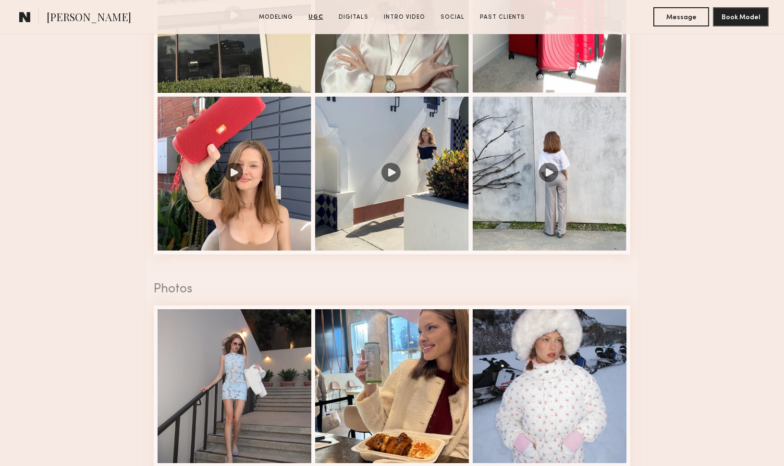
scroll to position [929, 0]
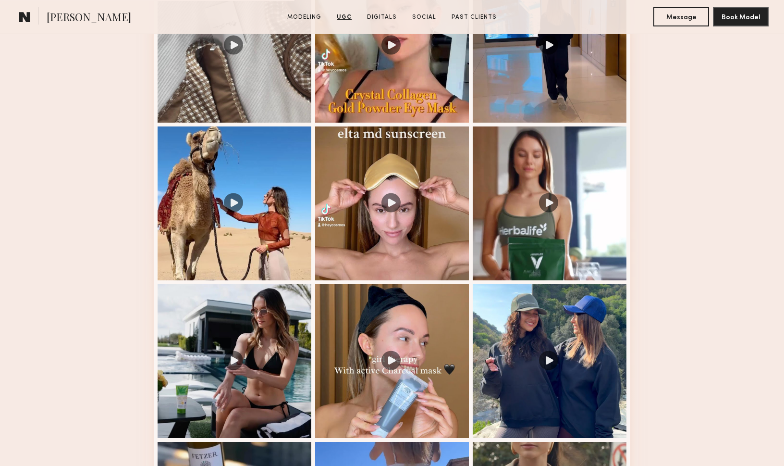
scroll to position [956, 0]
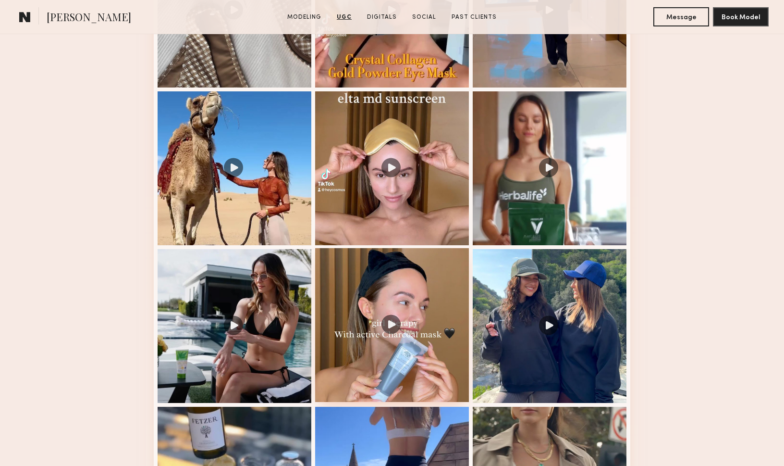
click at [394, 325] on div at bounding box center [392, 325] width 154 height 154
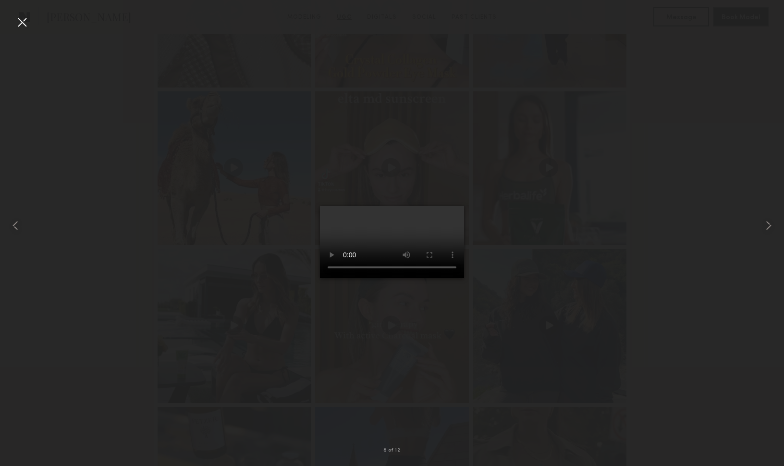
click at [21, 22] on div at bounding box center [21, 21] width 15 height 15
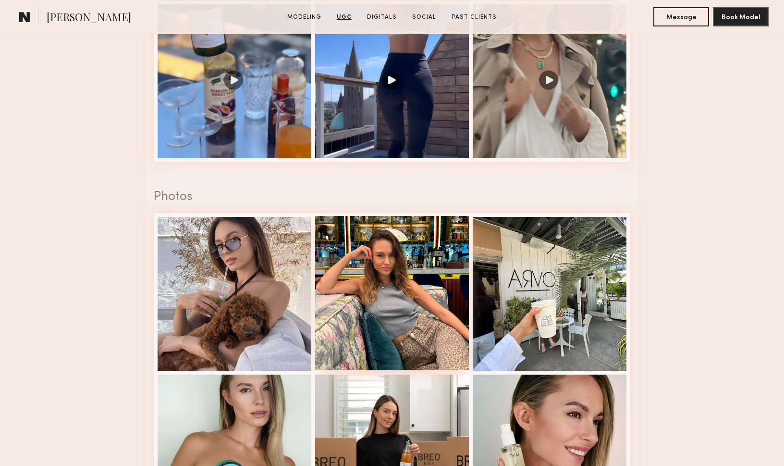
scroll to position [1641, 0]
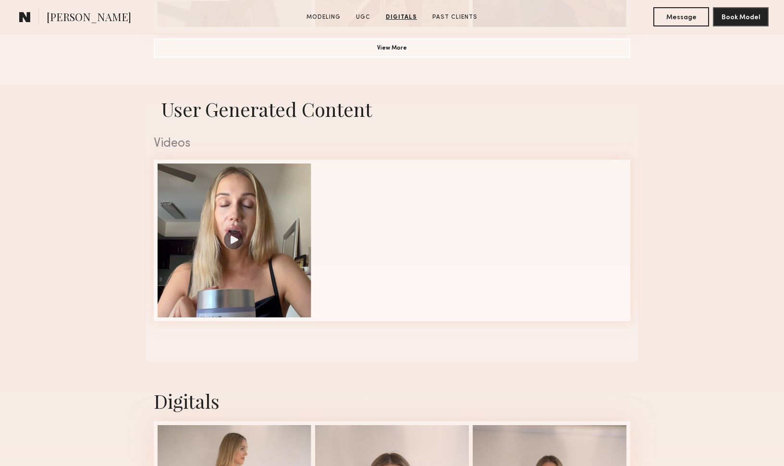
scroll to position [812, 0]
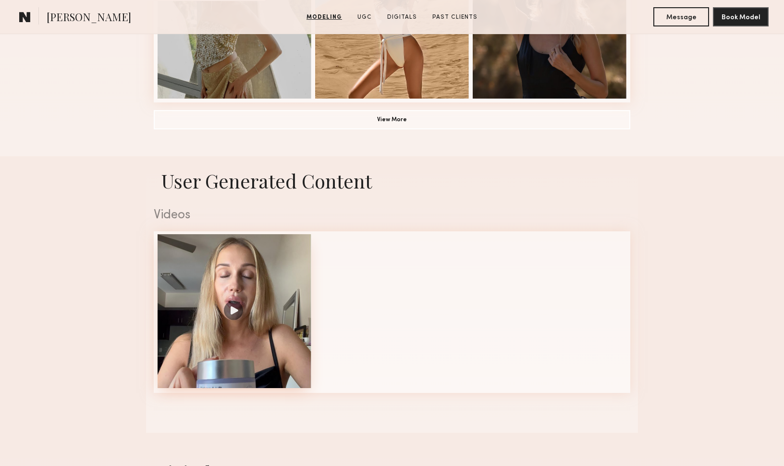
click at [242, 298] on div at bounding box center [235, 311] width 154 height 154
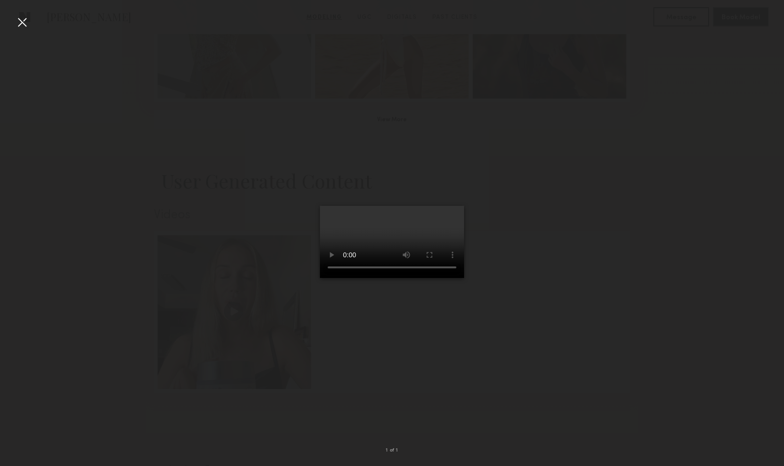
click at [24, 23] on div at bounding box center [21, 21] width 15 height 15
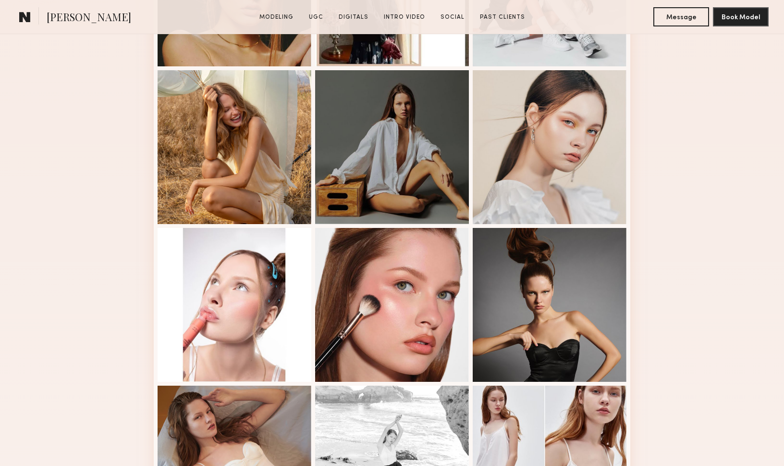
scroll to position [865, 0]
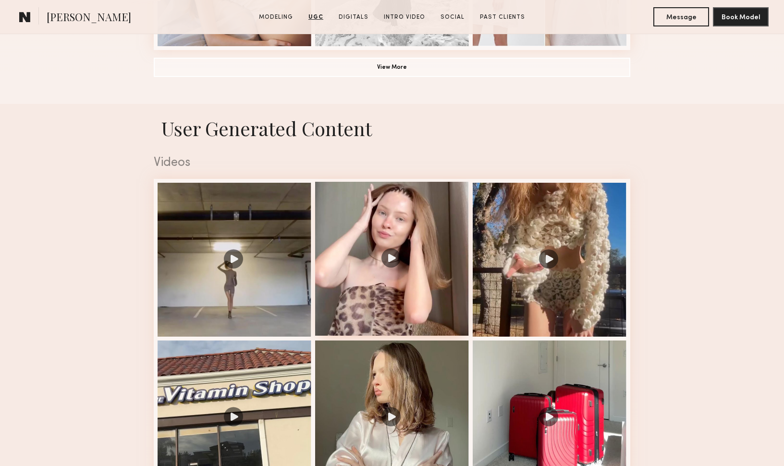
click at [395, 259] on div at bounding box center [392, 259] width 154 height 154
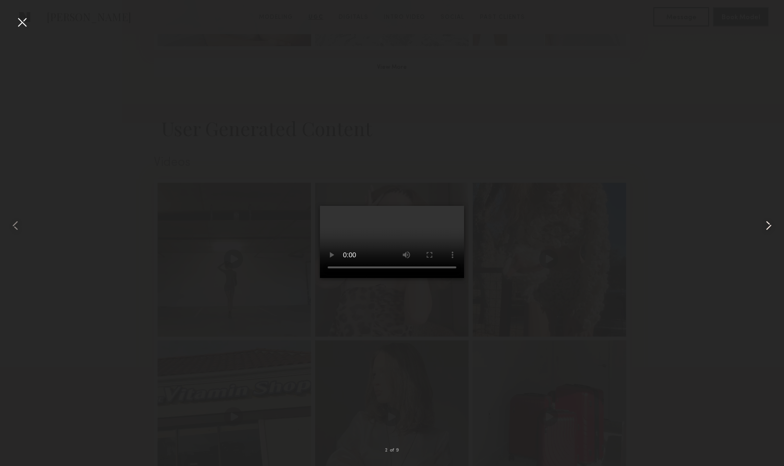
click at [768, 223] on common-icon at bounding box center [768, 225] width 15 height 15
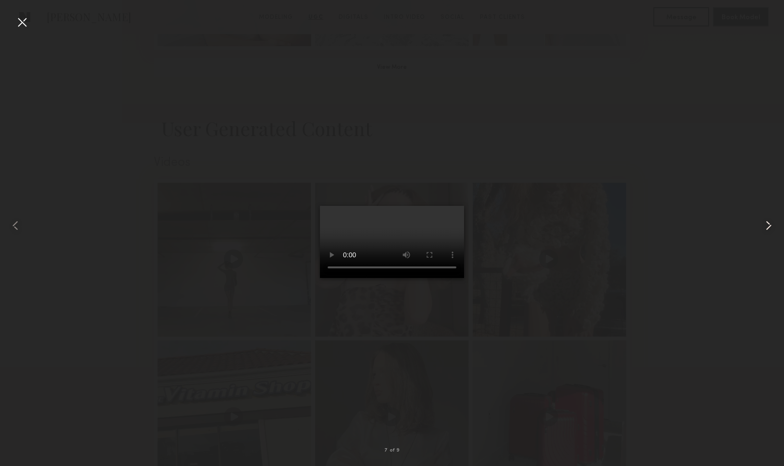
click at [768, 223] on common-icon at bounding box center [768, 225] width 15 height 15
click at [768, 224] on common-icon at bounding box center [768, 225] width 15 height 15
click at [19, 17] on div at bounding box center [21, 21] width 15 height 15
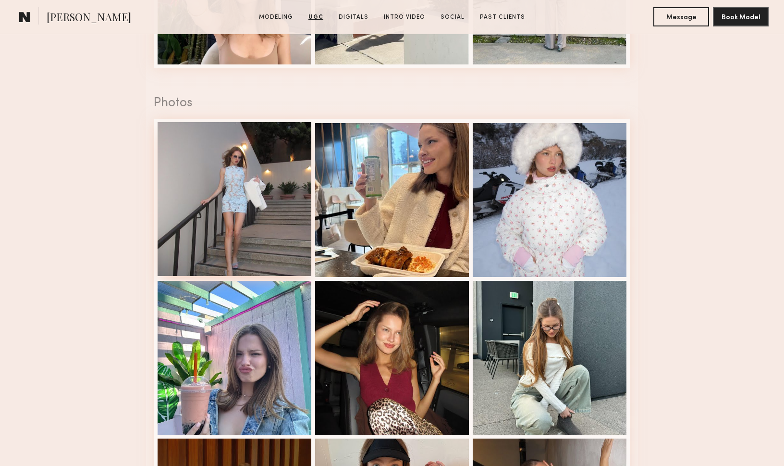
scroll to position [1451, 0]
